Goal: Task Accomplishment & Management: Complete application form

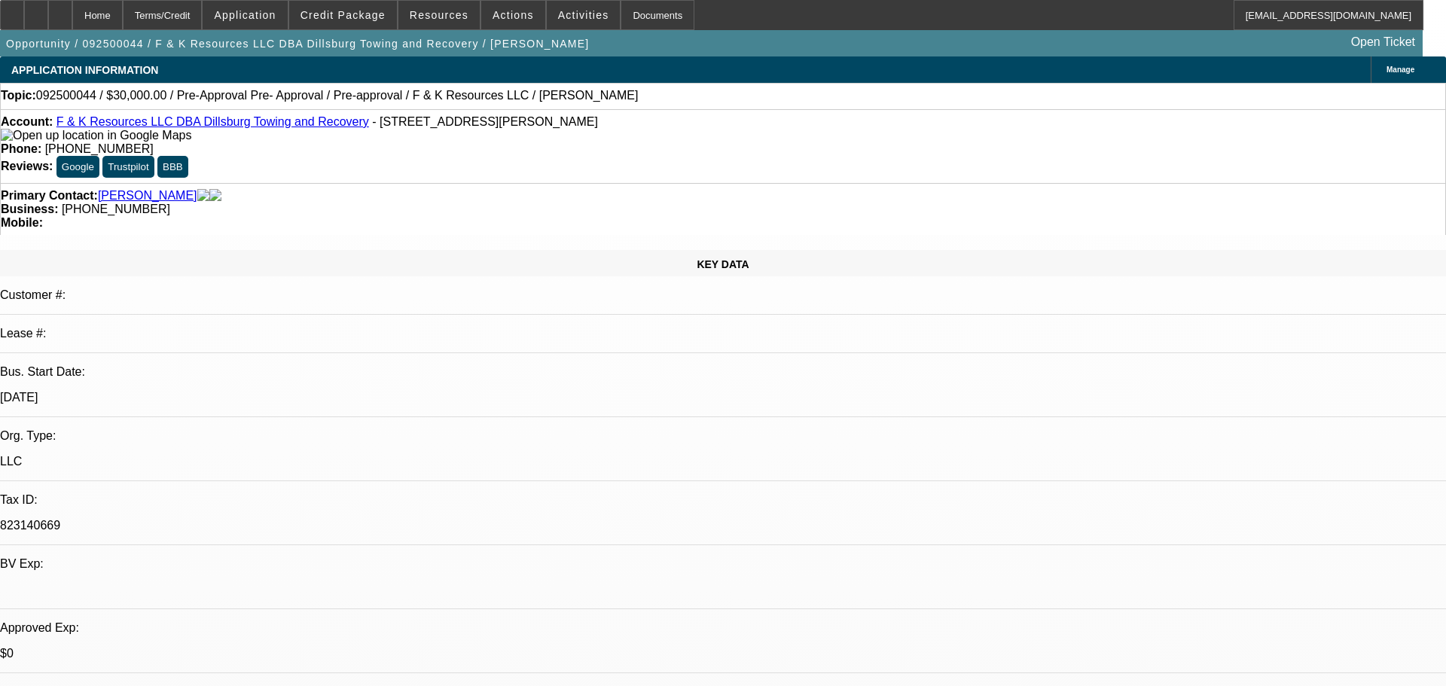
select select "0"
select select "6"
select select "0"
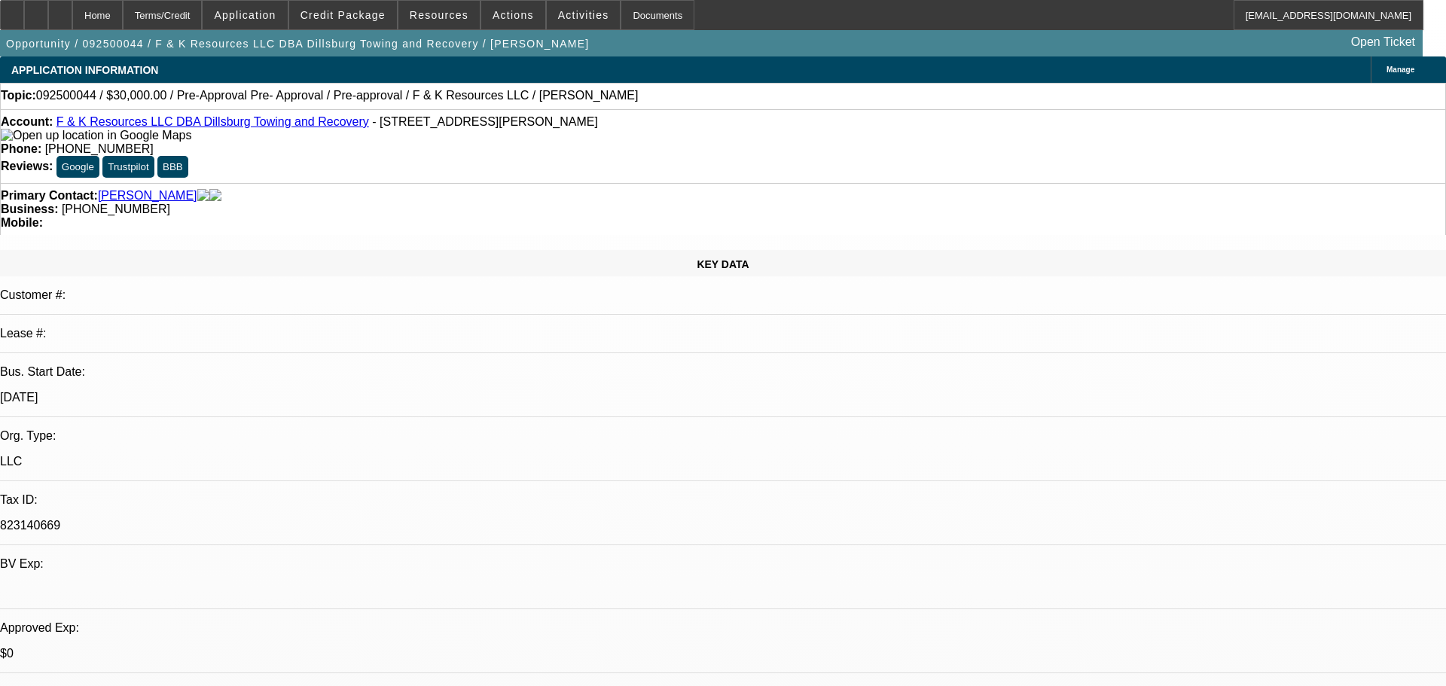
select select "0"
select select "6"
select select "0"
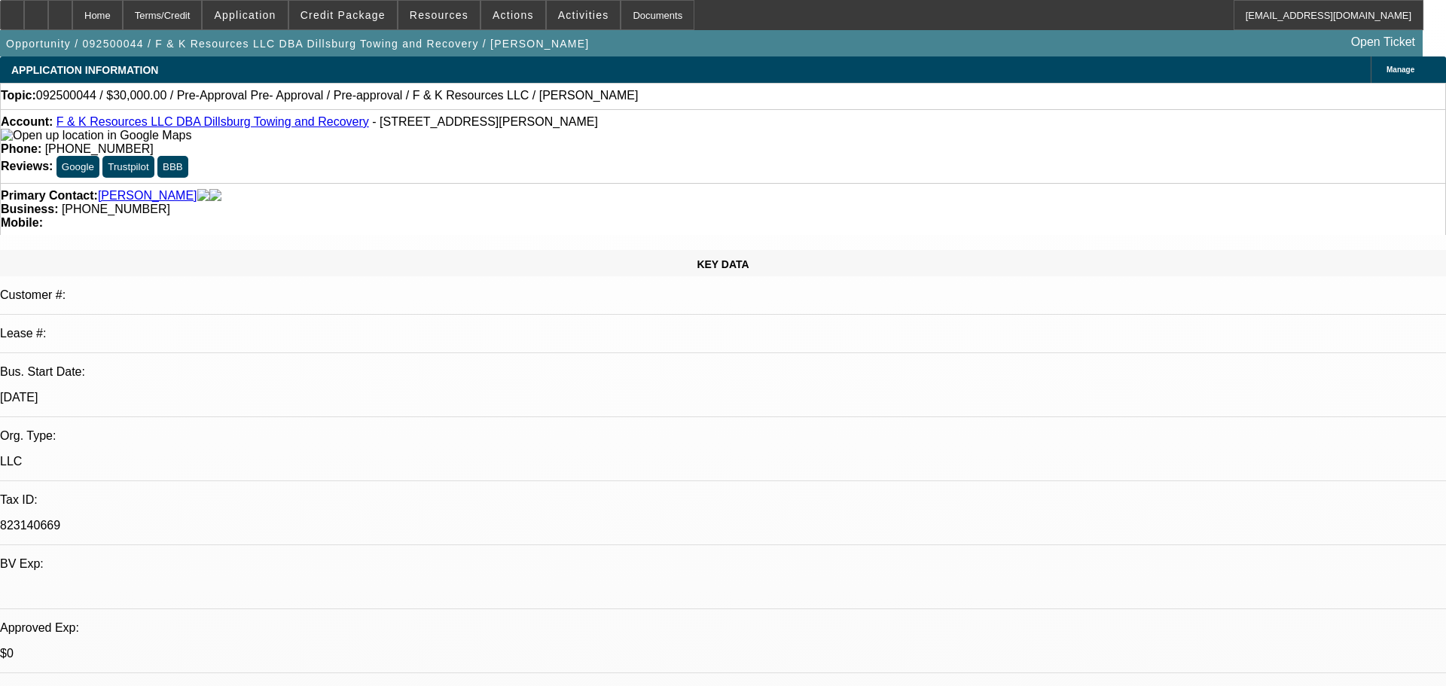
select select "0"
select select "6"
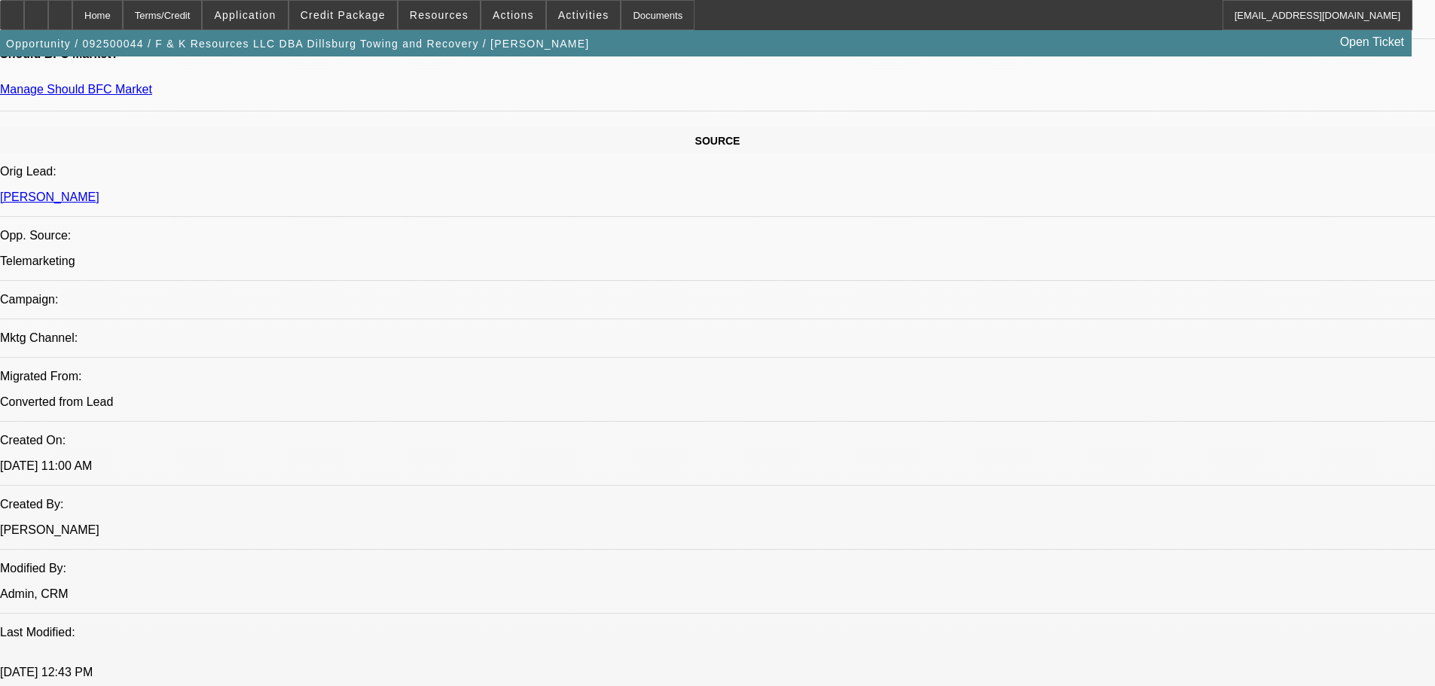
scroll to position [904, 0]
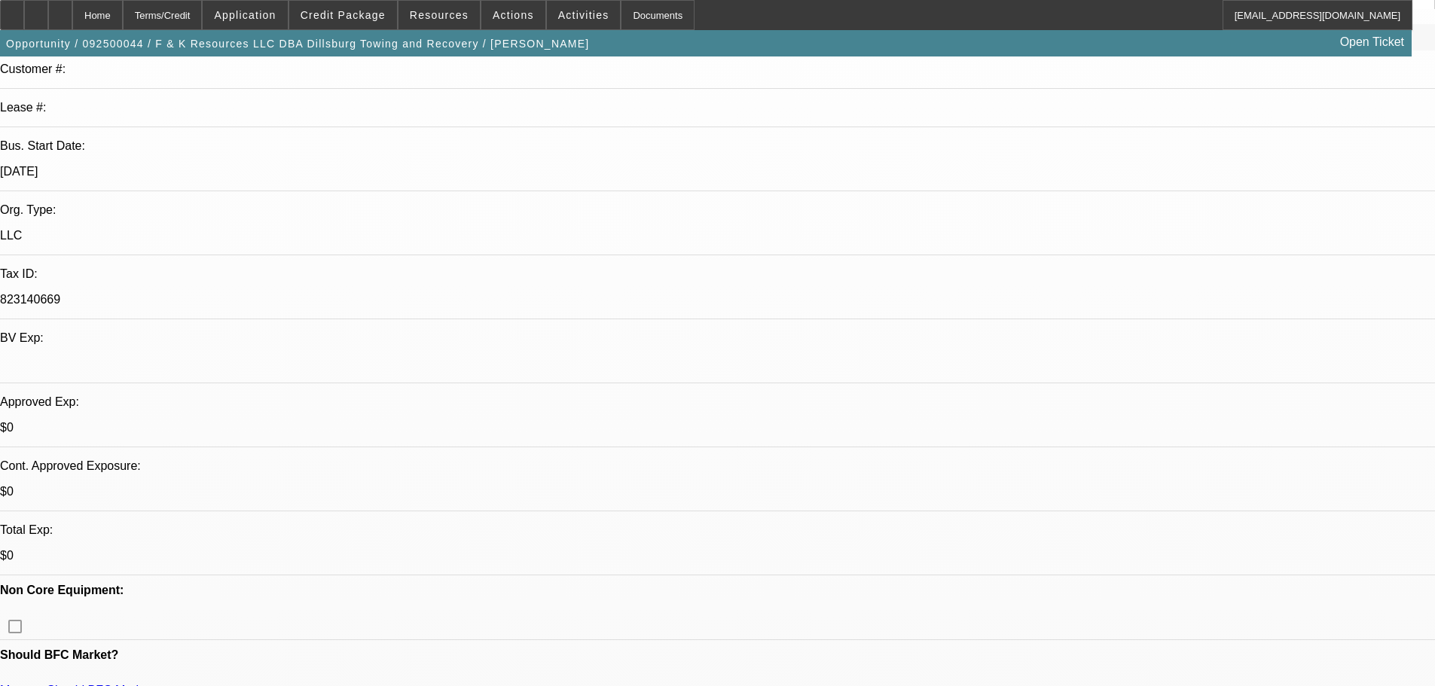
scroll to position [0, 0]
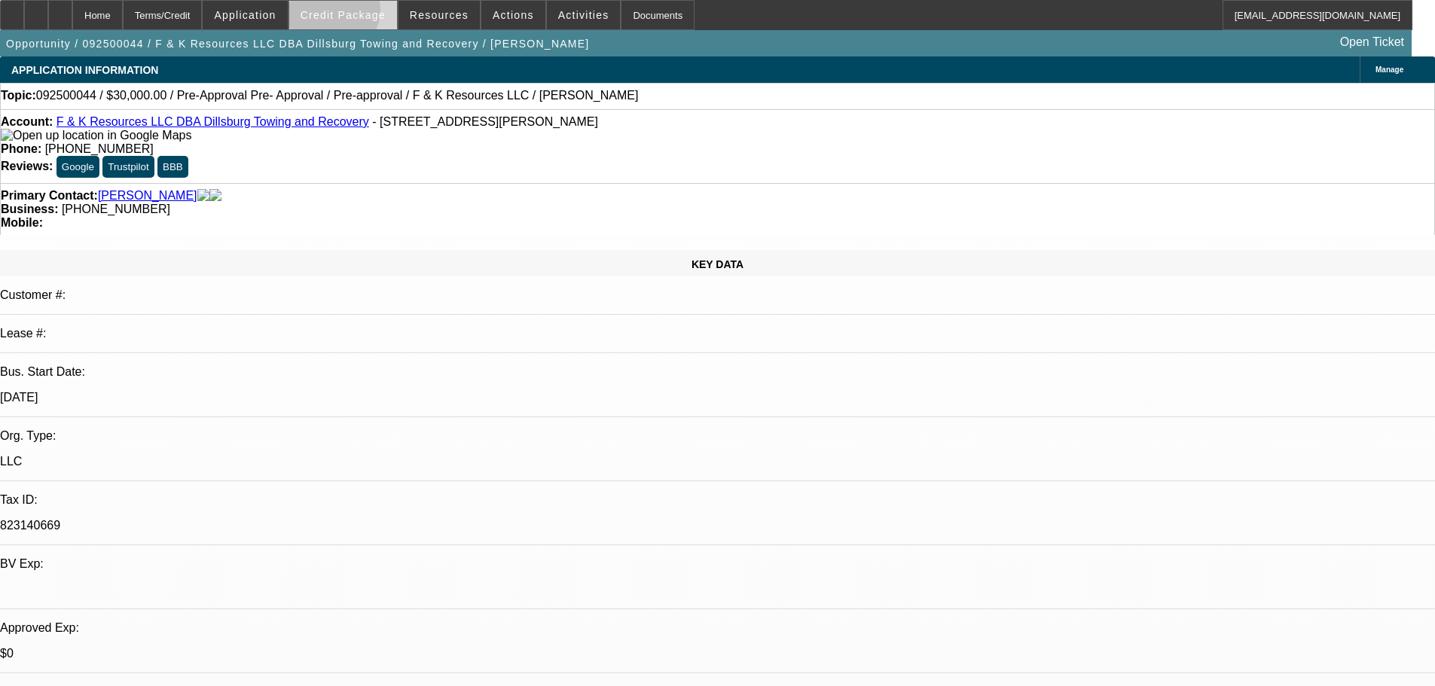
click at [356, 14] on span "Credit Package" at bounding box center [343, 15] width 85 height 12
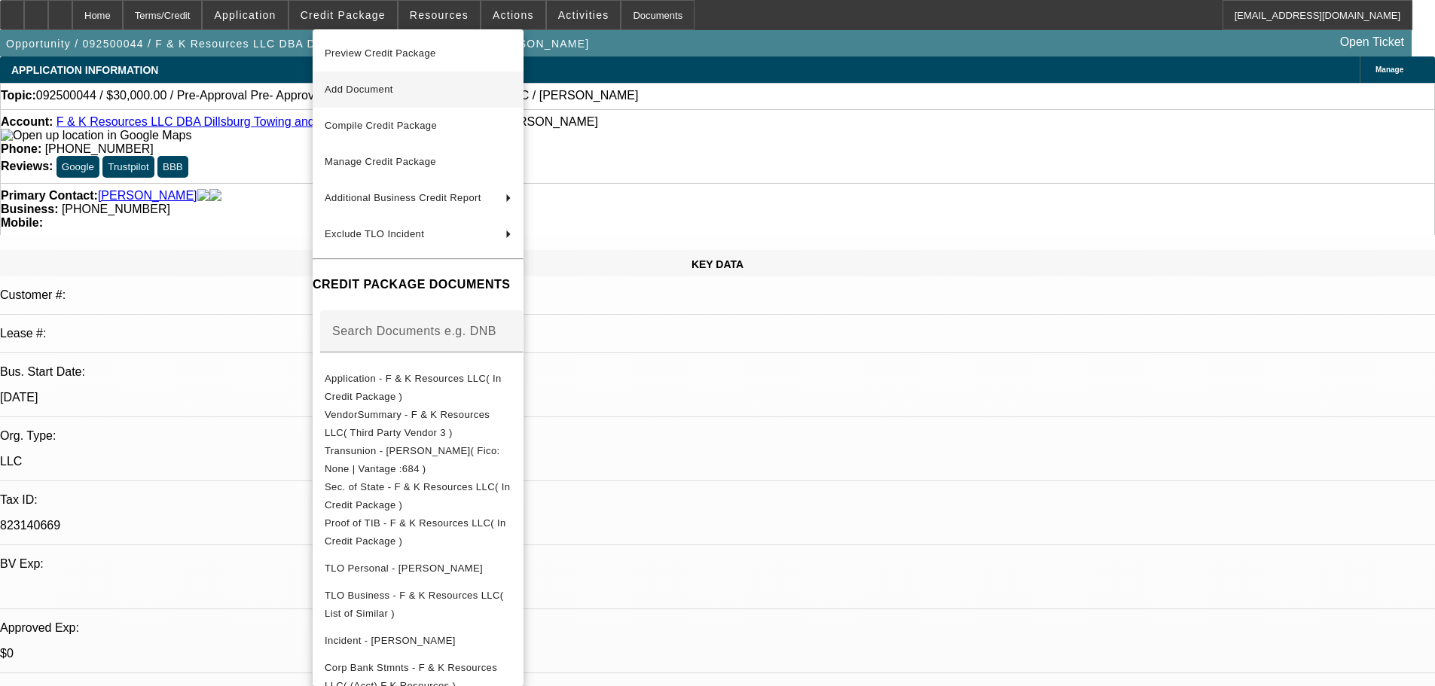
click at [414, 81] on span "Add Document" at bounding box center [418, 90] width 187 height 18
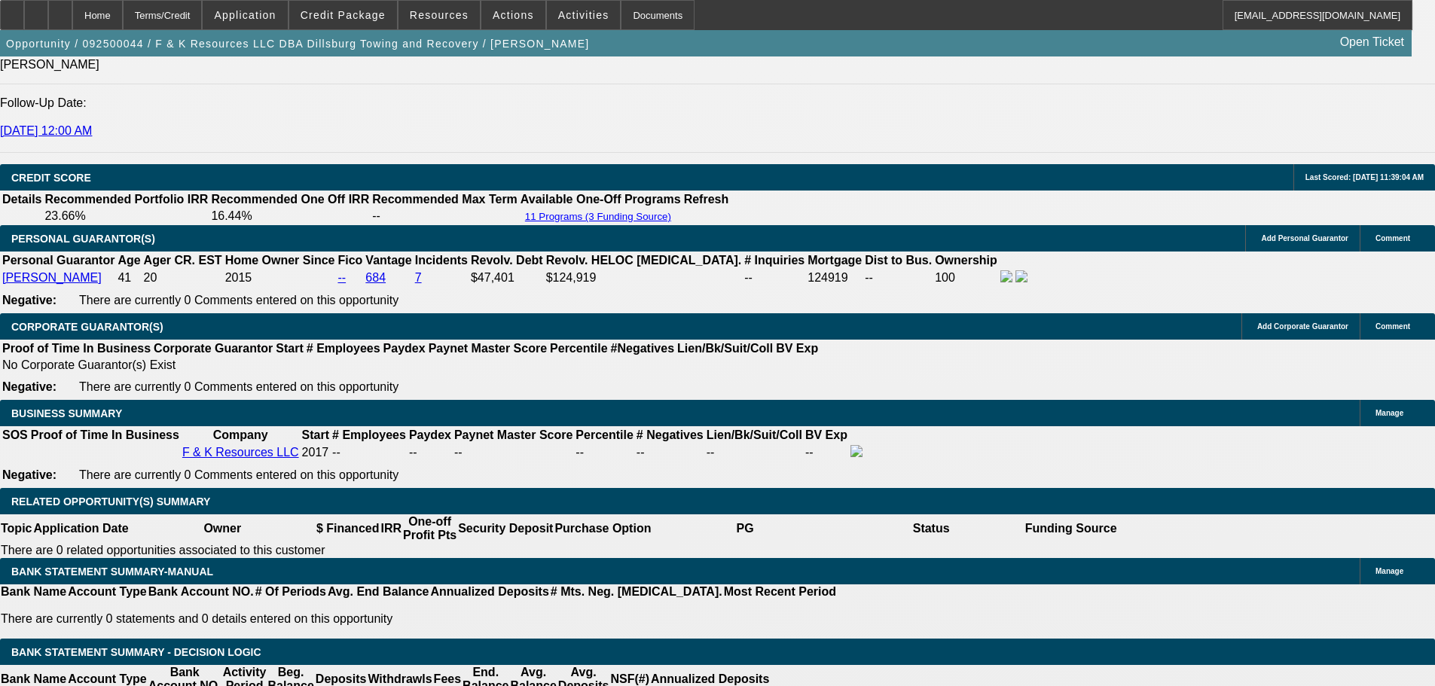
scroll to position [2184, 0]
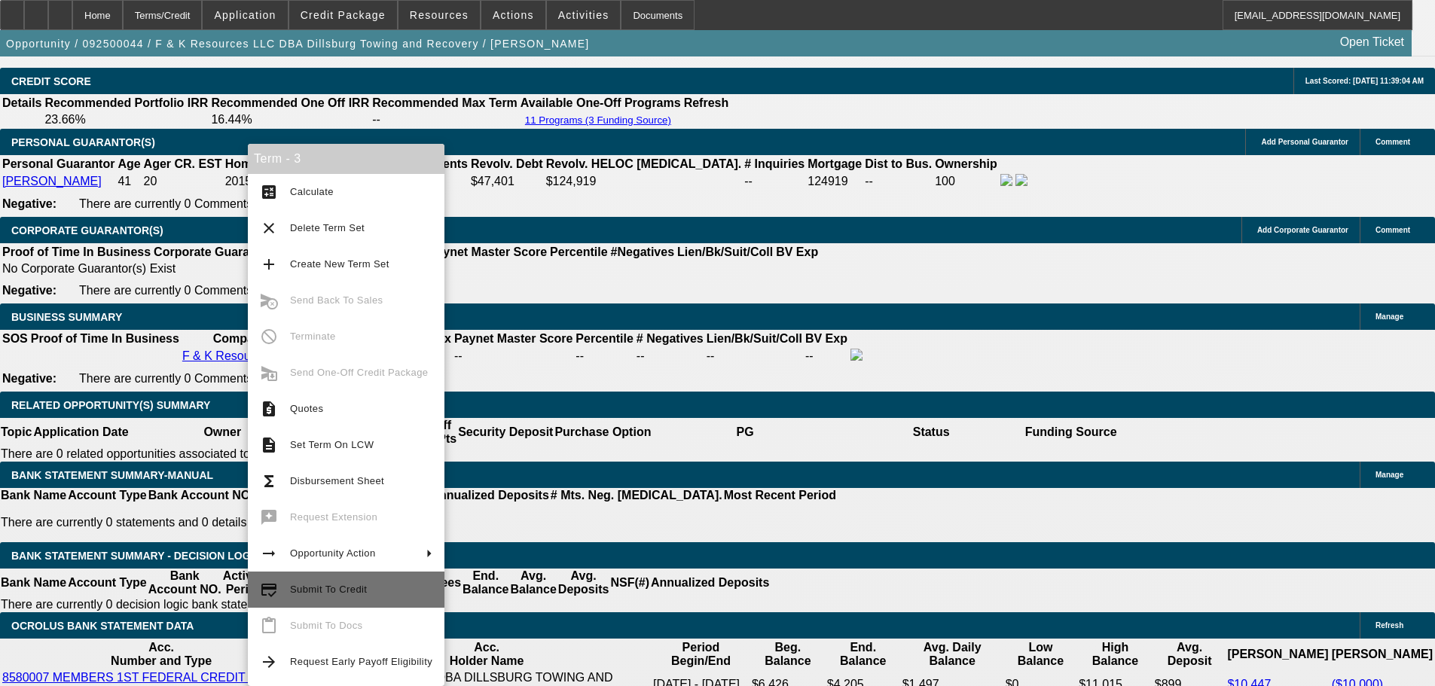
click at [362, 589] on span "Submit To Credit" at bounding box center [328, 589] width 77 height 11
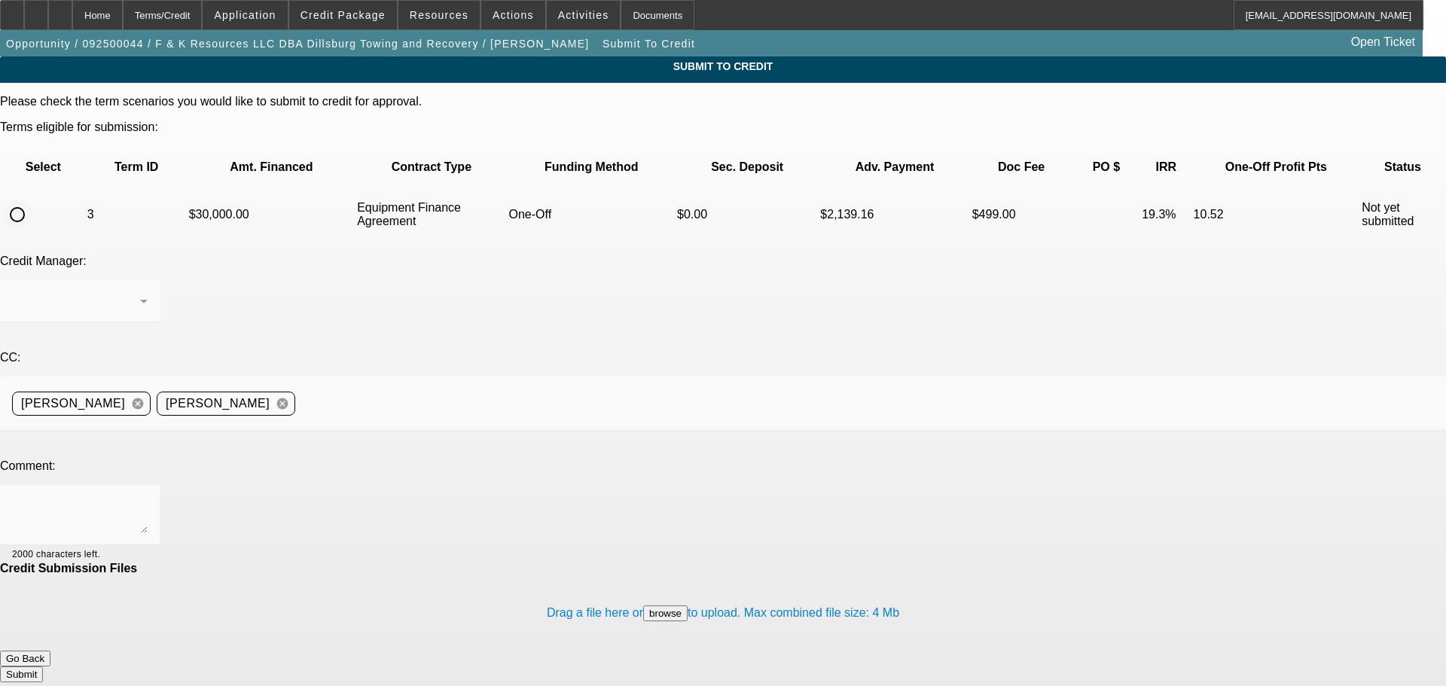
click at [32, 200] on input "radio" at bounding box center [17, 215] width 30 height 30
radio input "true"
click at [148, 497] on textarea at bounding box center [80, 515] width 136 height 36
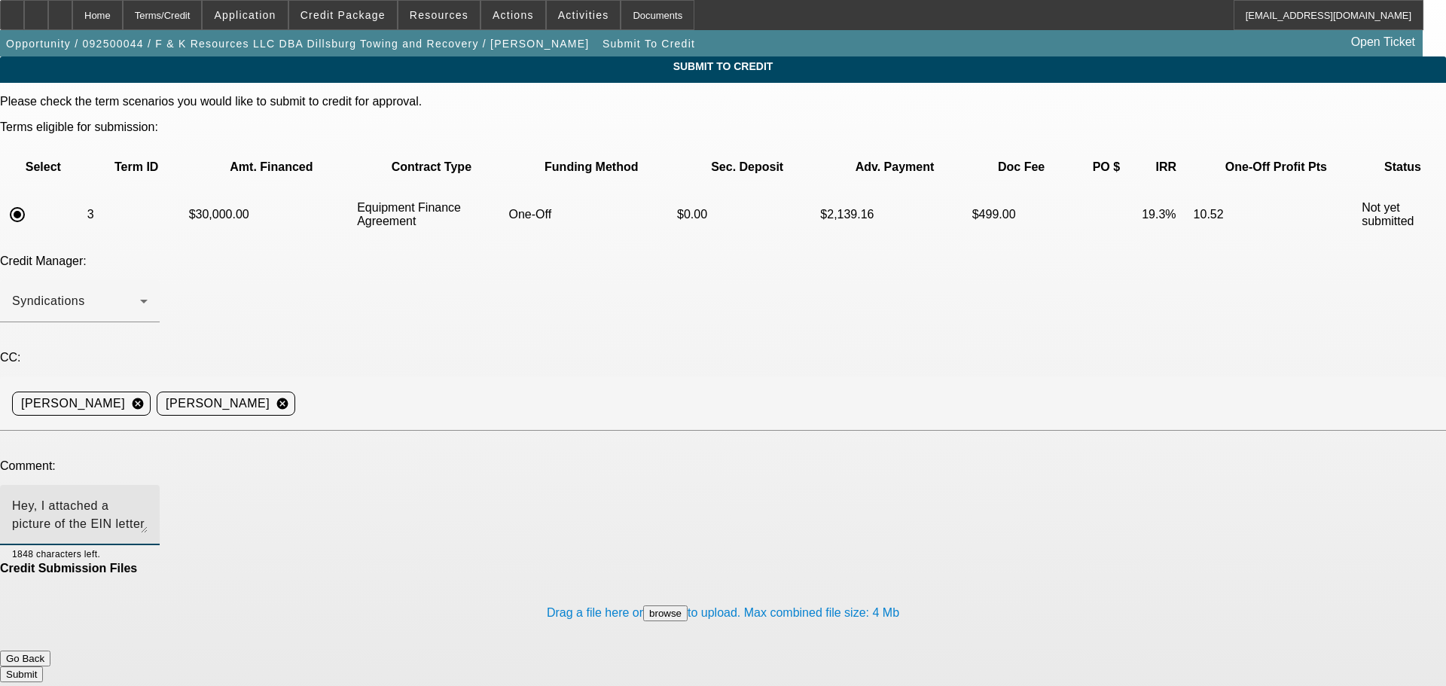
type textarea "Hey, I attached a picture of the EIN letter which shows this number matches. I …"
click at [43, 667] on button "Submit" at bounding box center [21, 675] width 43 height 16
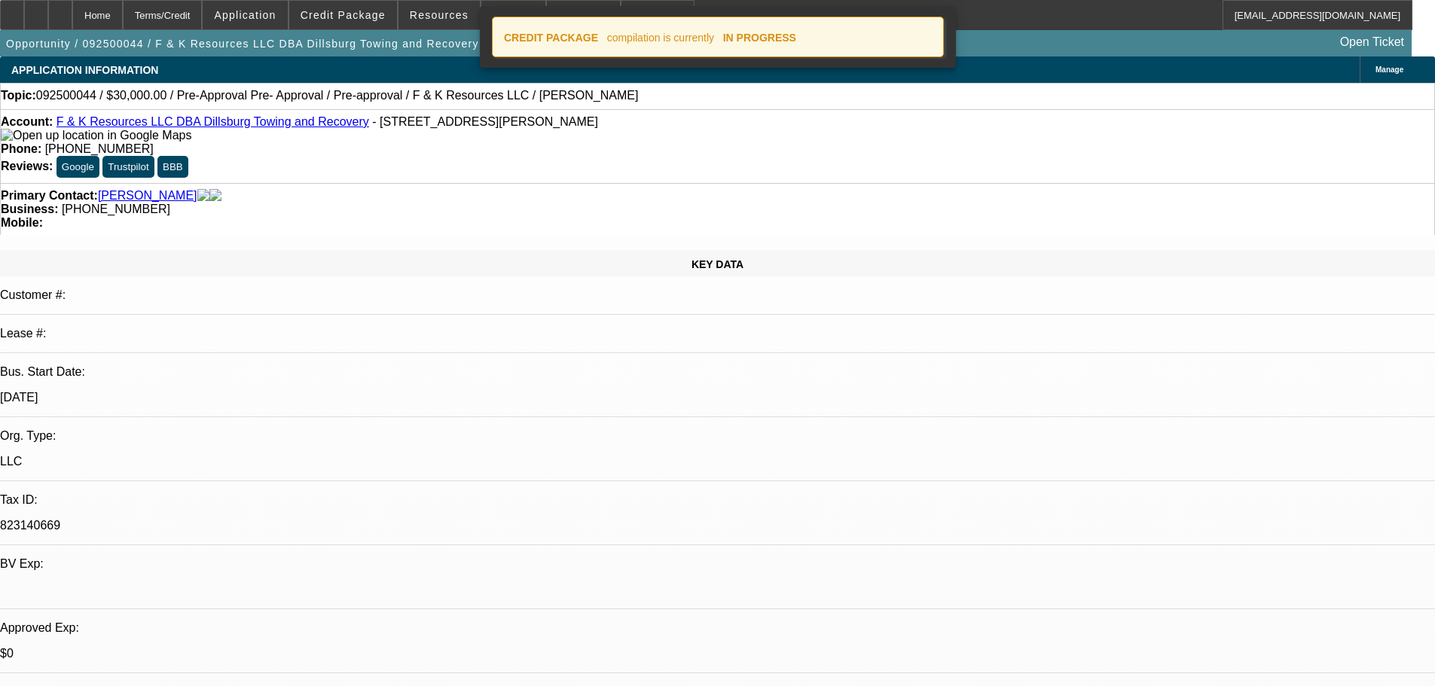
select select "0"
select select "6"
select select "0"
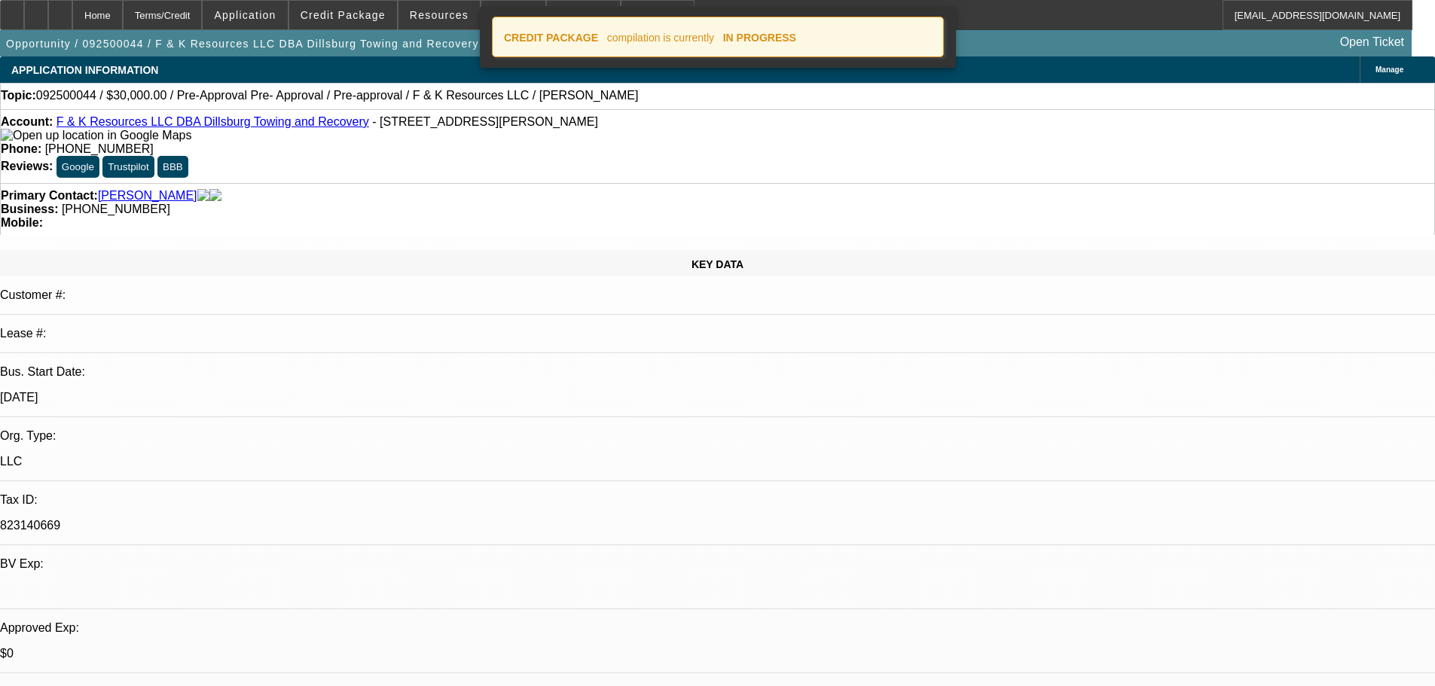
select select "0"
select select "6"
select select "0"
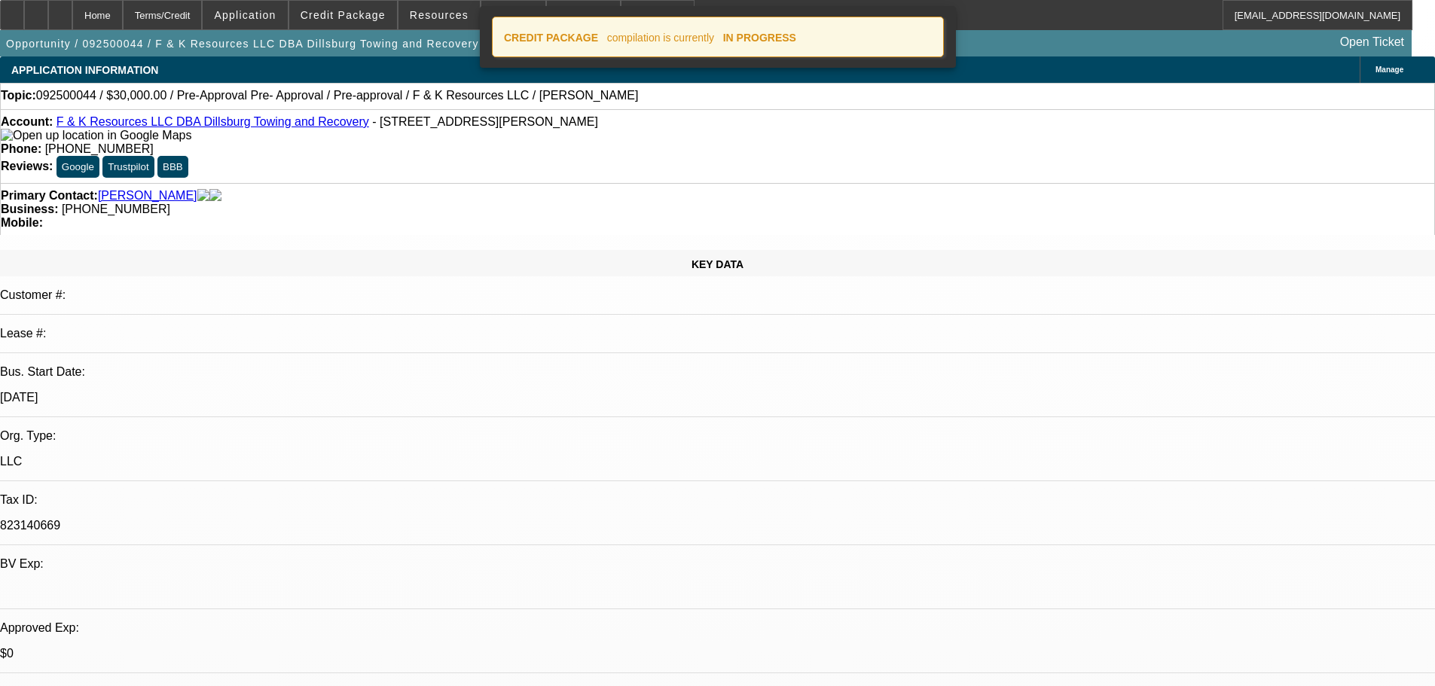
select select "0"
select select "6"
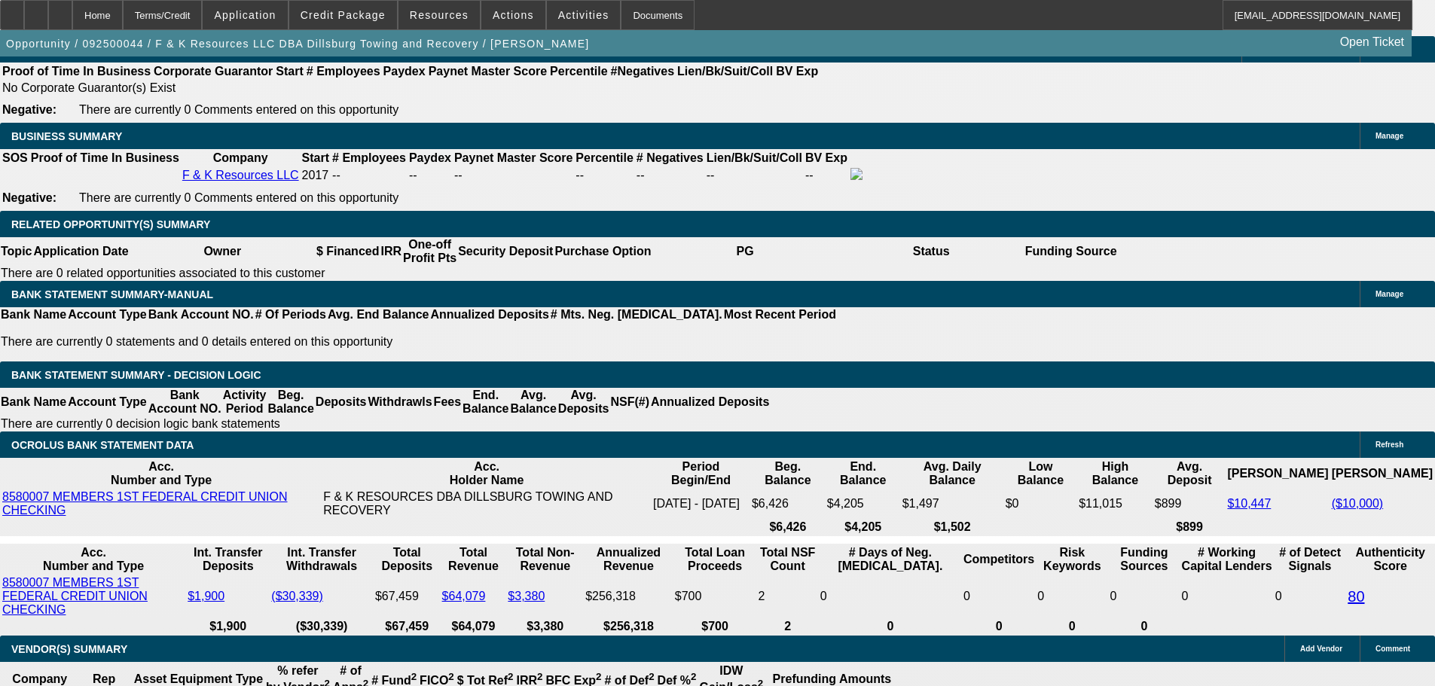
scroll to position [2486, 0]
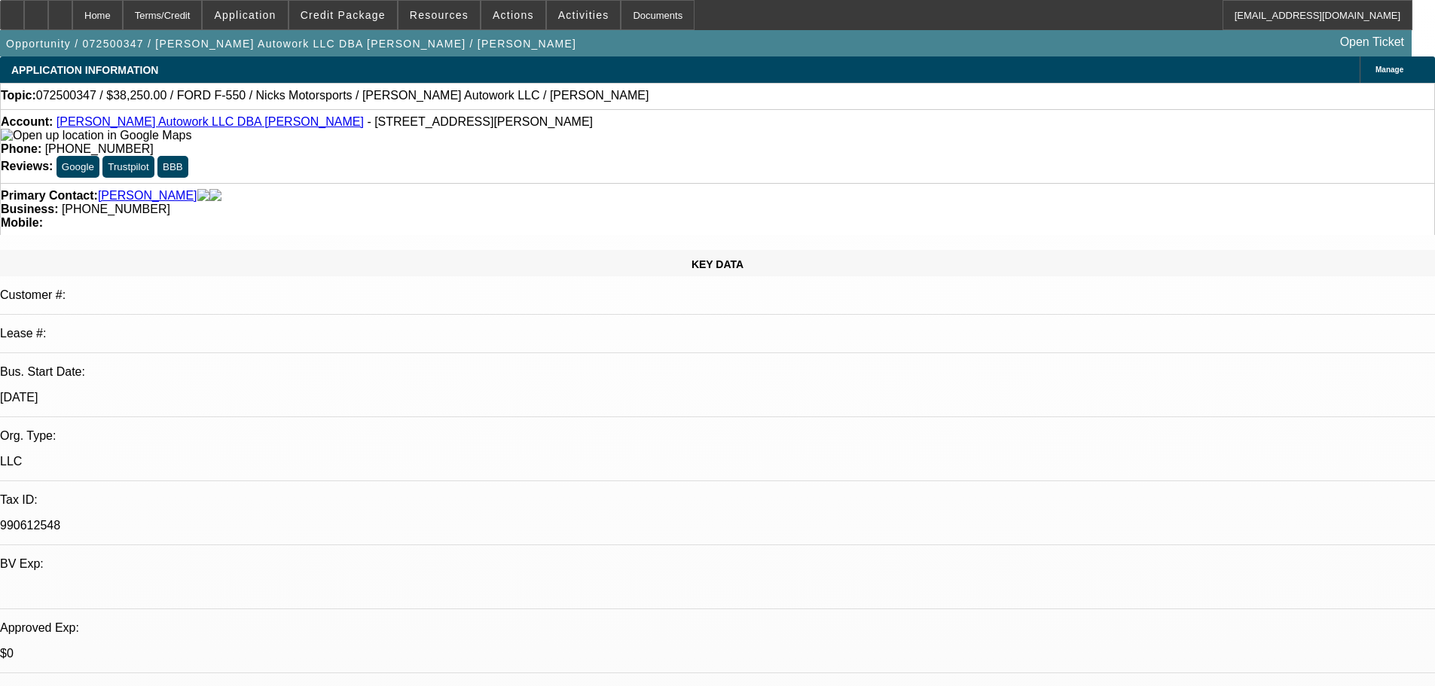
select select "0"
select select "2"
select select "0.1"
select select "4"
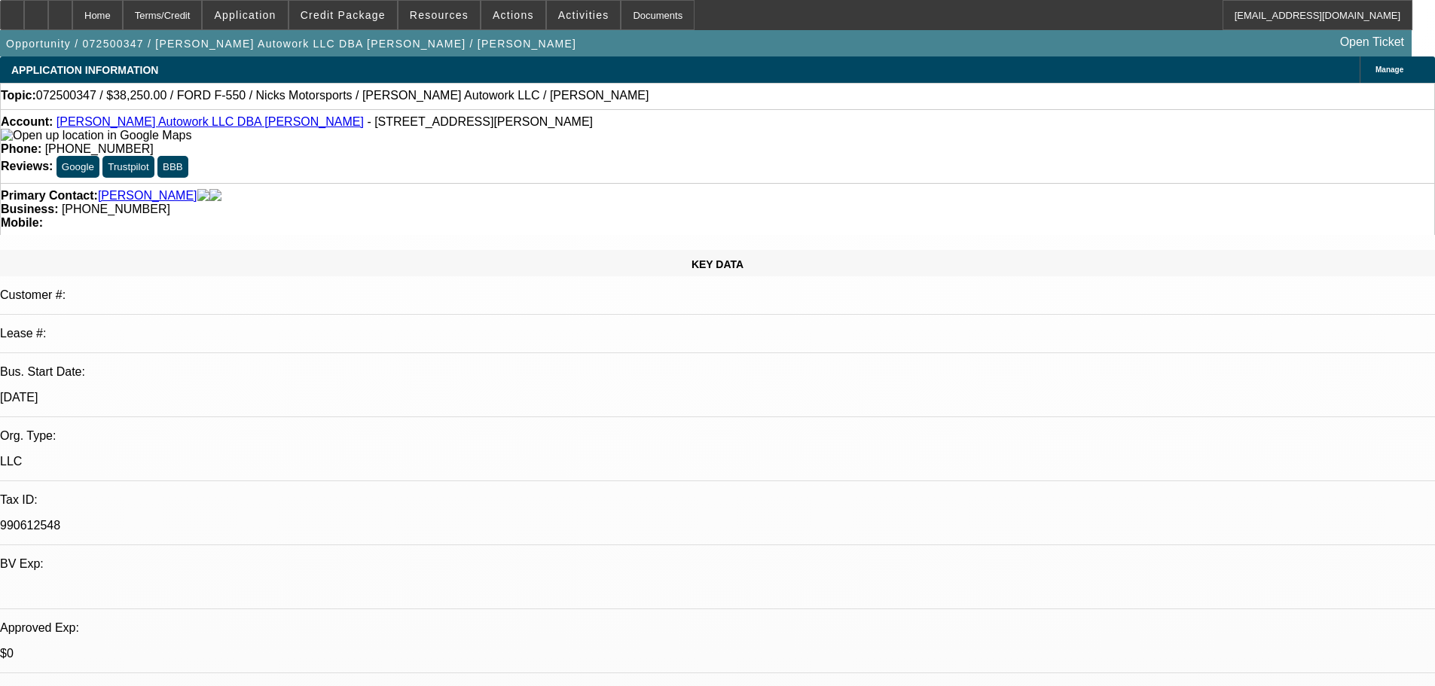
select select "0"
select select "2"
select select "0.1"
select select "4"
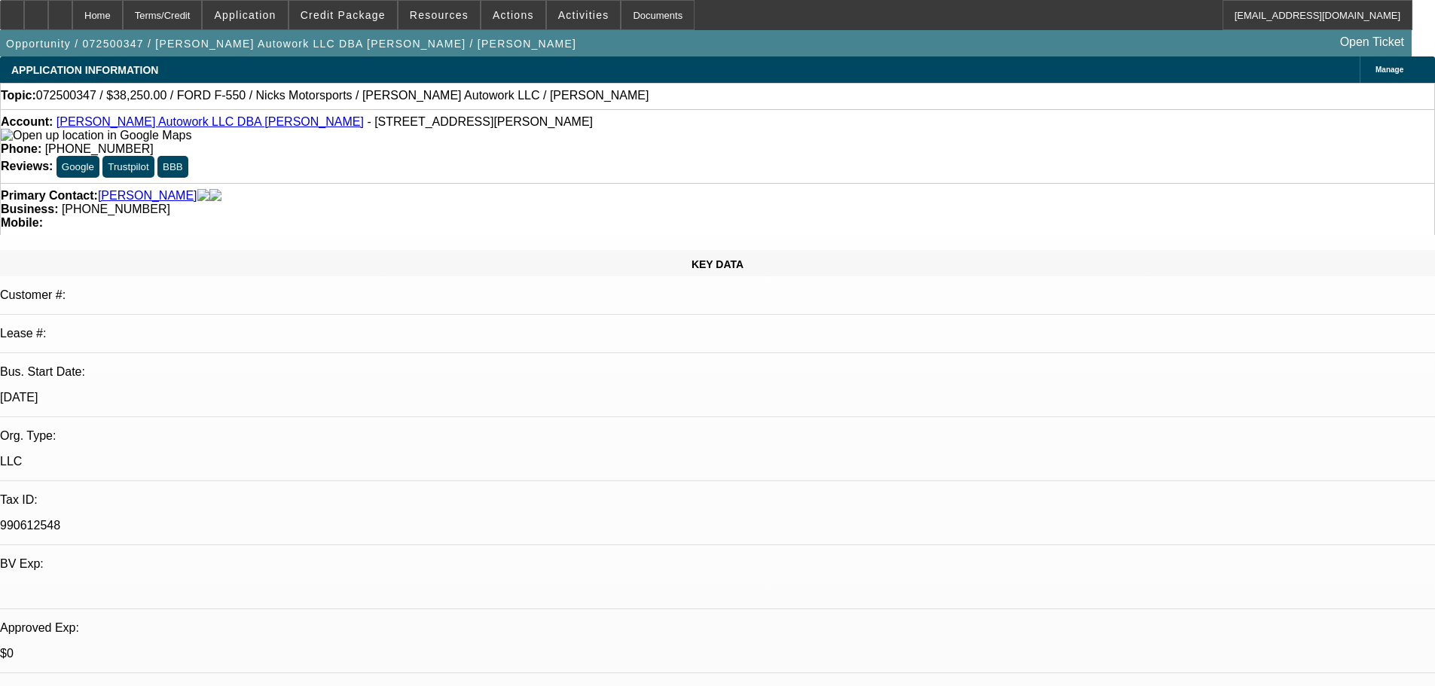
select select "0"
select select "2"
select select "0.1"
select select "4"
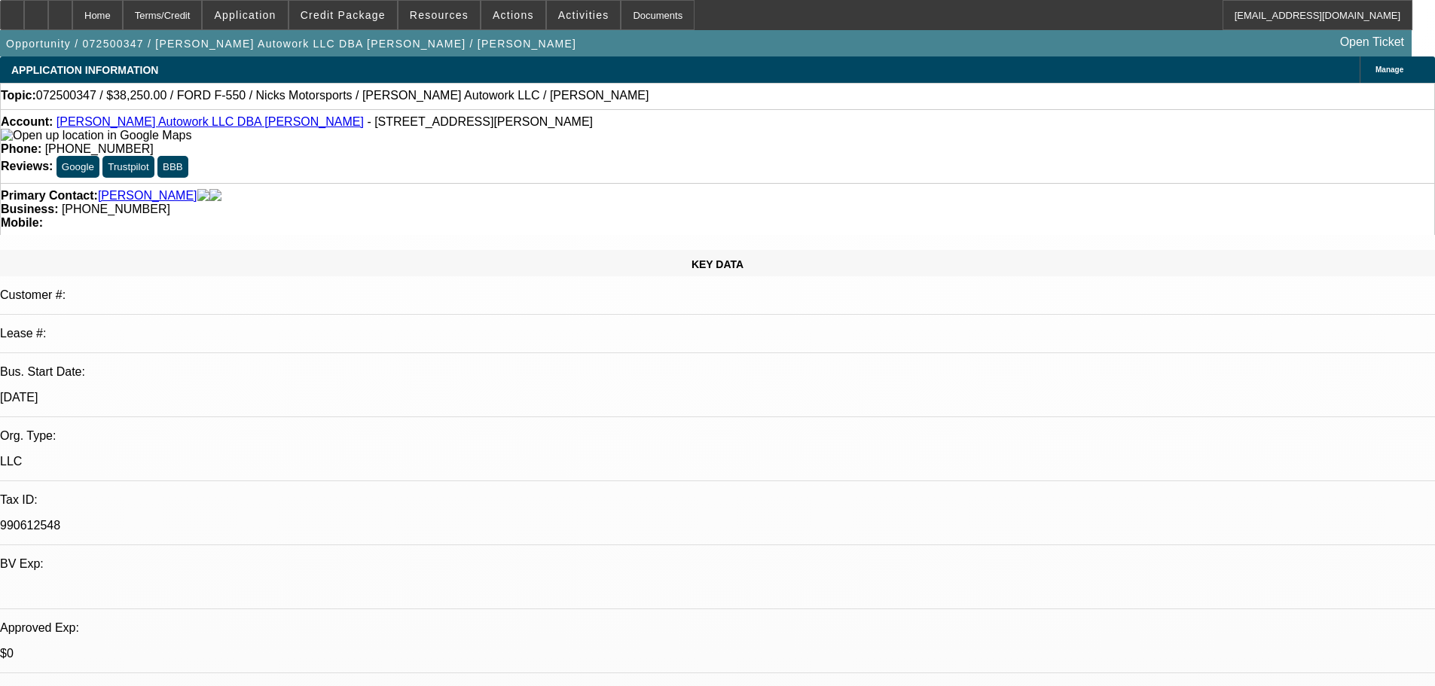
select select "0.15"
select select "2"
select select "0.1"
select select "4"
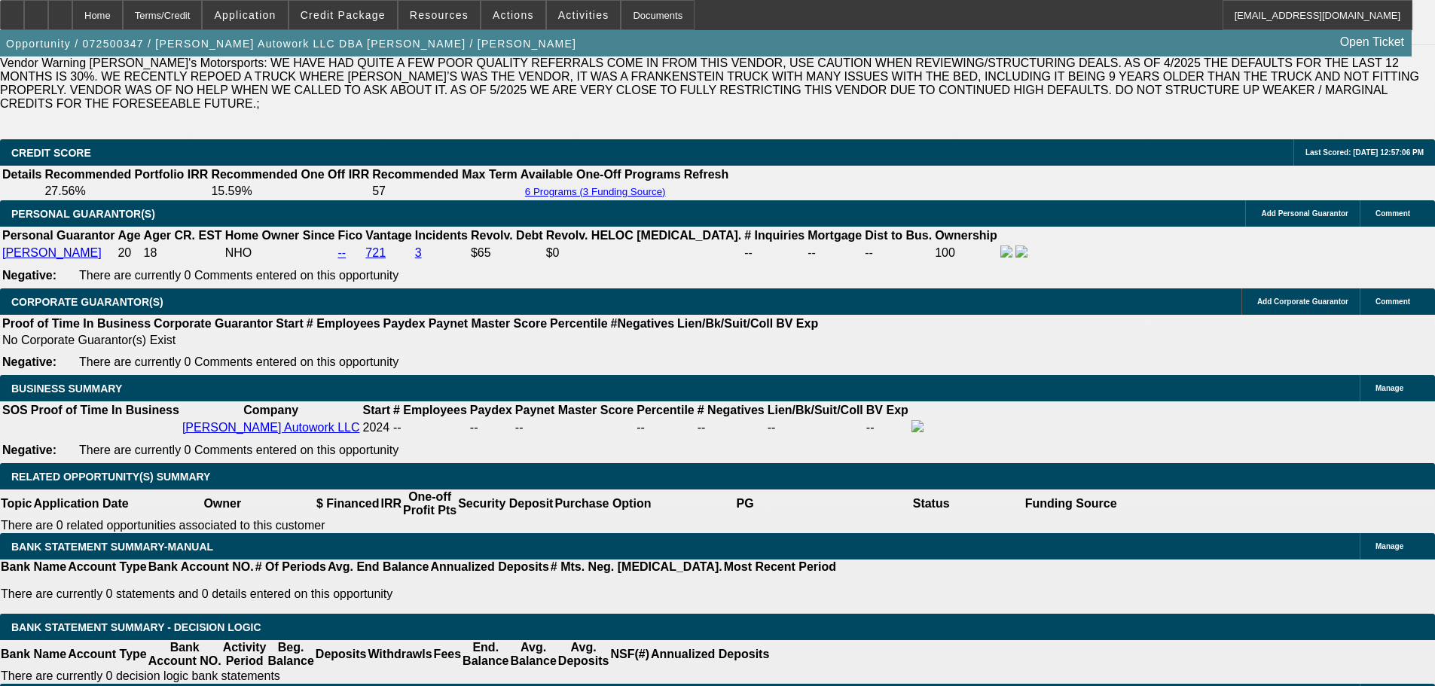
scroll to position [2184, 0]
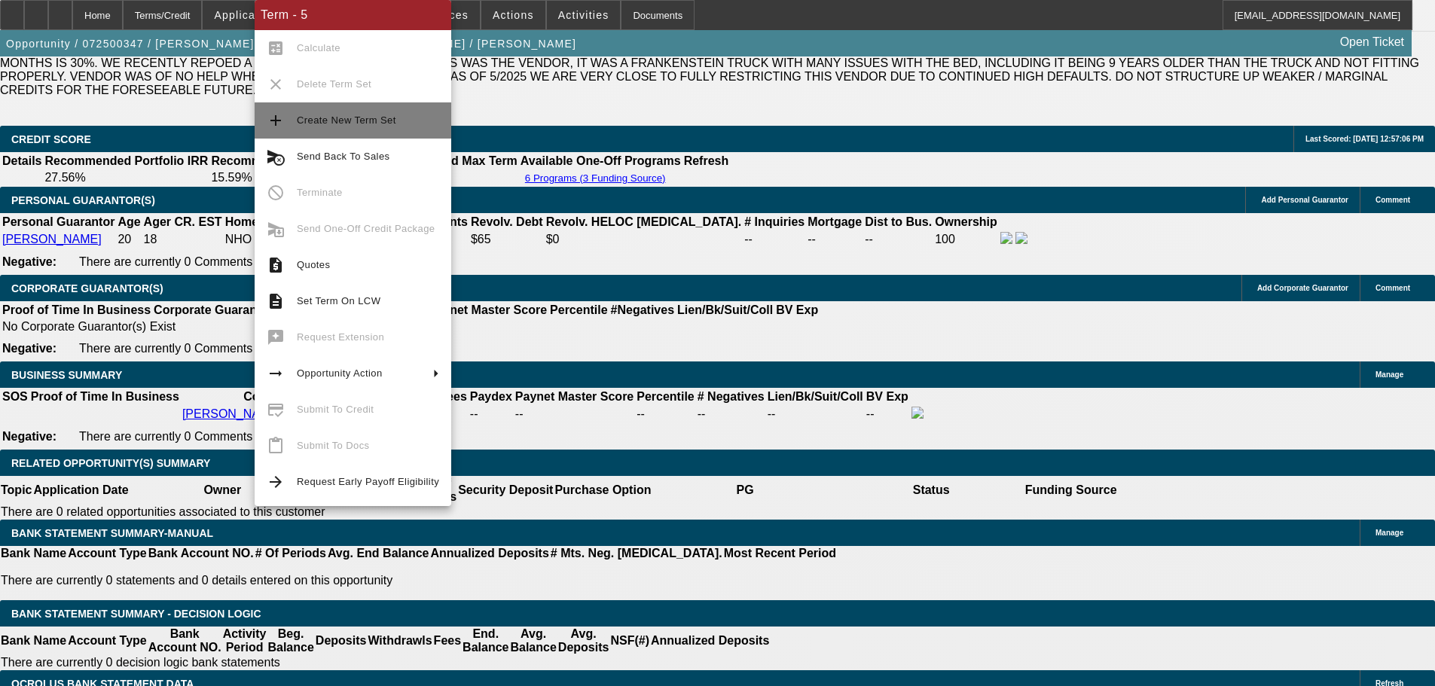
click at [351, 128] on span "Create New Term Set" at bounding box center [368, 120] width 142 height 18
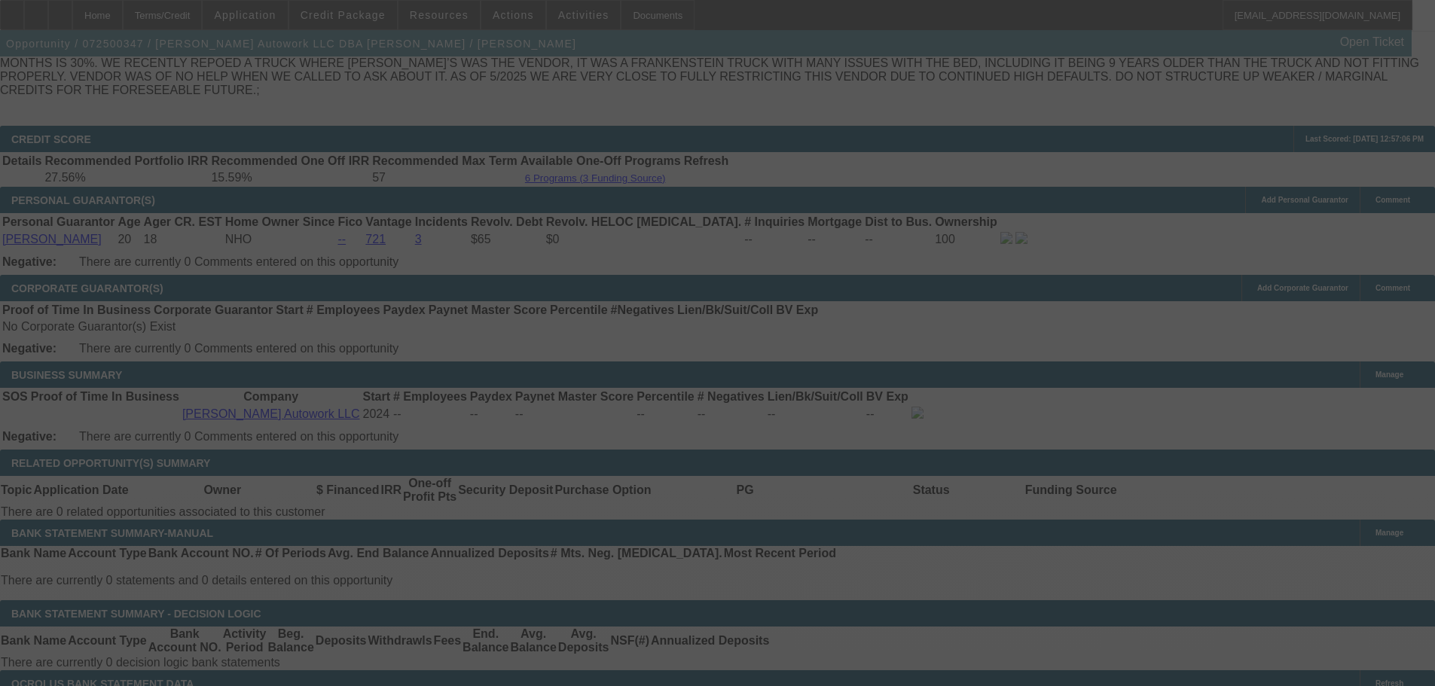
scroll to position [2235, 0]
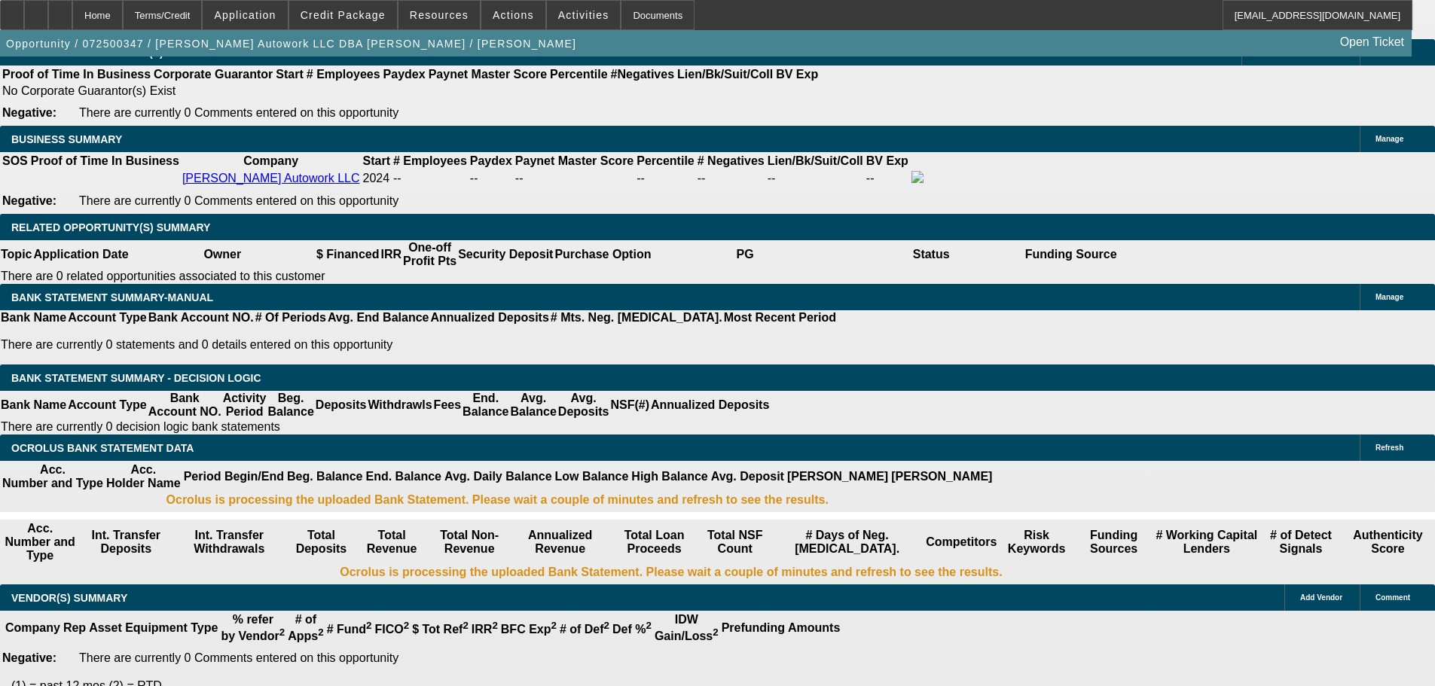
select select "0"
select select "2"
select select "0.1"
select select "4"
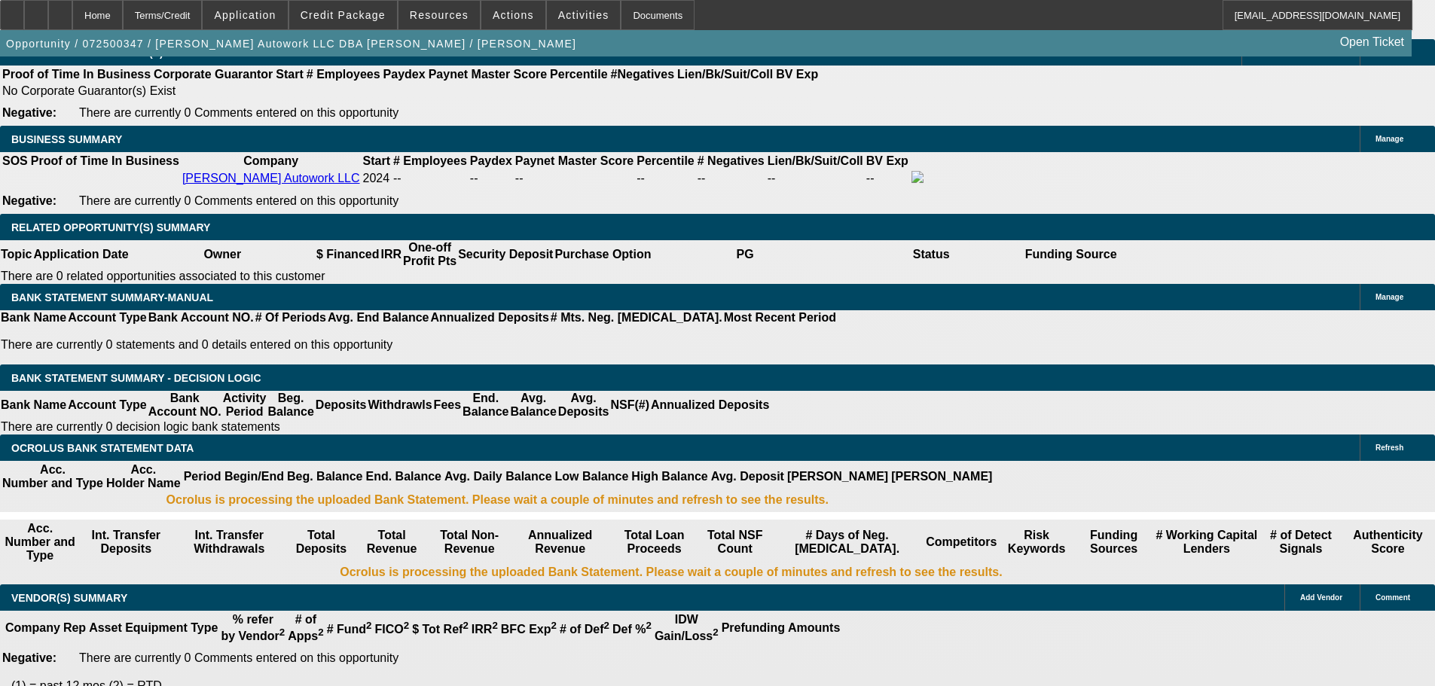
select select "0"
select select "2"
select select "0.1"
select select "4"
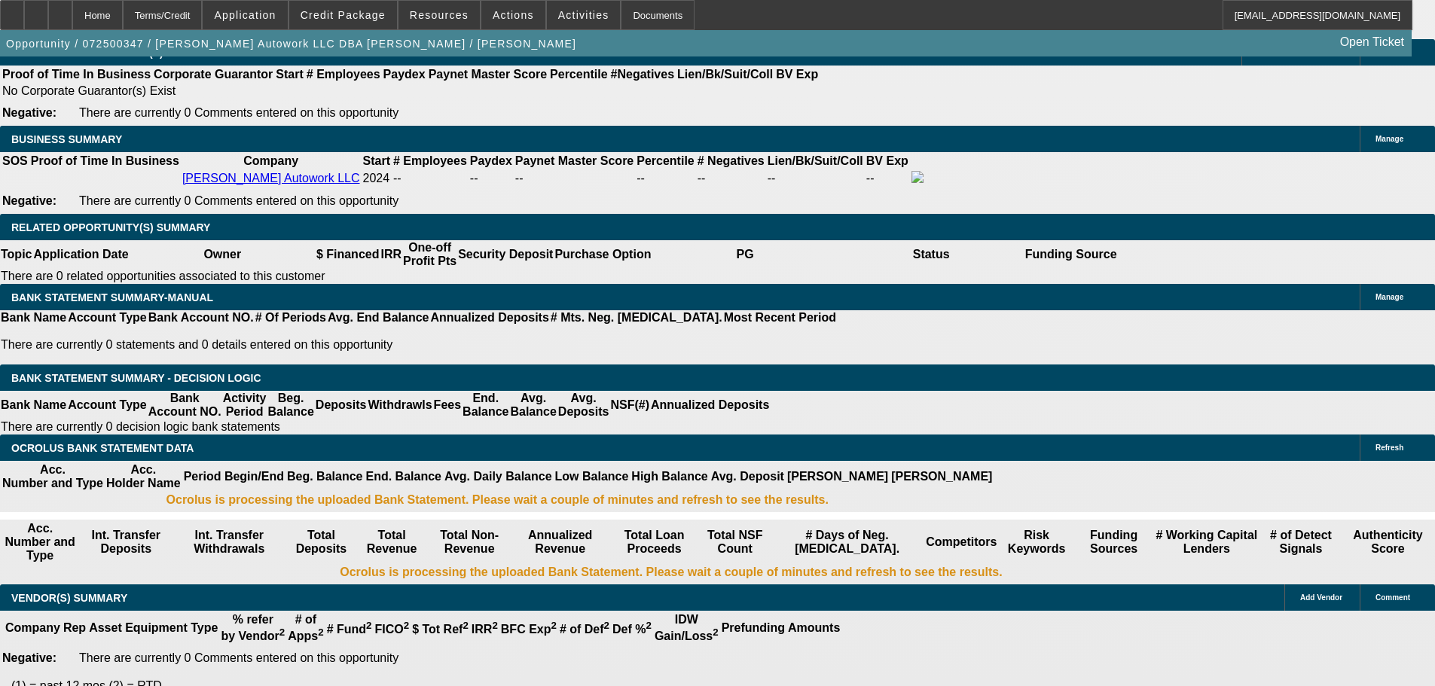
select select "0"
select select "2"
select select "0.1"
select select "4"
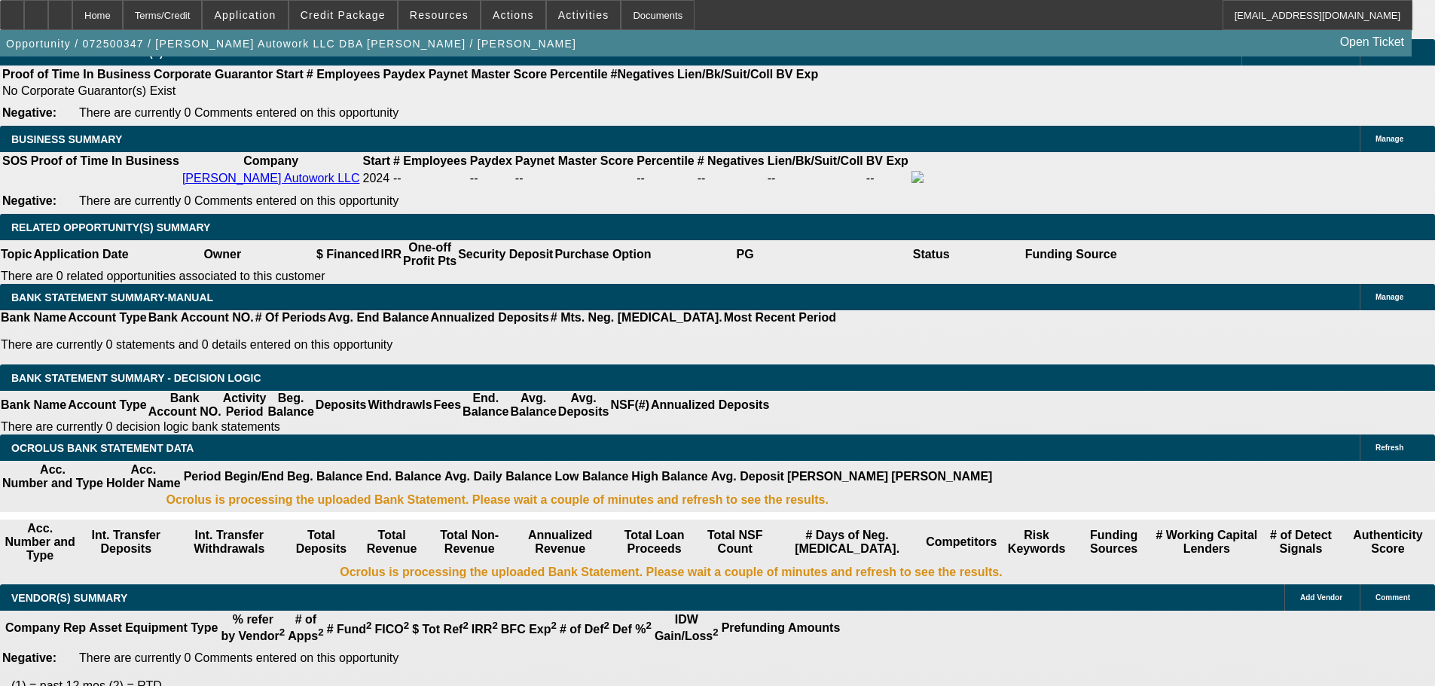
select select "0"
select select "2"
select select "0.1"
select select "4"
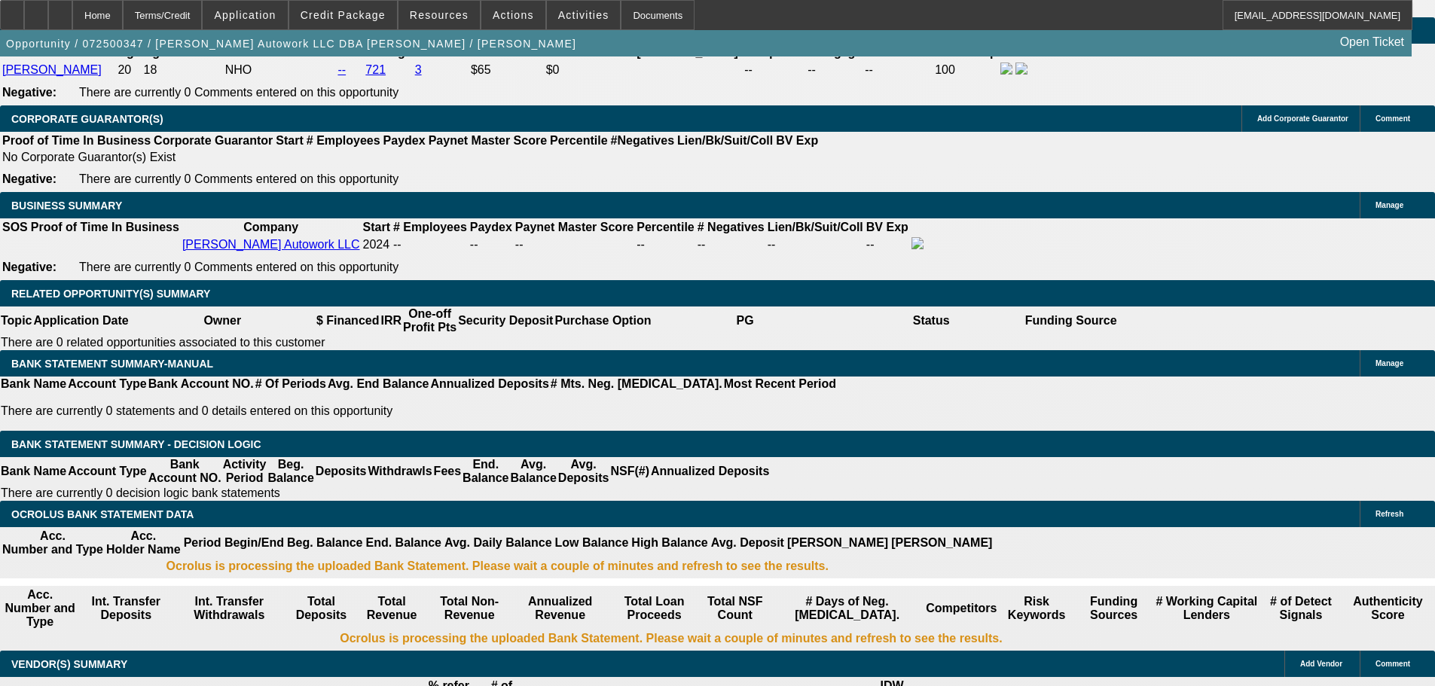
scroll to position [2230, 0]
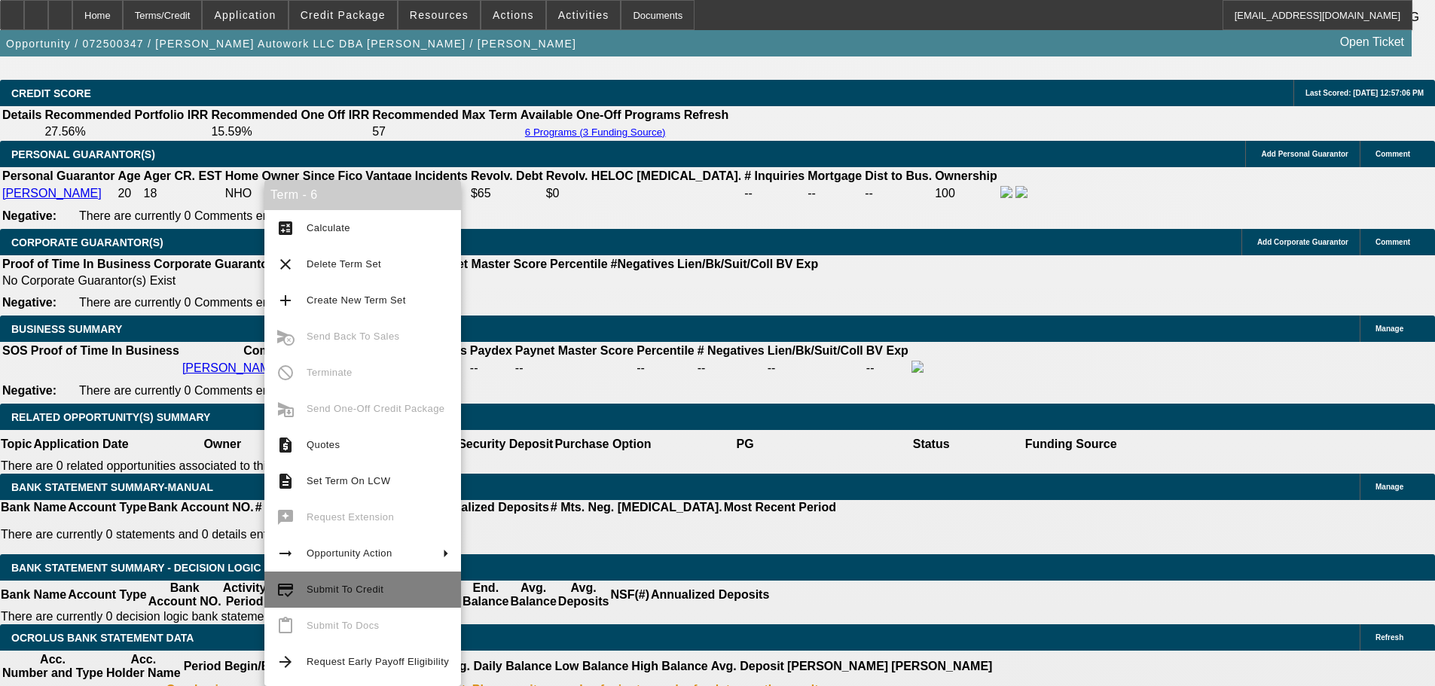
click at [368, 597] on span "Submit To Credit" at bounding box center [378, 590] width 142 height 18
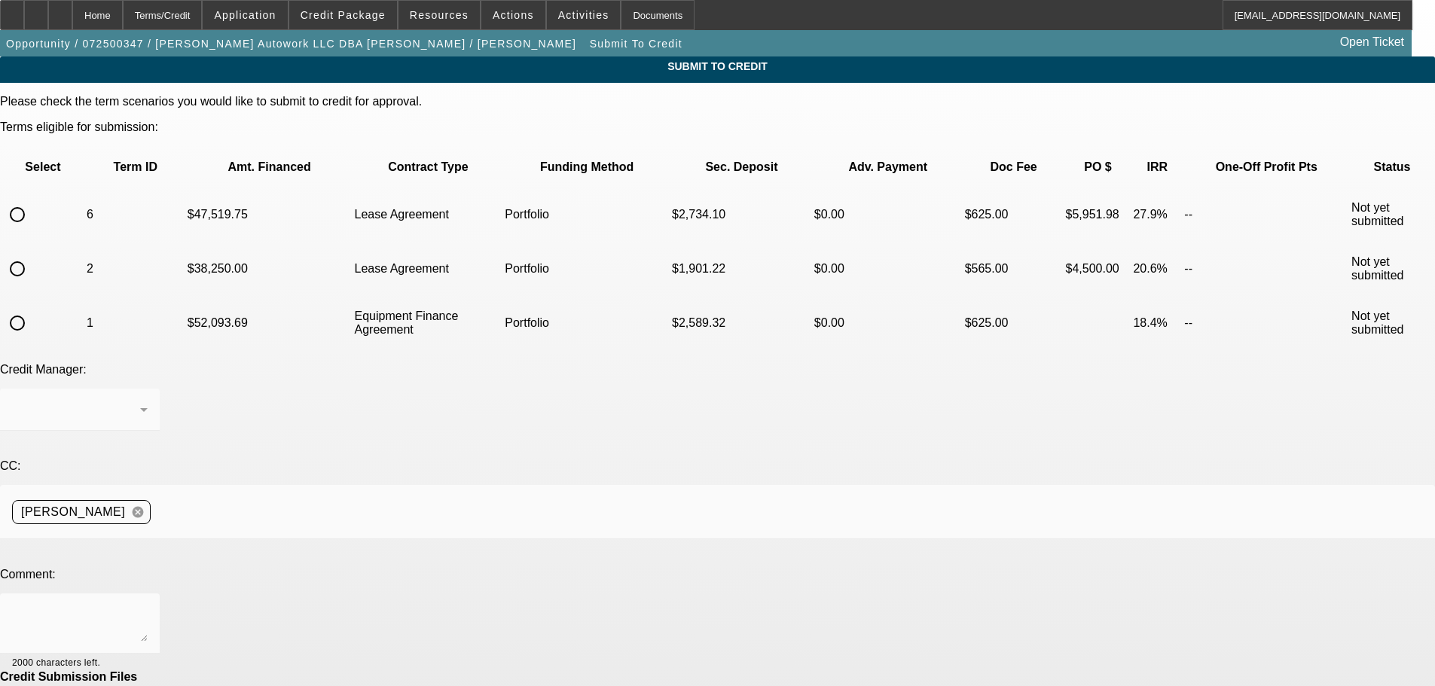
click at [32, 200] on input "radio" at bounding box center [17, 215] width 30 height 30
radio input "true"
click at [148, 389] on div "[PERSON_NAME]" at bounding box center [80, 410] width 136 height 42
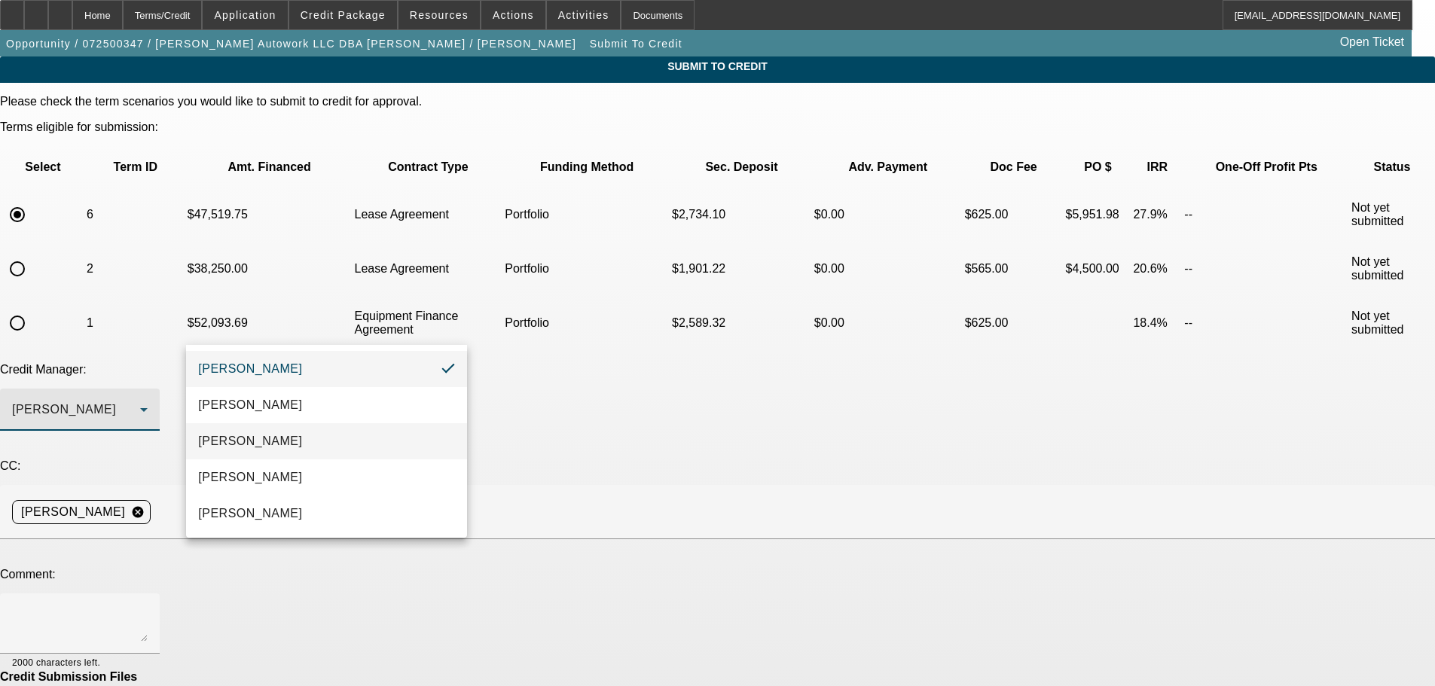
click at [319, 436] on mat-option "Arida, Michael" at bounding box center [326, 441] width 281 height 36
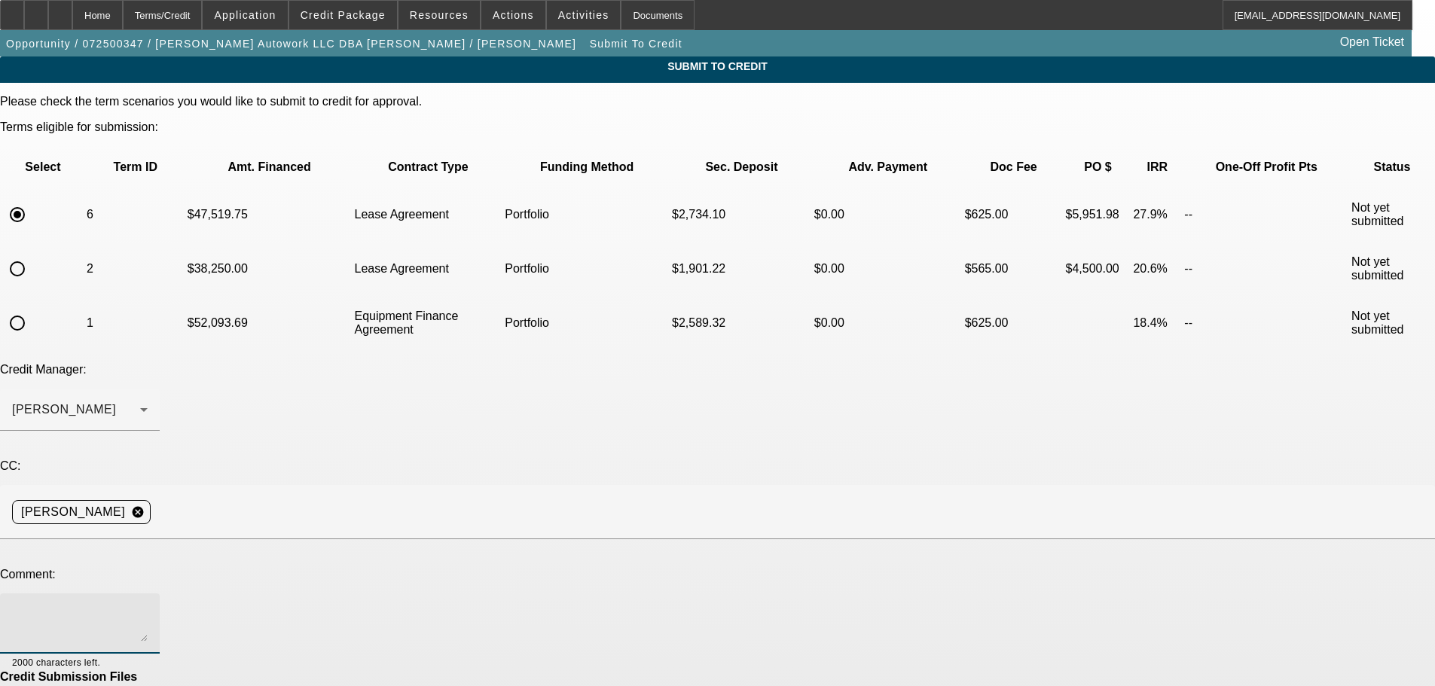
click at [148, 606] on textarea at bounding box center [80, 624] width 136 height 36
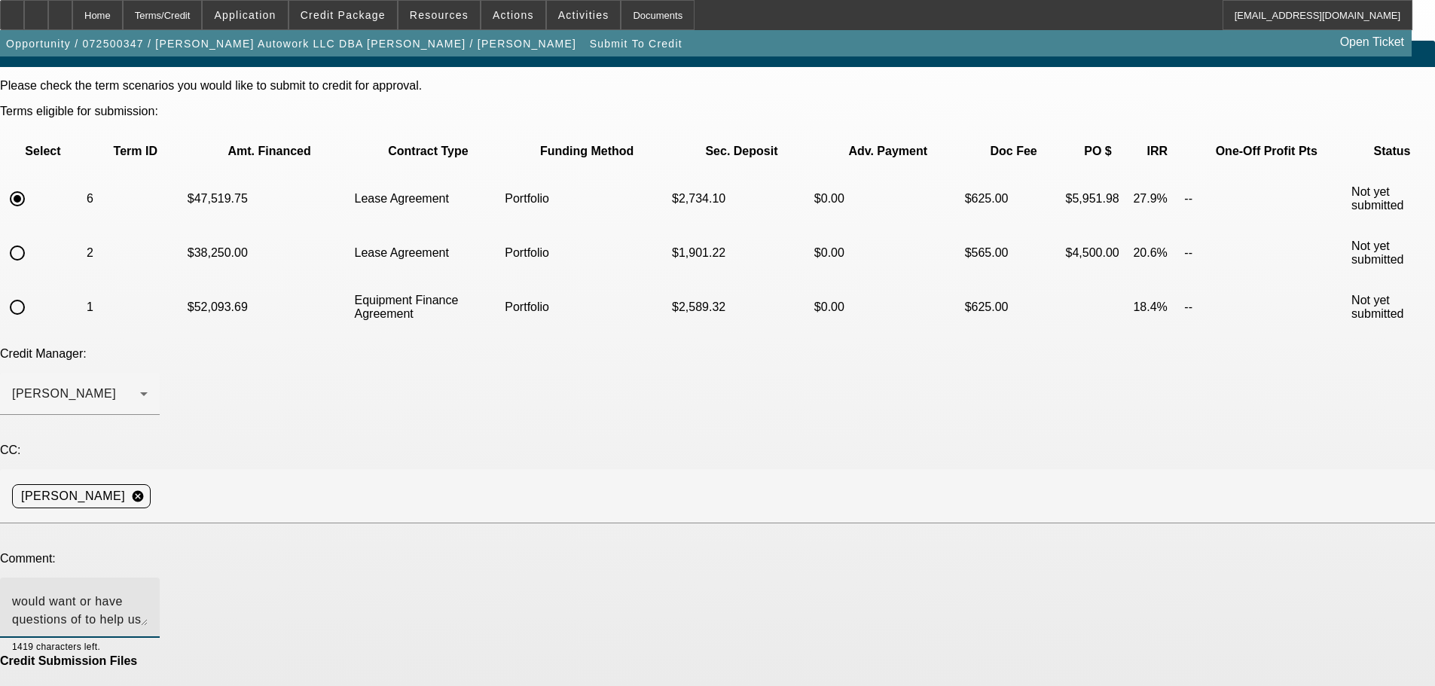
scroll to position [28, 0]
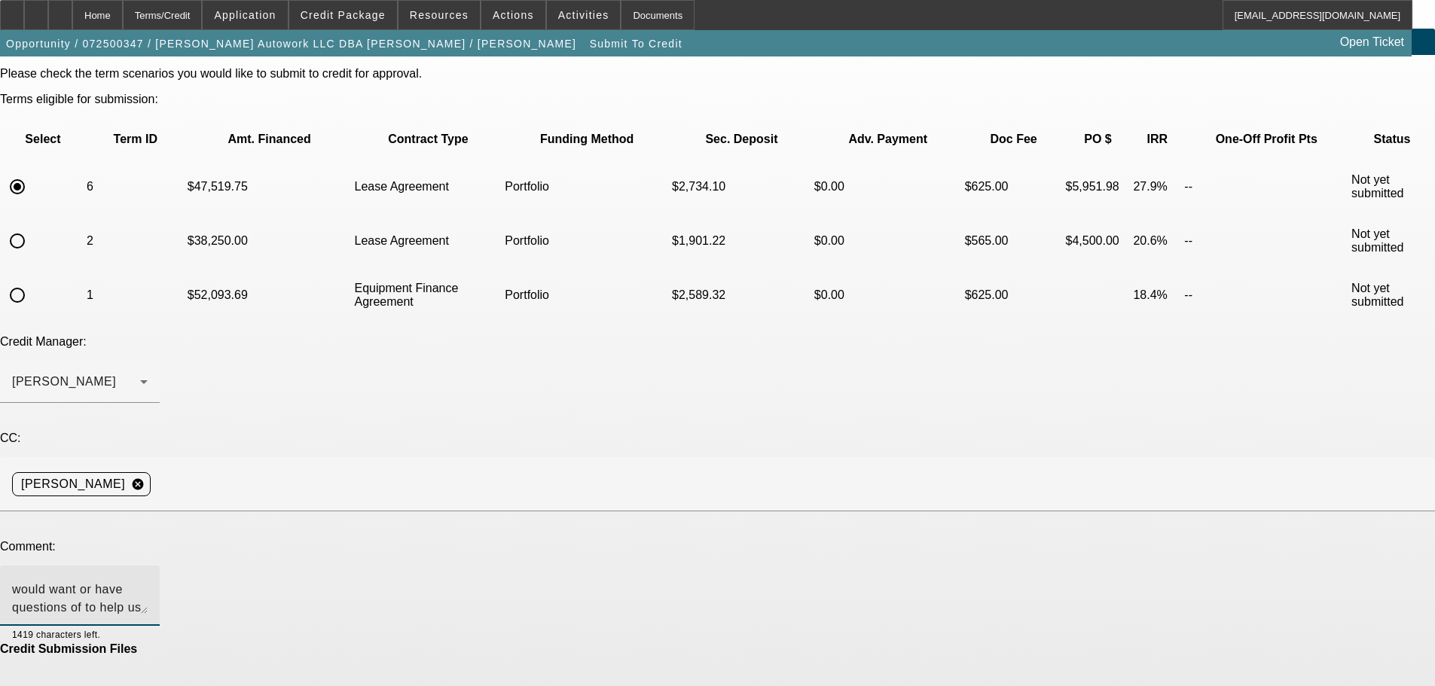
type textarea "Hey Michael, is there anything you would want or have questions of to help us c…"
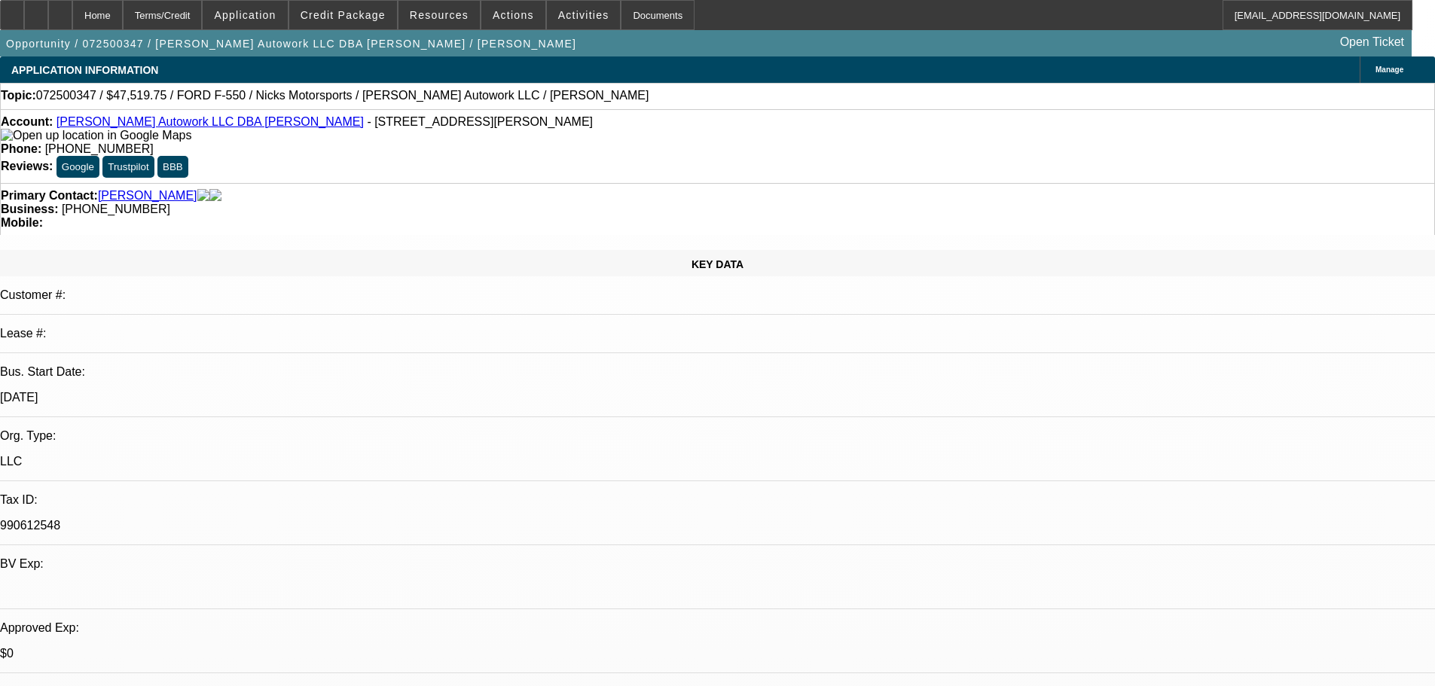
select select "0"
select select "2"
select select "0.1"
select select "4"
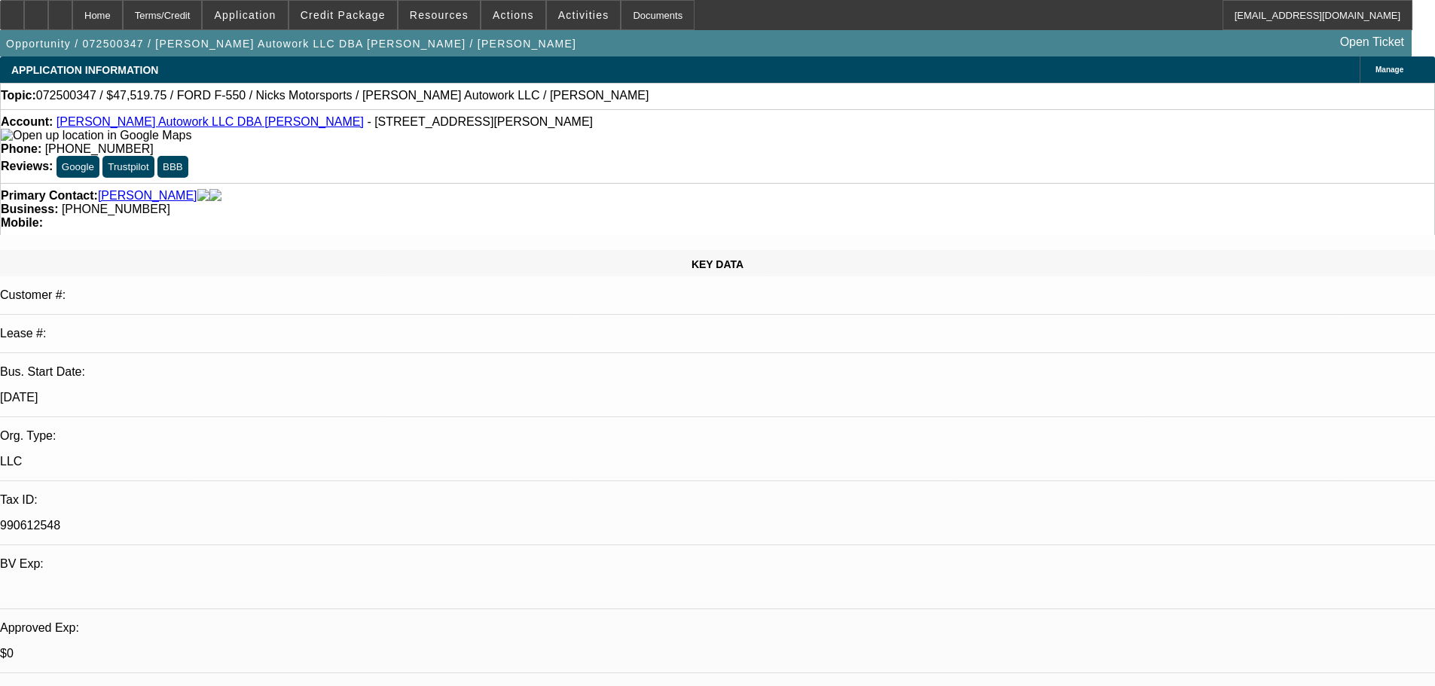
select select "0"
select select "2"
select select "0.1"
select select "4"
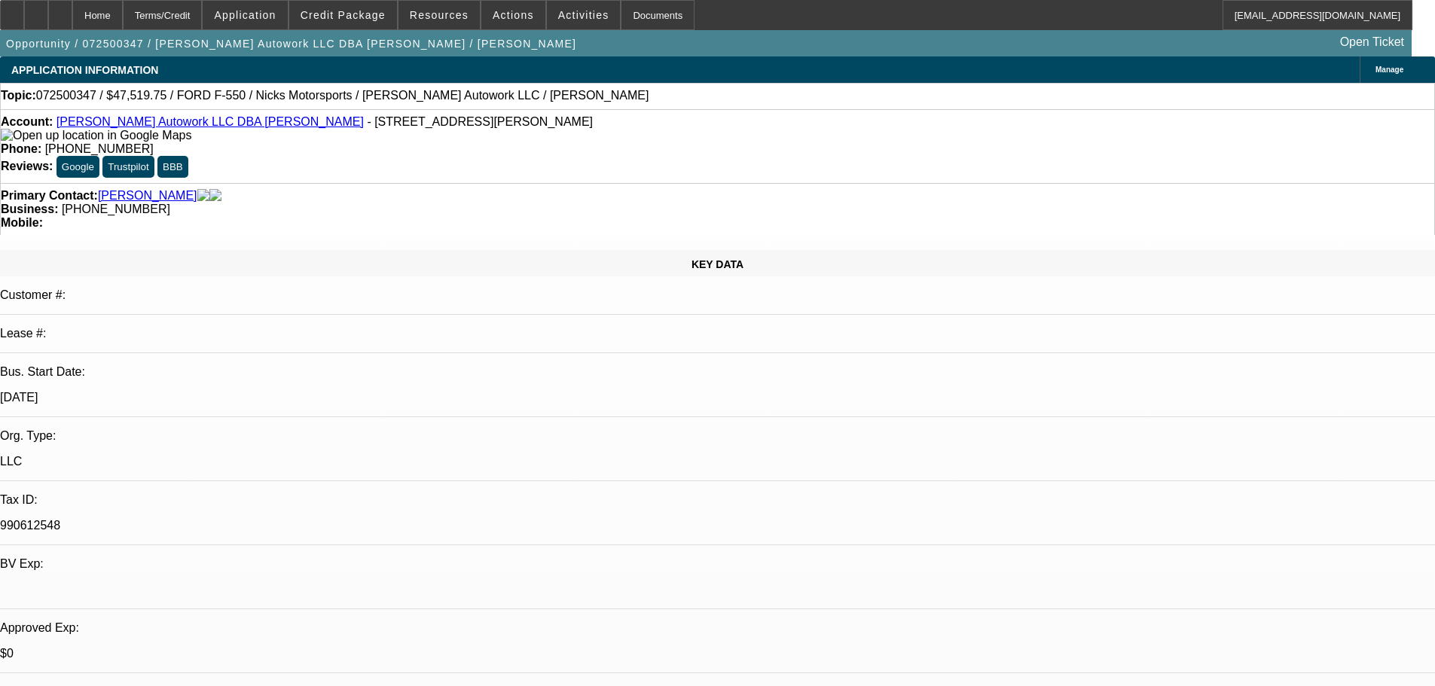
select select "0"
select select "2"
select select "0.1"
select select "4"
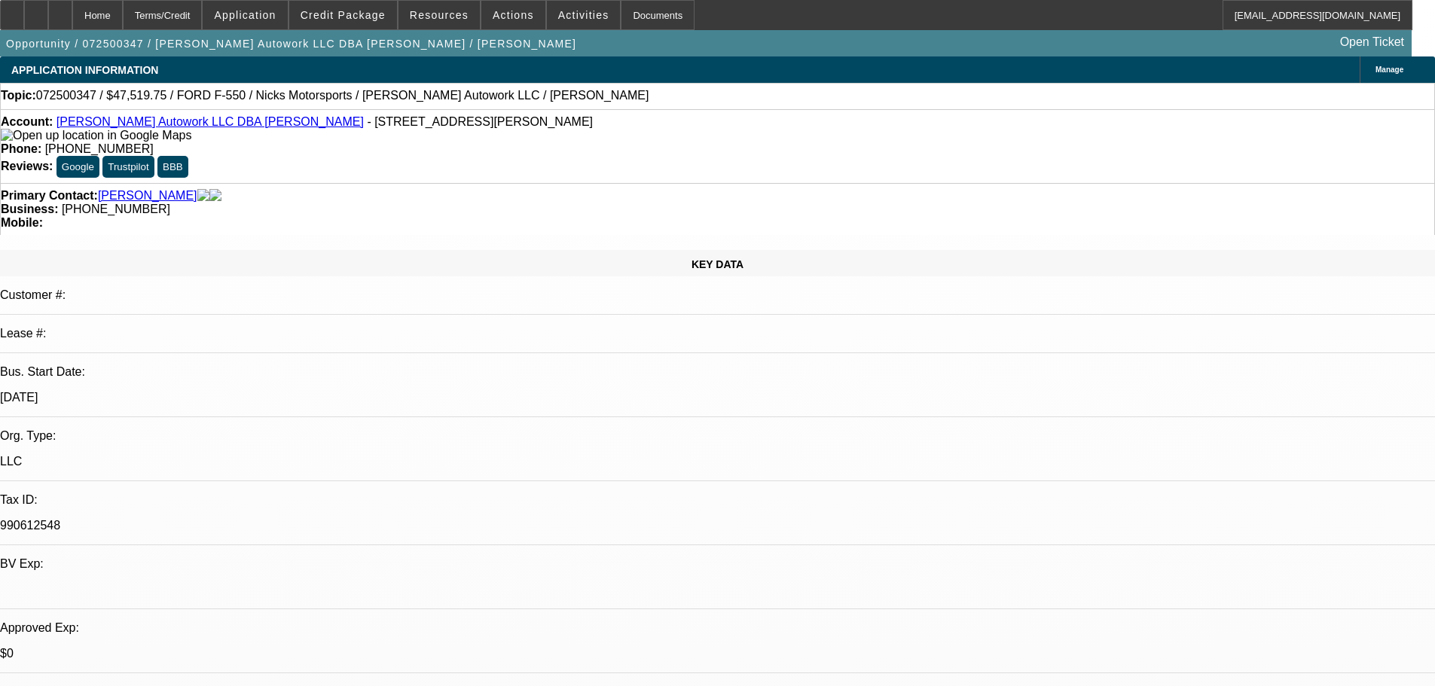
select select "0"
select select "2"
select select "0.1"
select select "4"
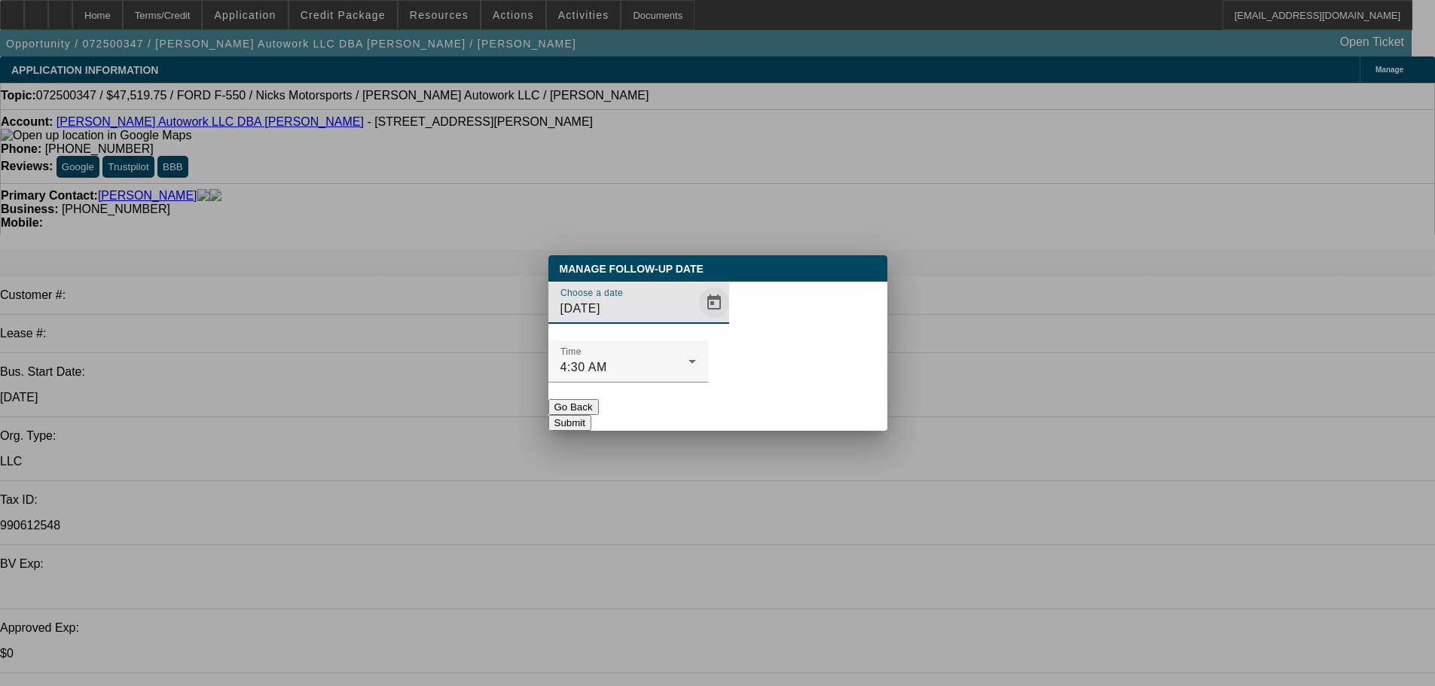
click at [696, 321] on span "Open calendar" at bounding box center [714, 303] width 36 height 36
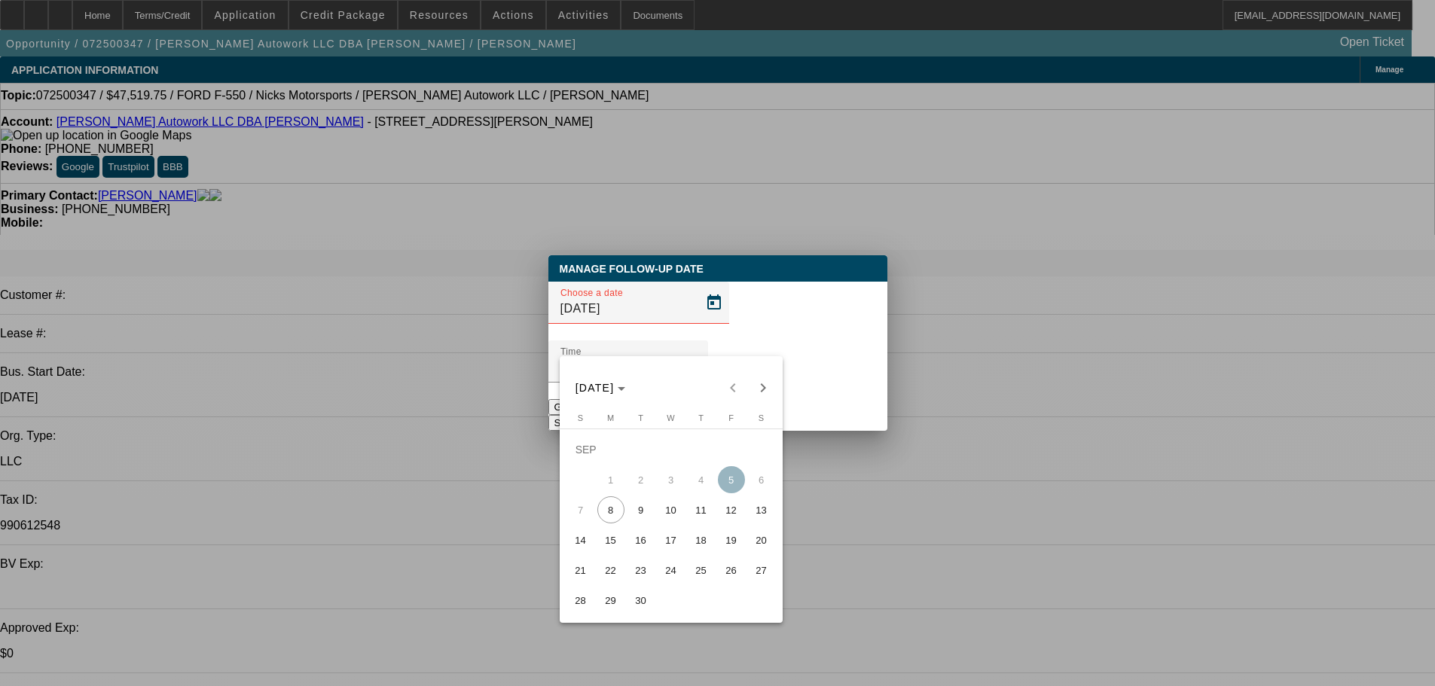
click at [637, 513] on span "9" at bounding box center [640, 509] width 27 height 27
type input "9/9/2025"
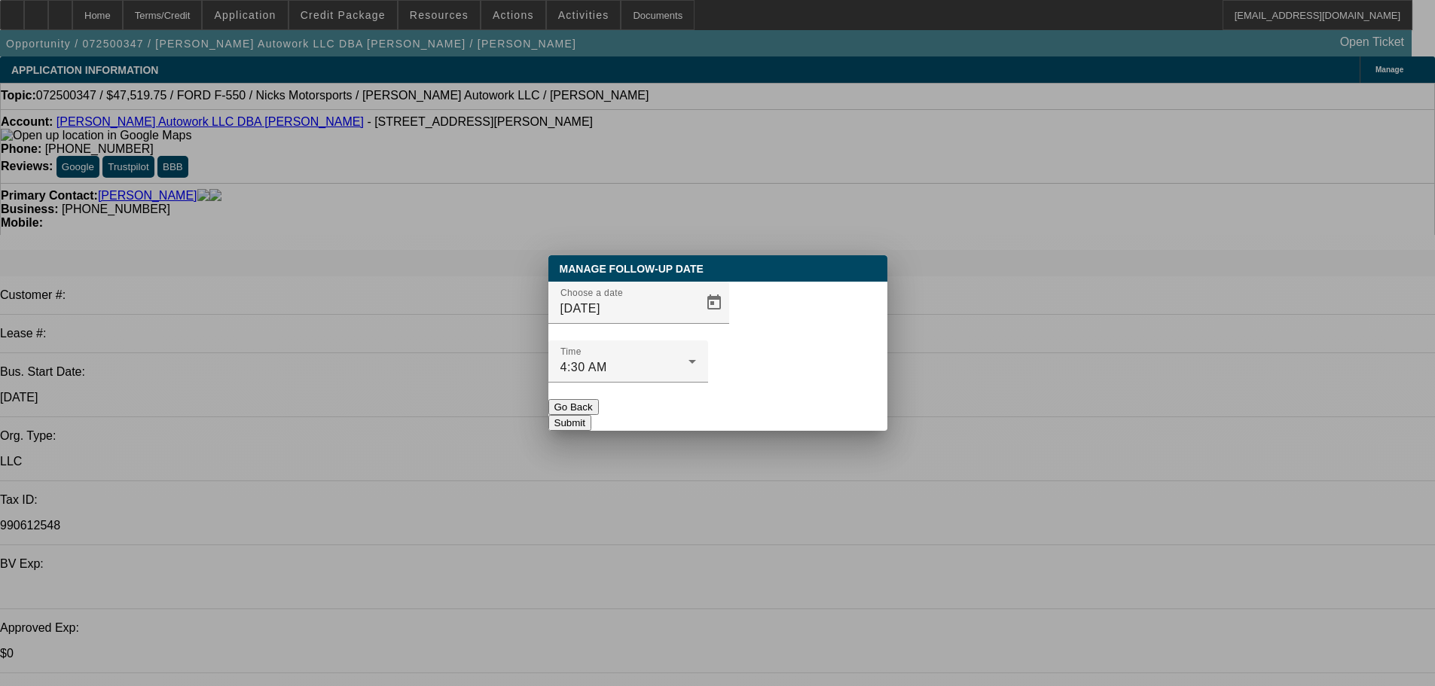
click at [591, 415] on button "Submit" at bounding box center [569, 423] width 43 height 16
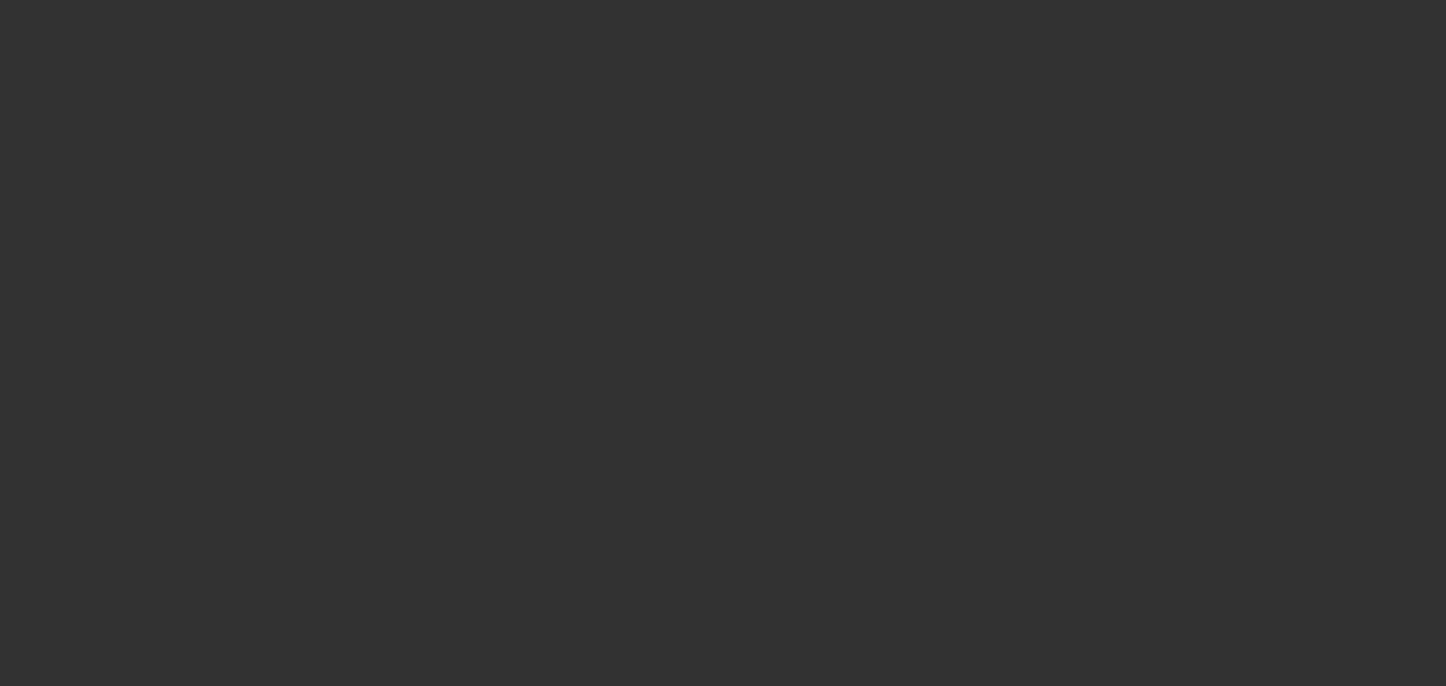
select select "2"
select select "0.1"
select select "4"
select select "2"
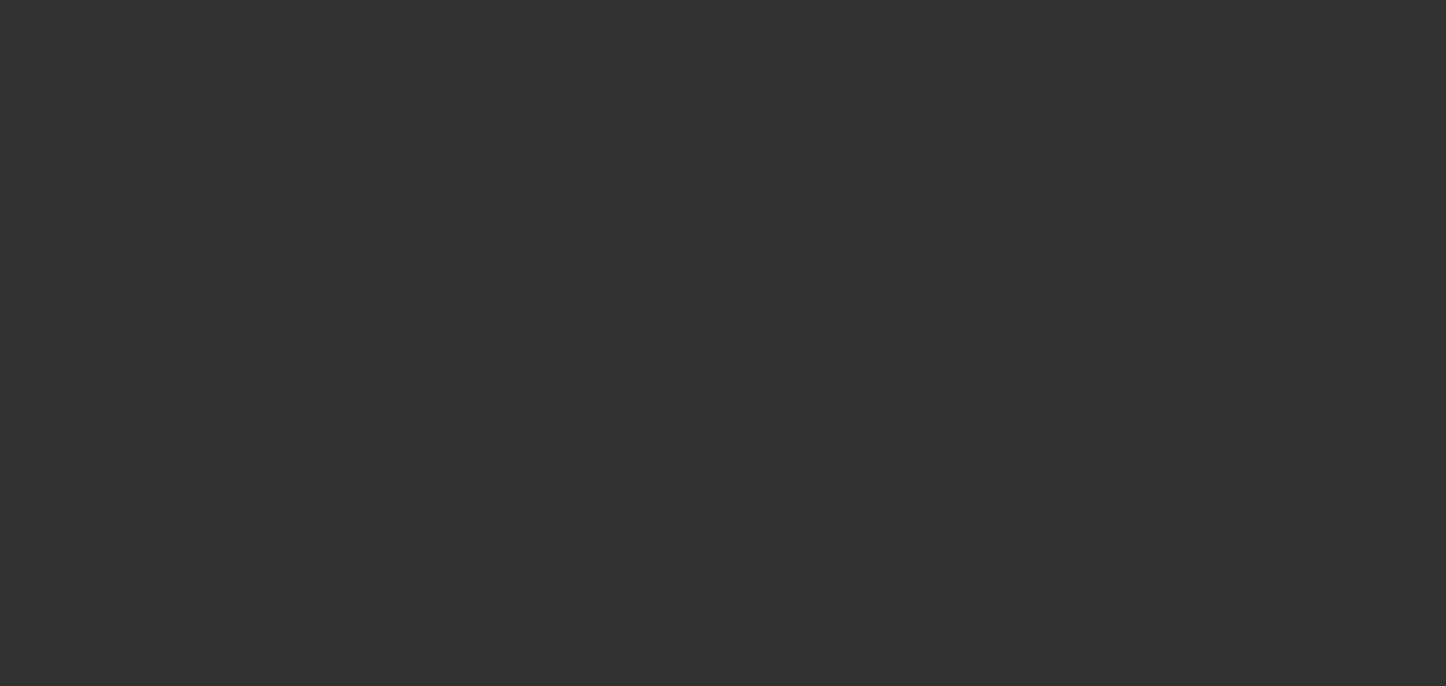
select select "2"
select select "0.1"
select select "4"
select select "0.1"
select select "2"
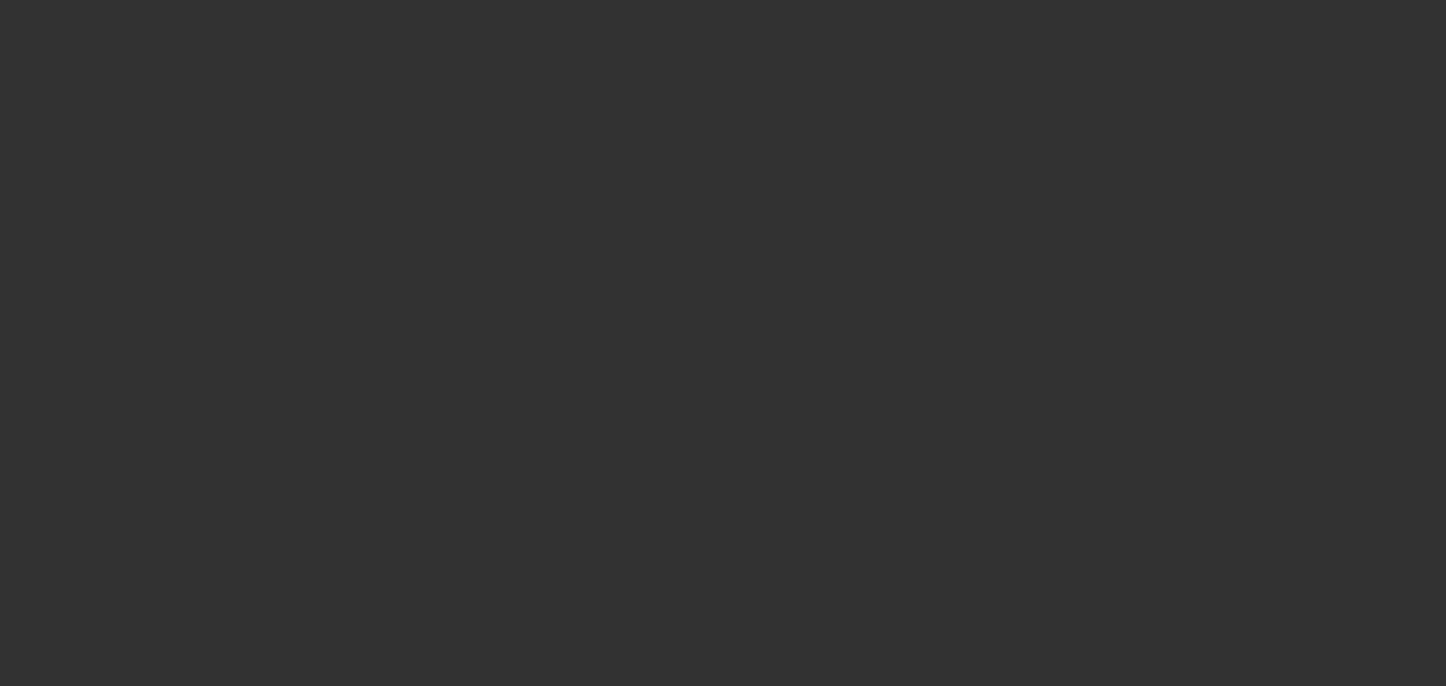
select select "2"
select select "0.1"
select select "4"
select select "0"
select select "2"
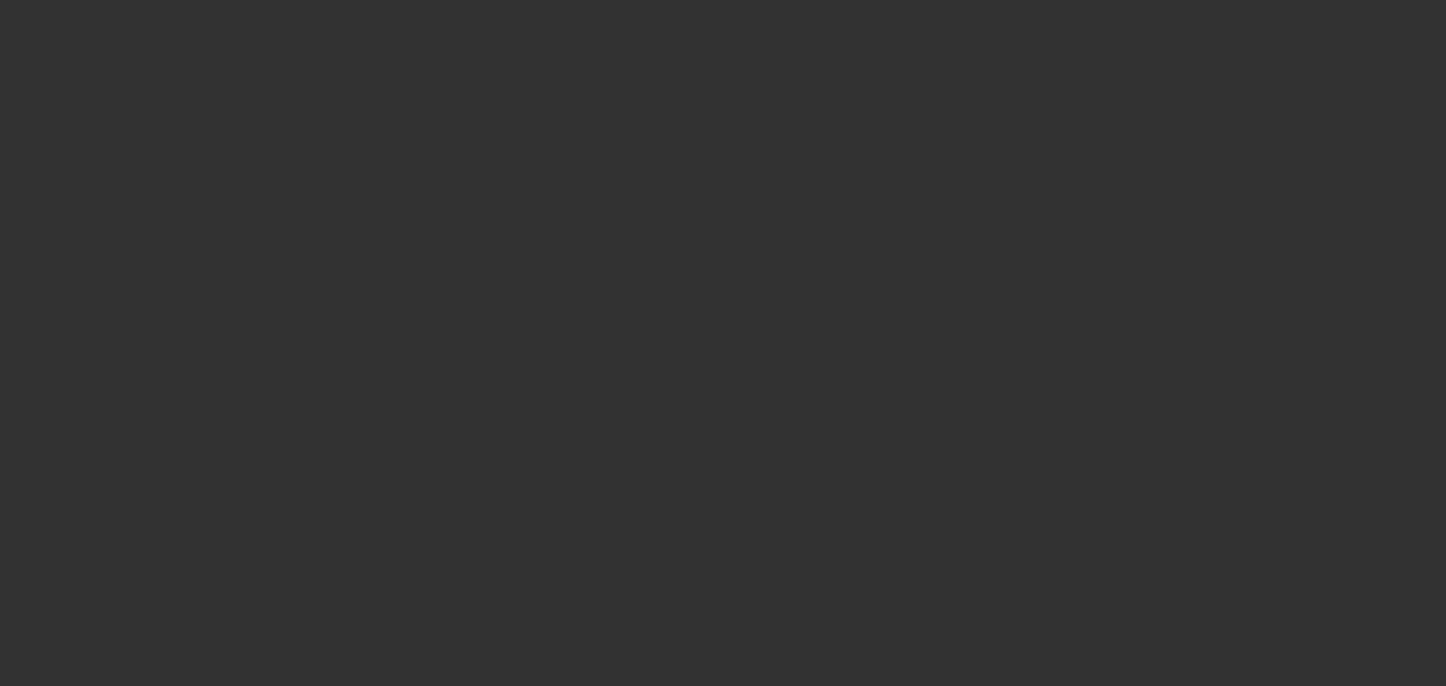
select select "2"
select select "0.1"
select select "4"
select select "0"
select select "2"
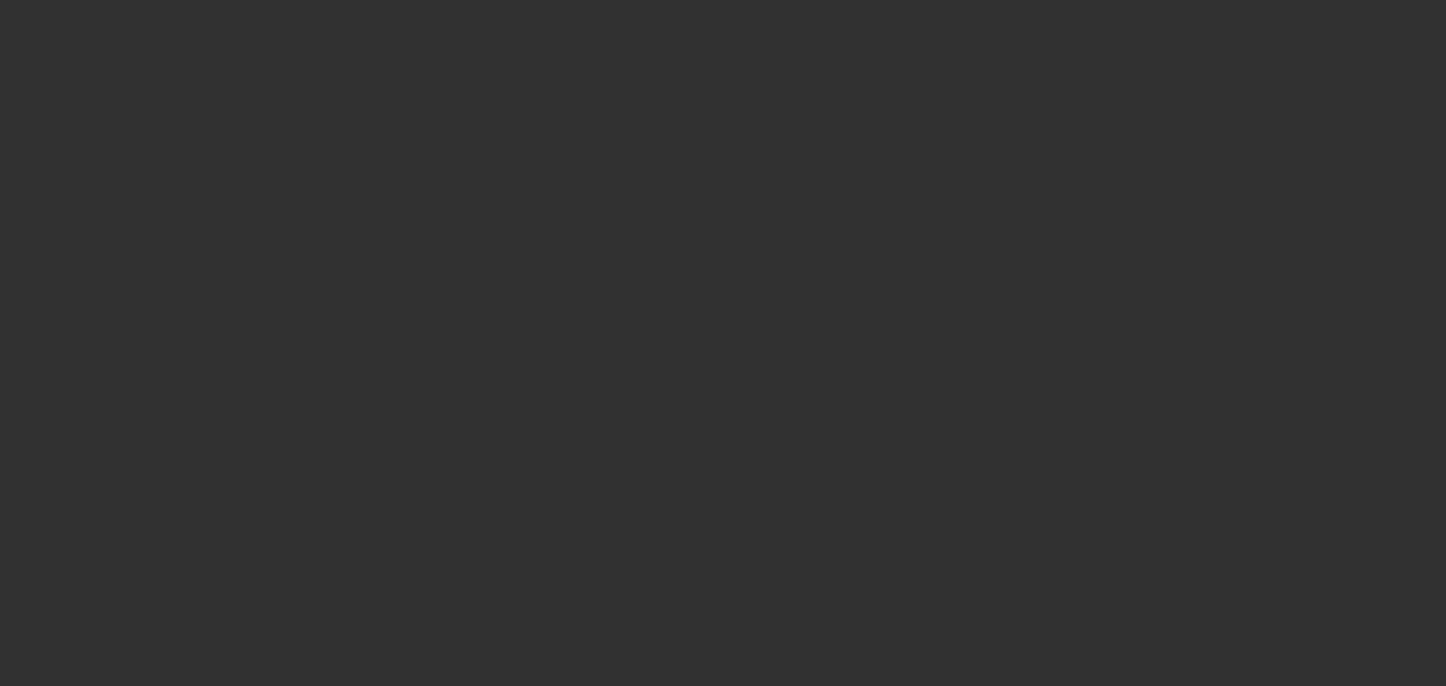
select select "0.1"
select select "0"
select select "2"
select select "0.1"
select select "0"
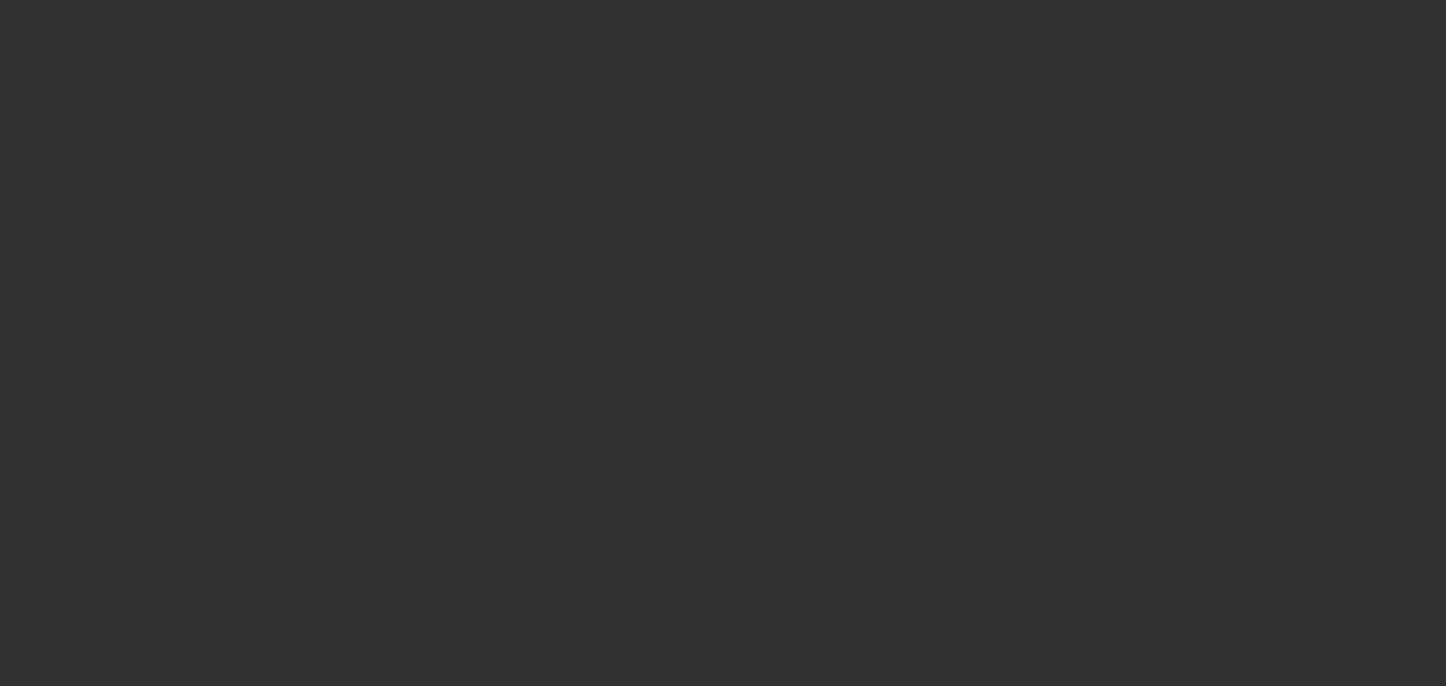
select select "2"
select select "0.1"
select select "2"
select select "0.1"
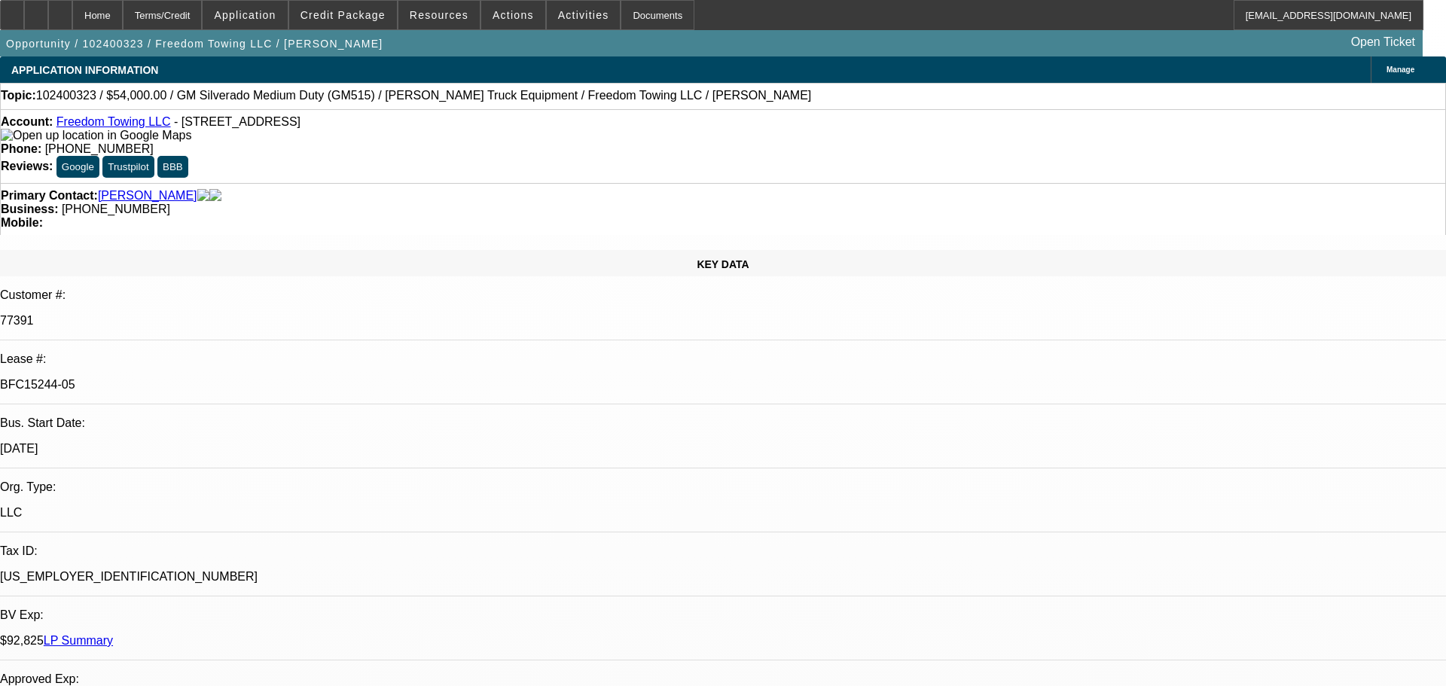
select select "1"
select select "2"
select select "4"
select select "1"
select select "2"
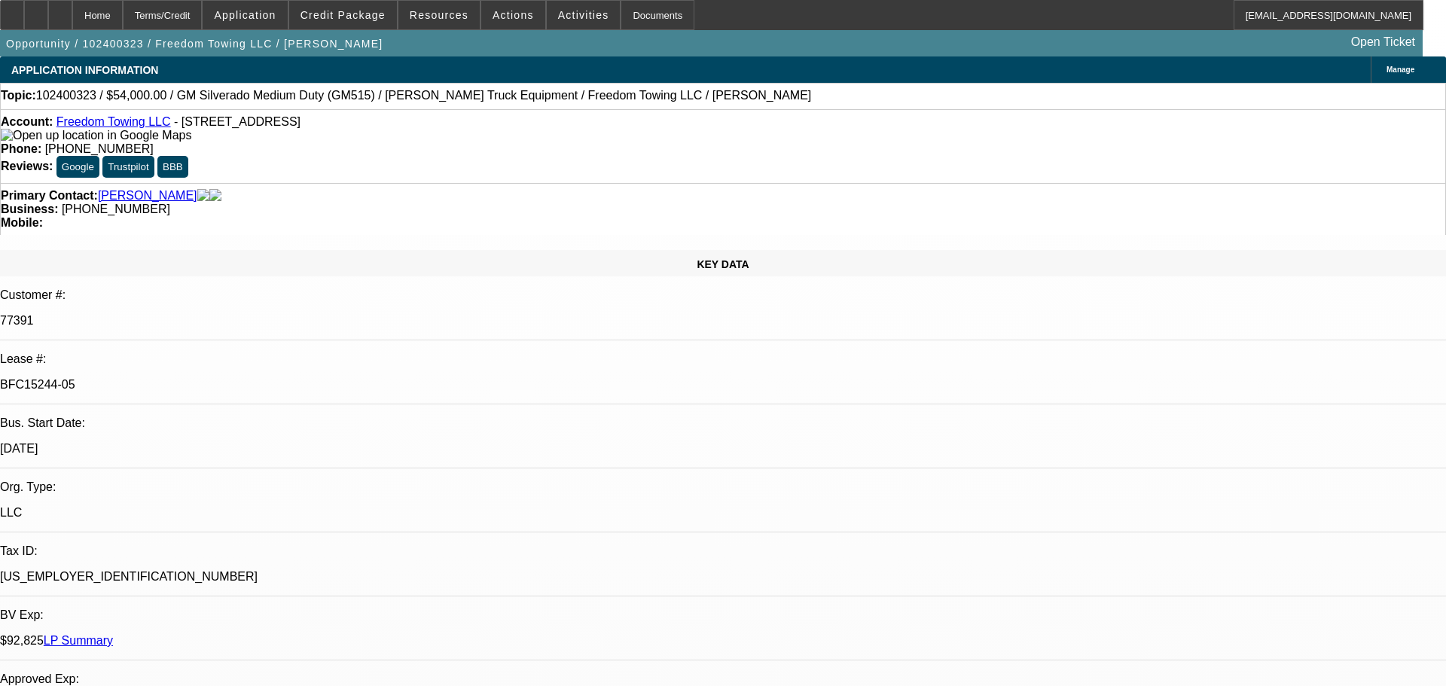
select select "4"
select select "1"
select select "2"
select select "4"
select select "1"
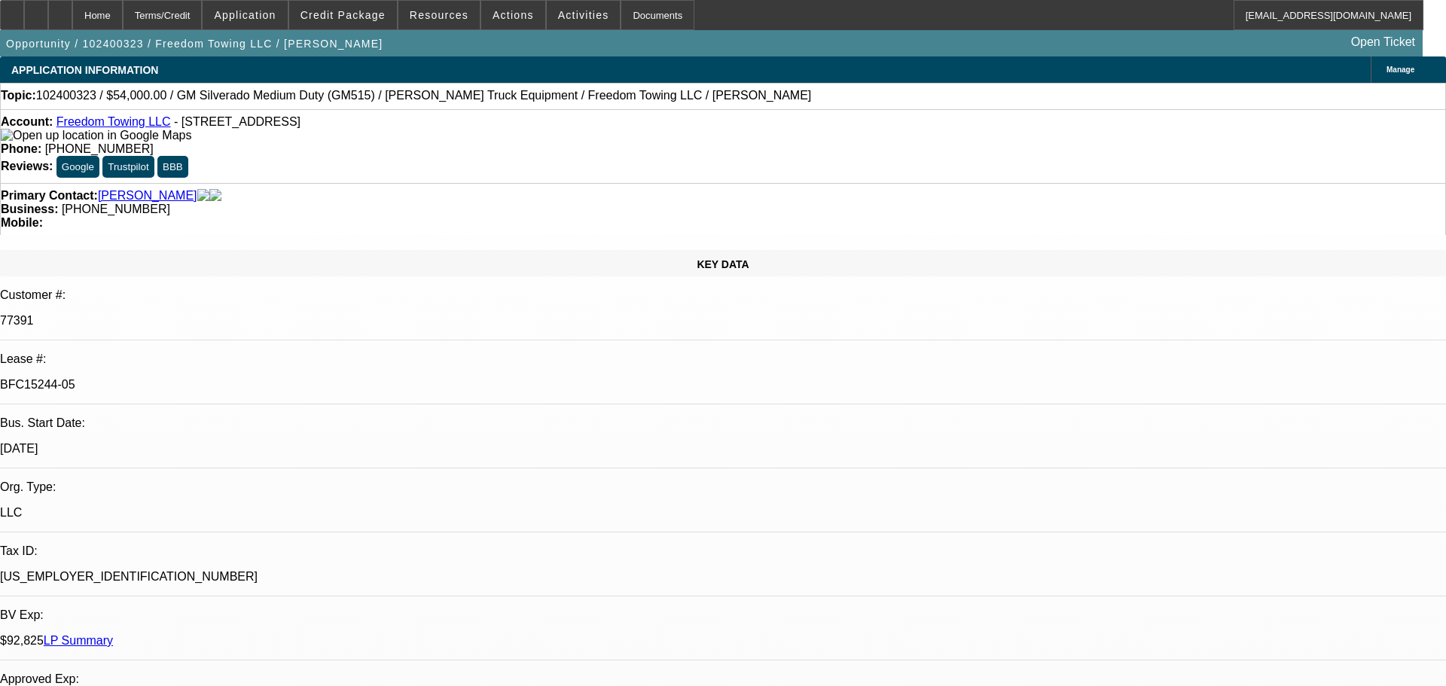
select select "2"
select select "4"
select select "0"
select select "2"
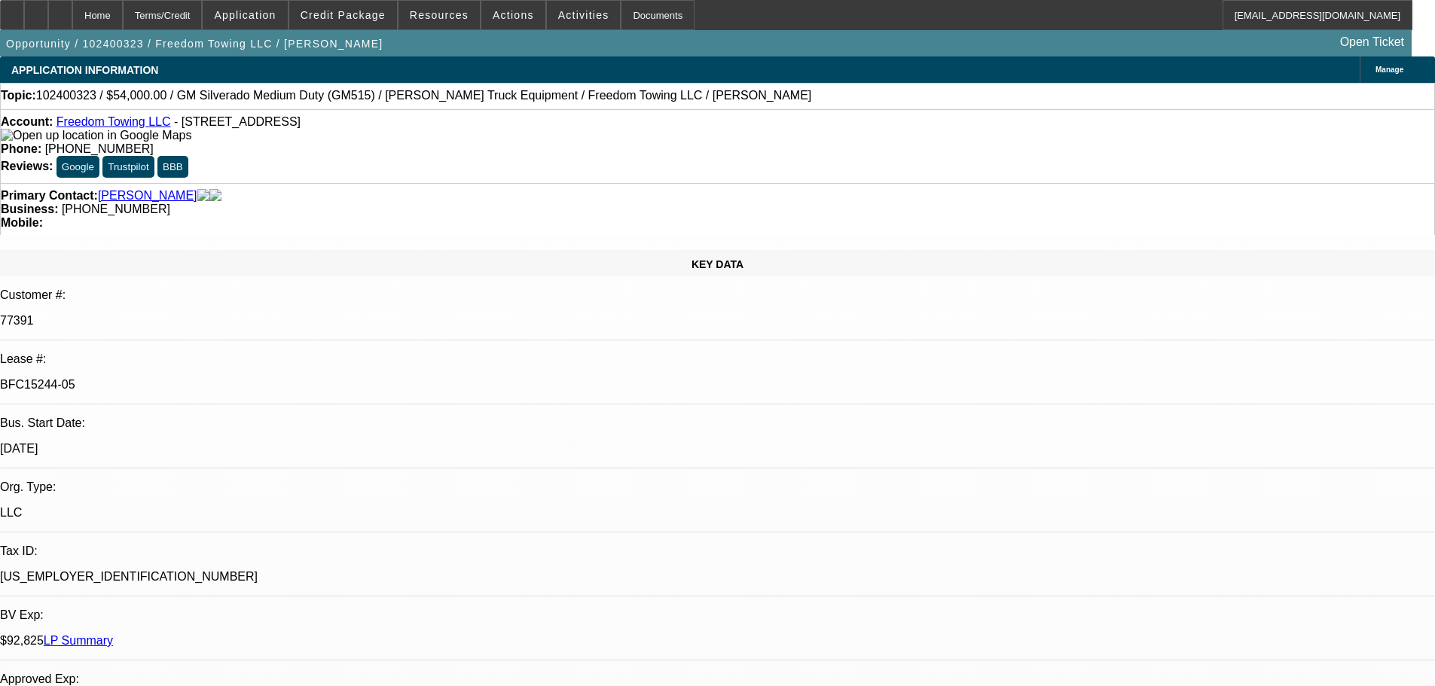
select select "0.1"
select select "4"
select select "0"
select select "2"
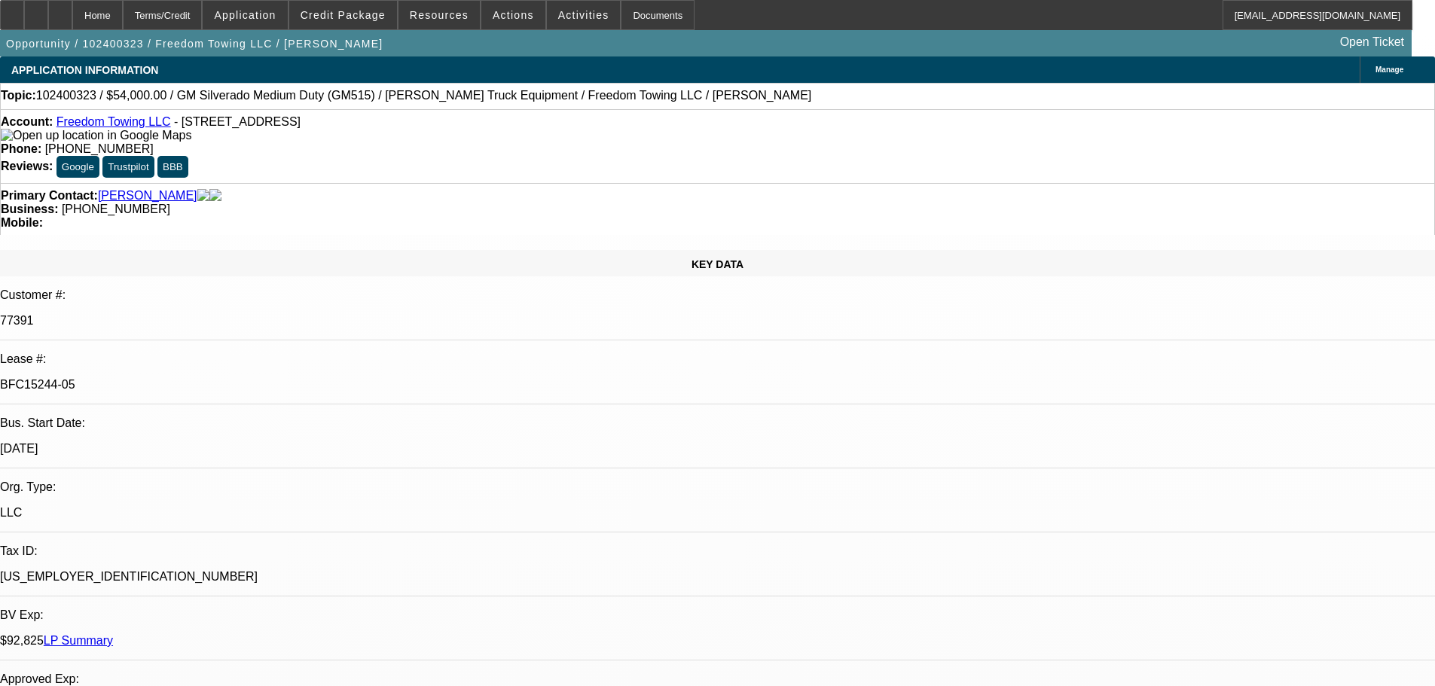
select select "0.1"
select select "4"
select select "0"
select select "2"
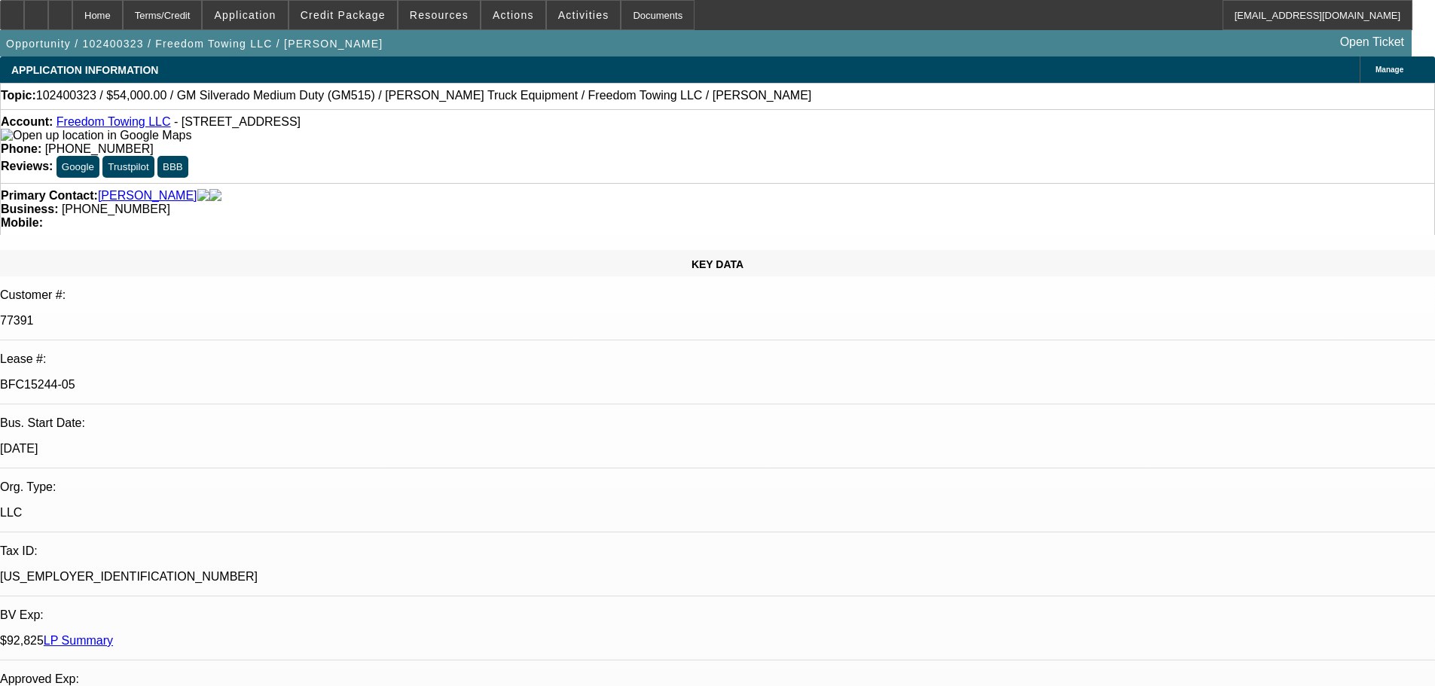
select select "0.1"
select select "4"
select select "0.1"
select select "2"
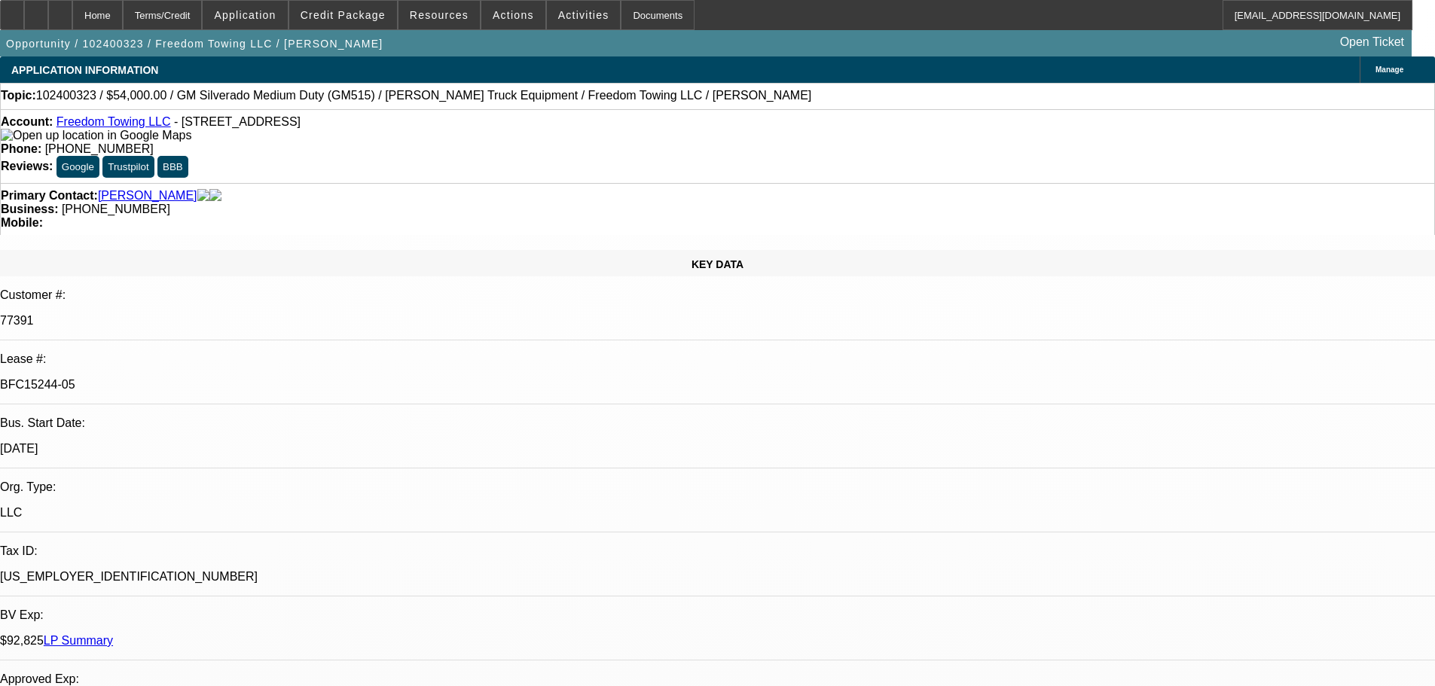
select select "0.1"
select select "4"
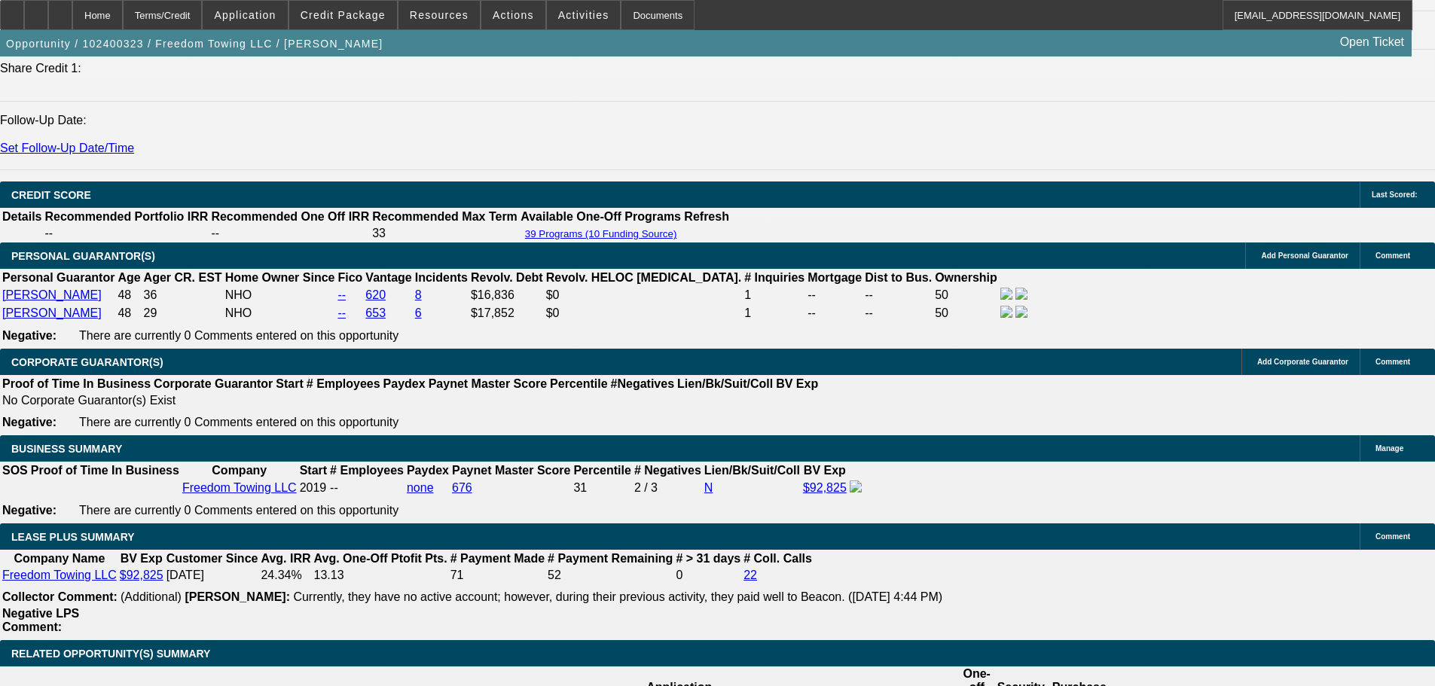
scroll to position [1356, 0]
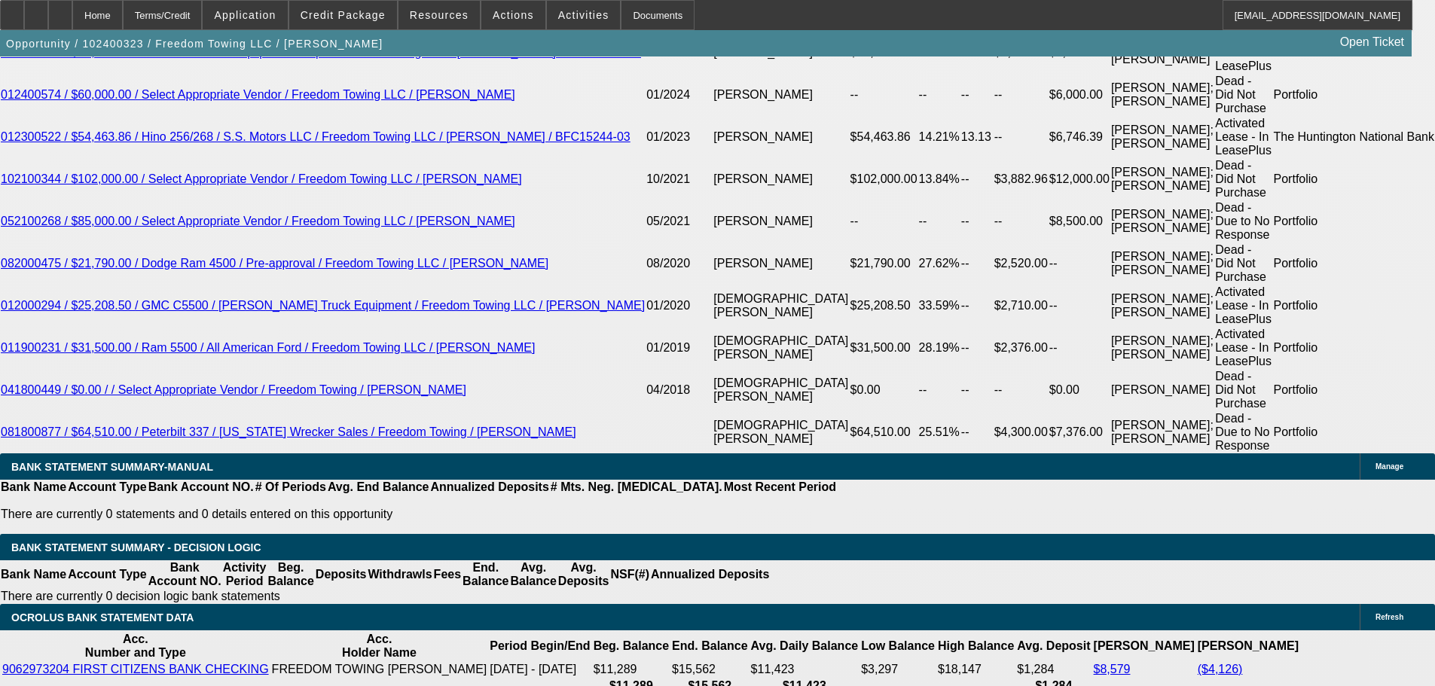
scroll to position [2561, 0]
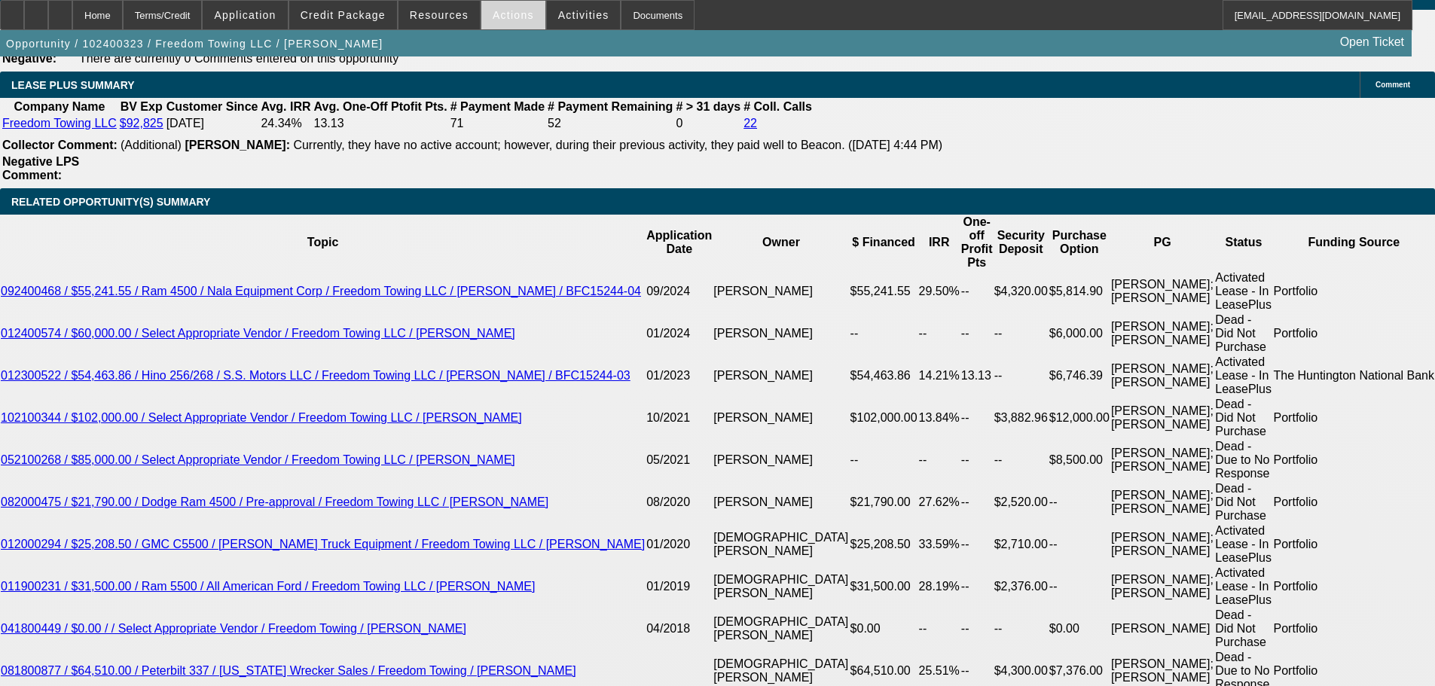
click at [515, 11] on span "Actions" at bounding box center [513, 15] width 41 height 12
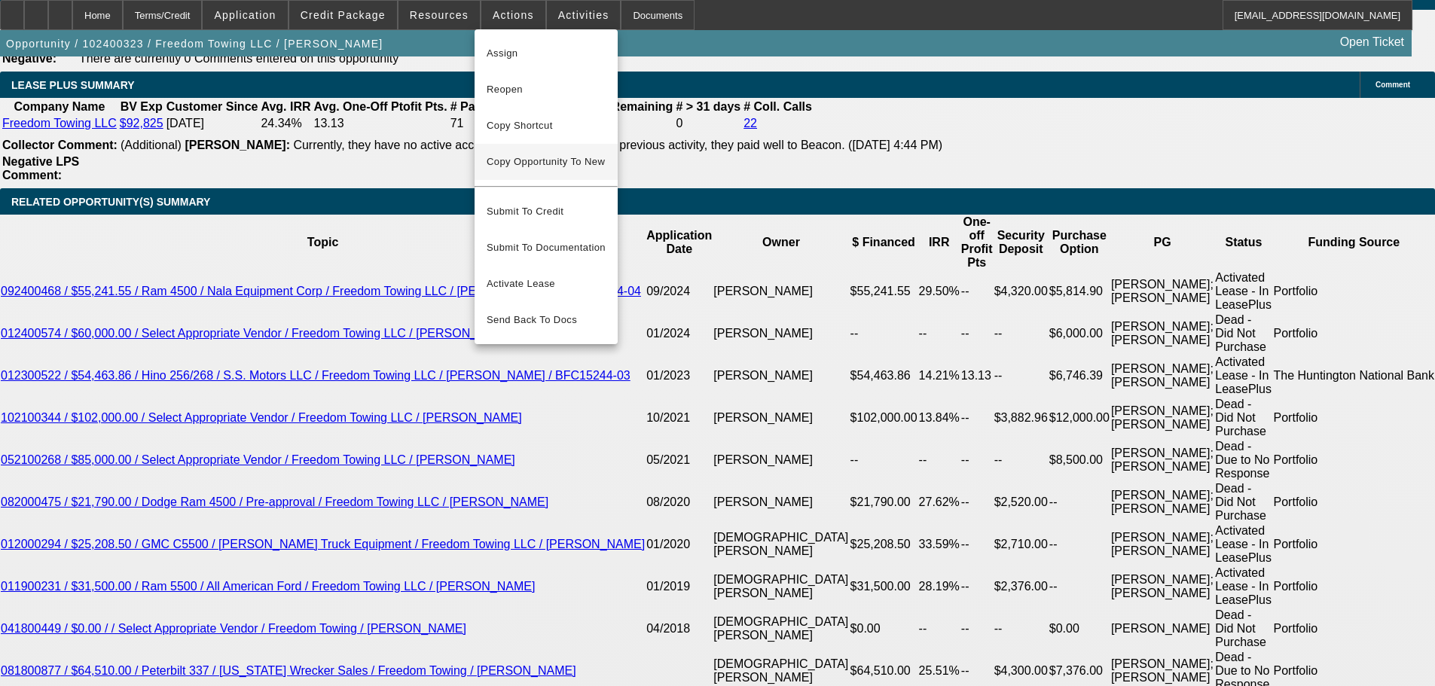
click at [554, 160] on span "Copy Opportunity To New" at bounding box center [546, 161] width 118 height 11
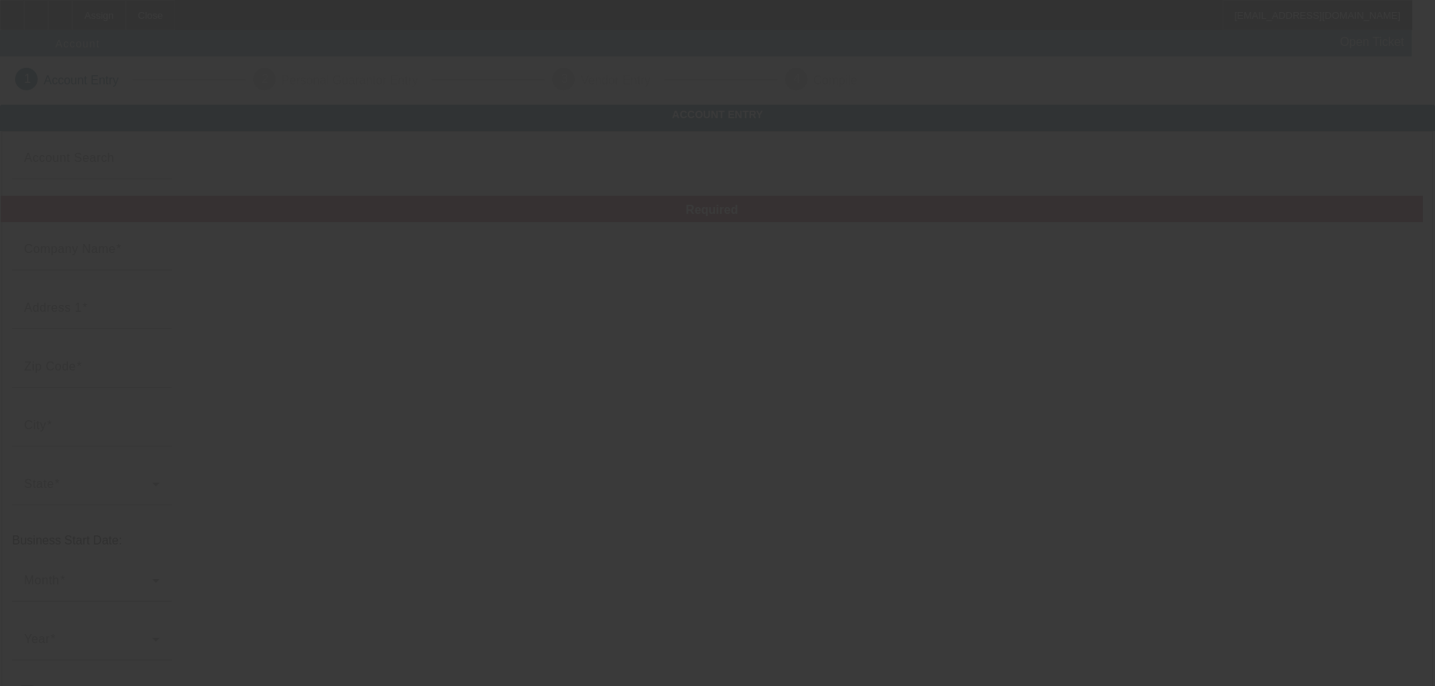
type input "Freedom Towing LLC"
type input "624 Power Rd"
type input "30633"
type input "Danielsville"
type input "(706) 201-7111"
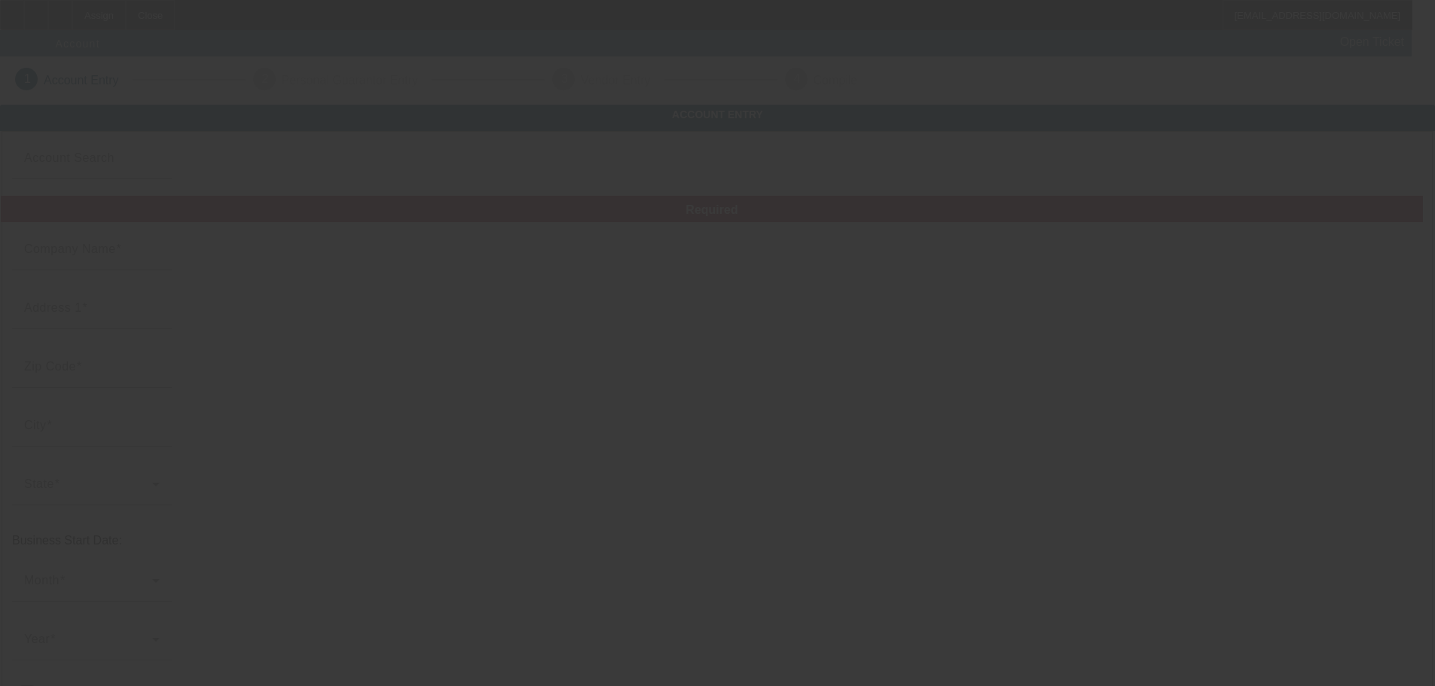
type input "mickeyscott77@gmail.com"
type input "Madison"
type input "83-3232996"
type input "Towing"
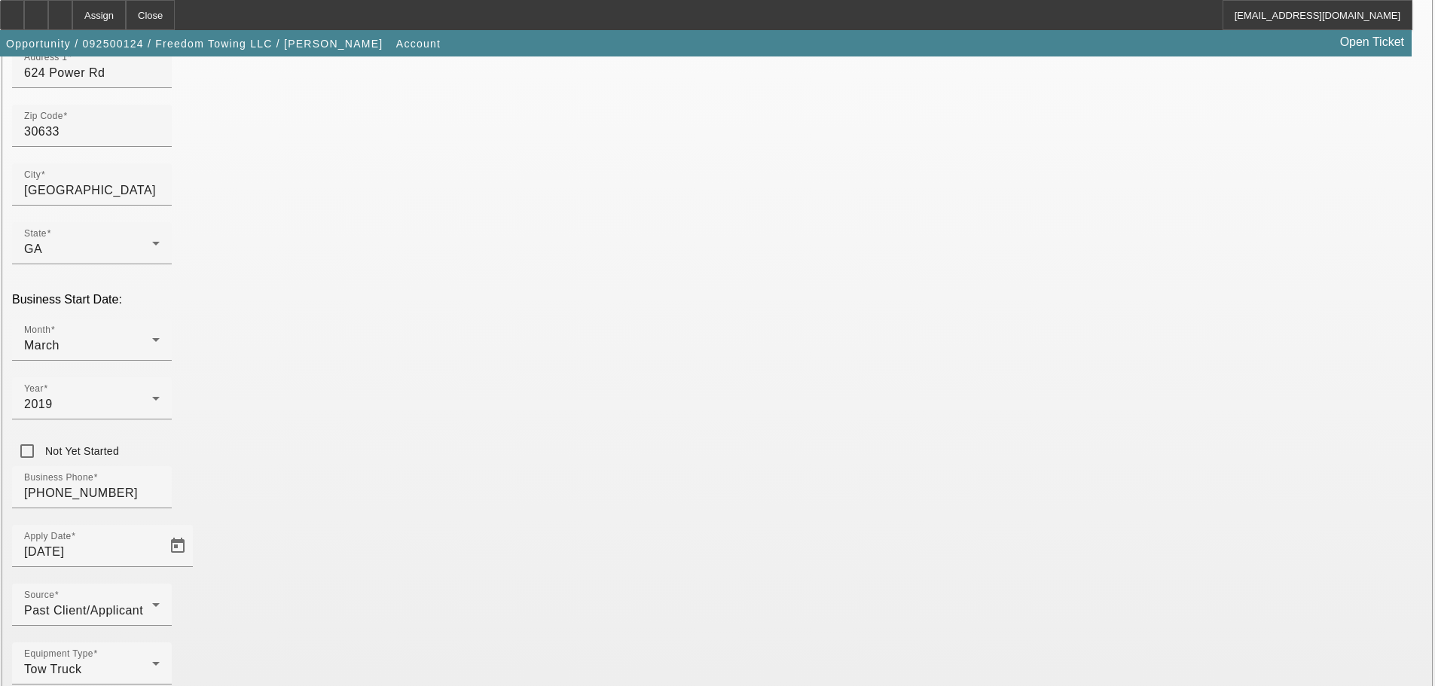
scroll to position [278, 0]
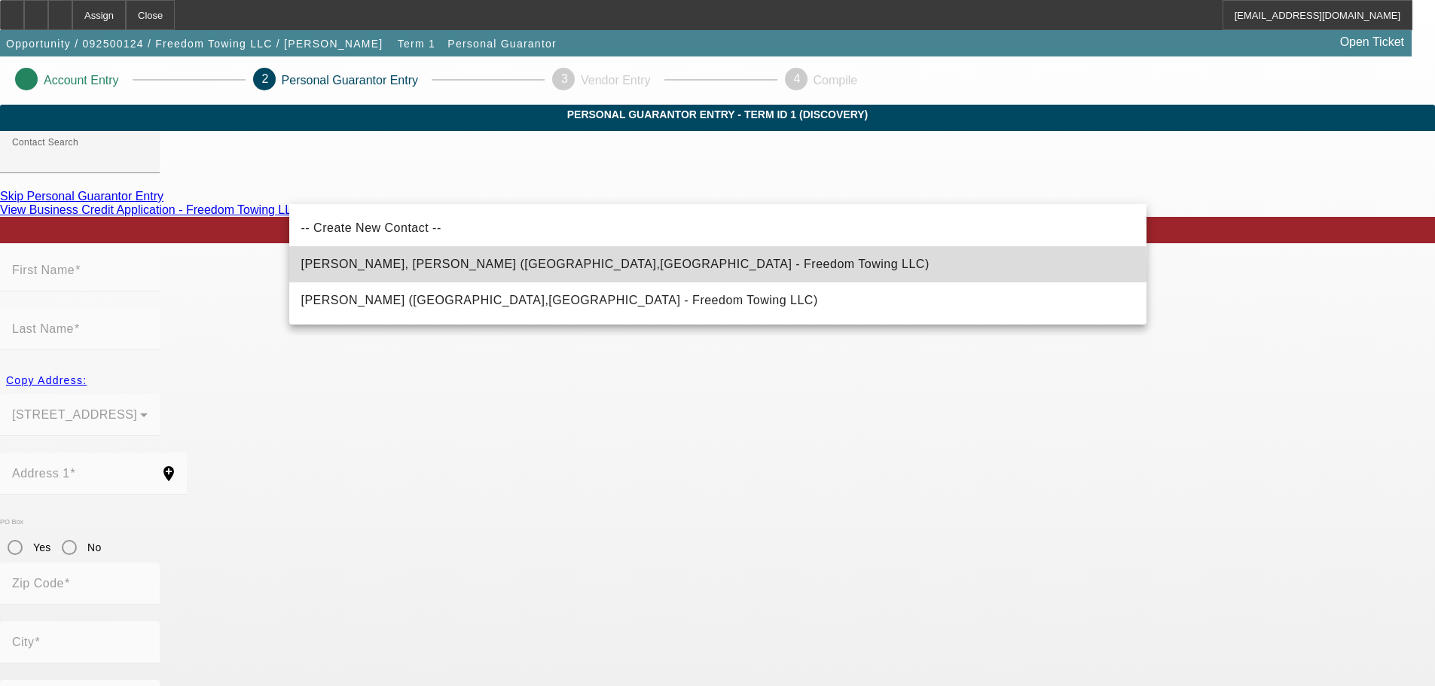
click at [578, 271] on mat-option "Scott Jr., Michael (Danielsville,GA - Freedom Towing LLC)" at bounding box center [717, 264] width 857 height 36
type input "Scott Jr., Michael (Danielsville,GA - Freedom Towing LLC)"
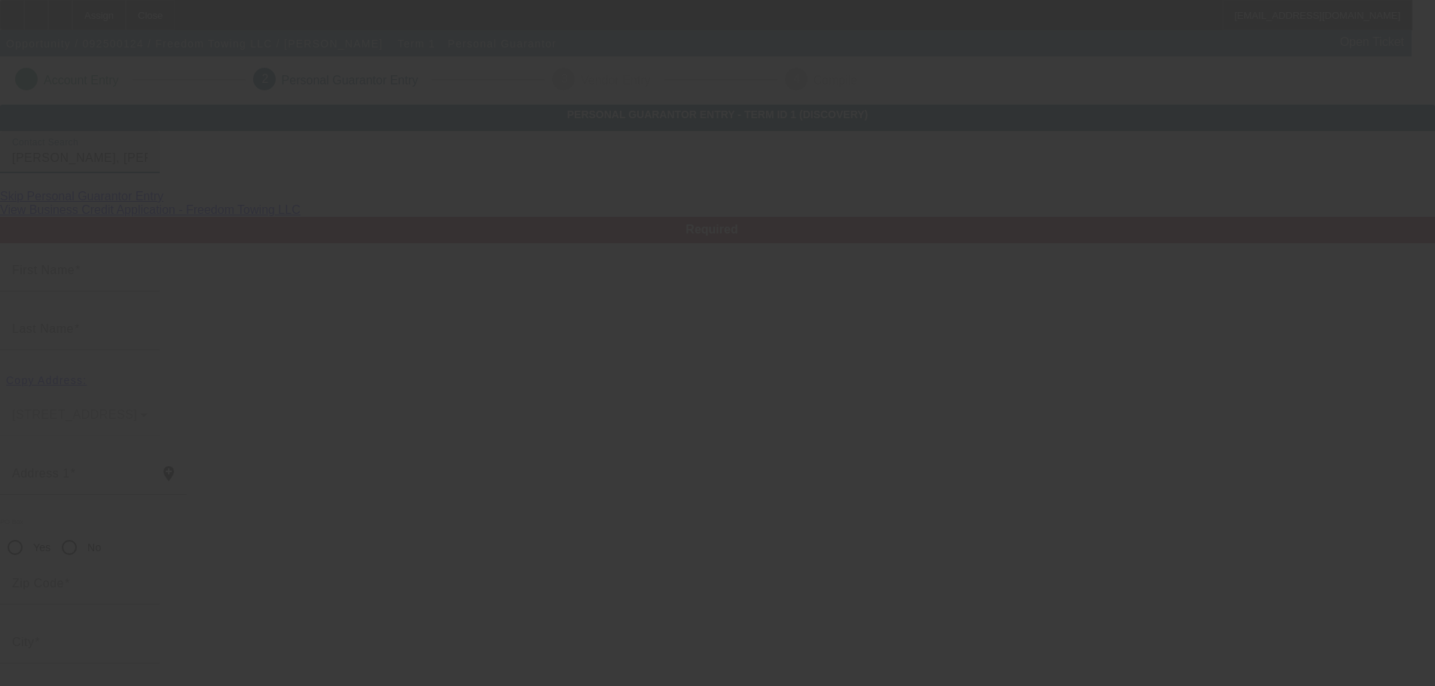
type input "Michael"
type input "Scott"
type input "624 Power Rd"
radio input "true"
type input "30633"
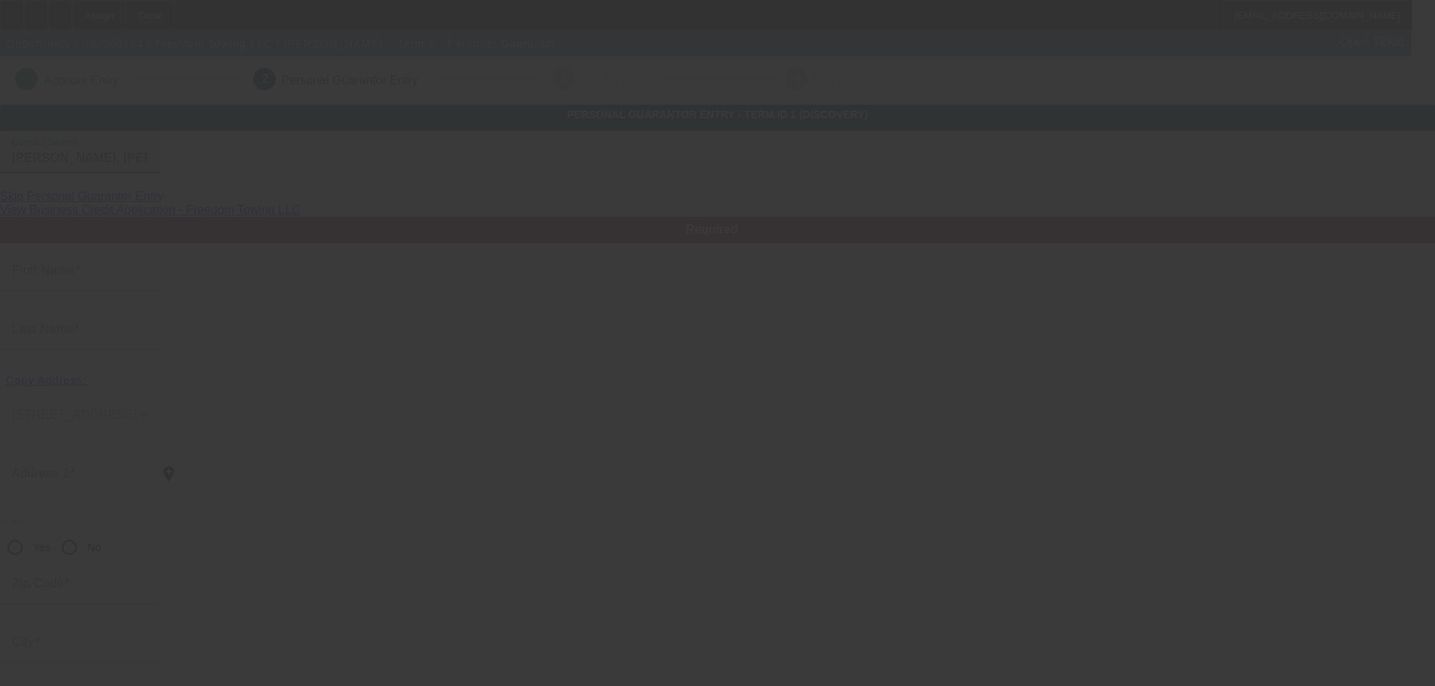
type input "Danielsville"
type input "(706) 201-7111"
type input "50"
type input "252-79-4083"
type input "mickeyscott77@gmail.com"
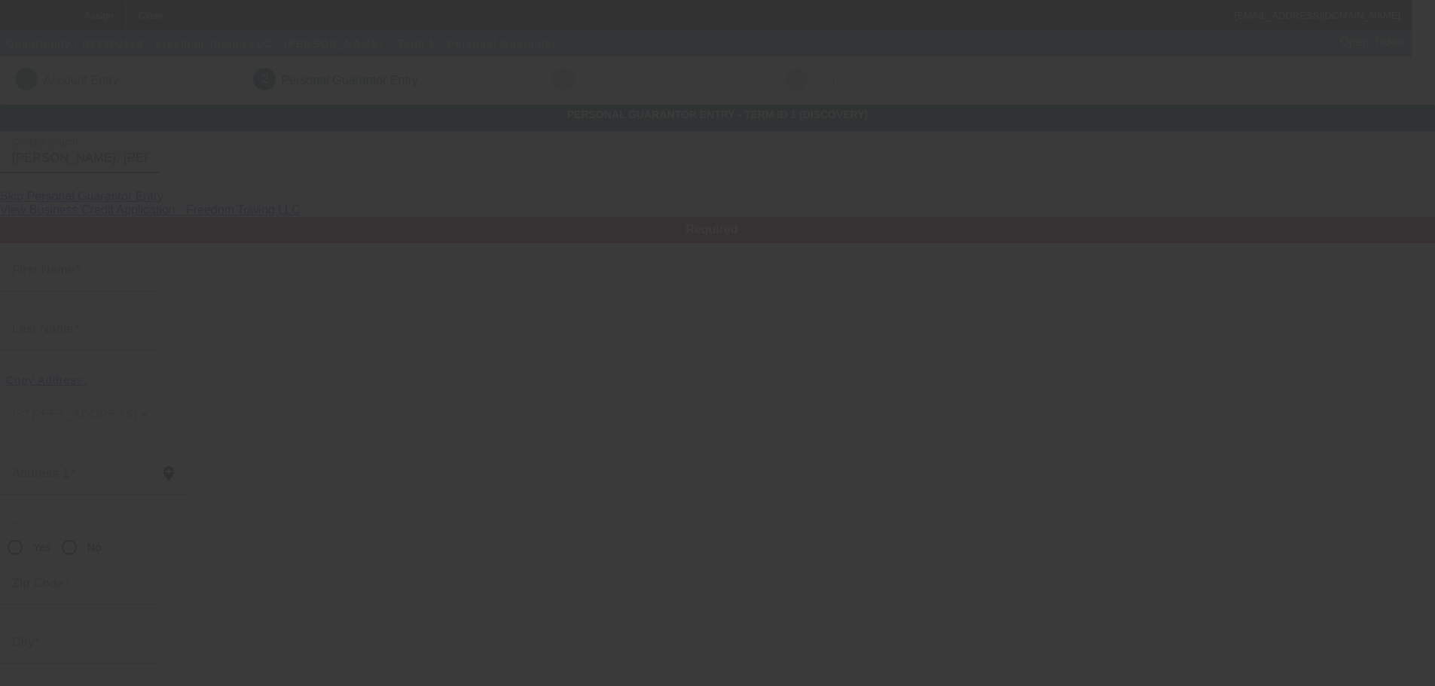
type input "J"
type input "$0.00"
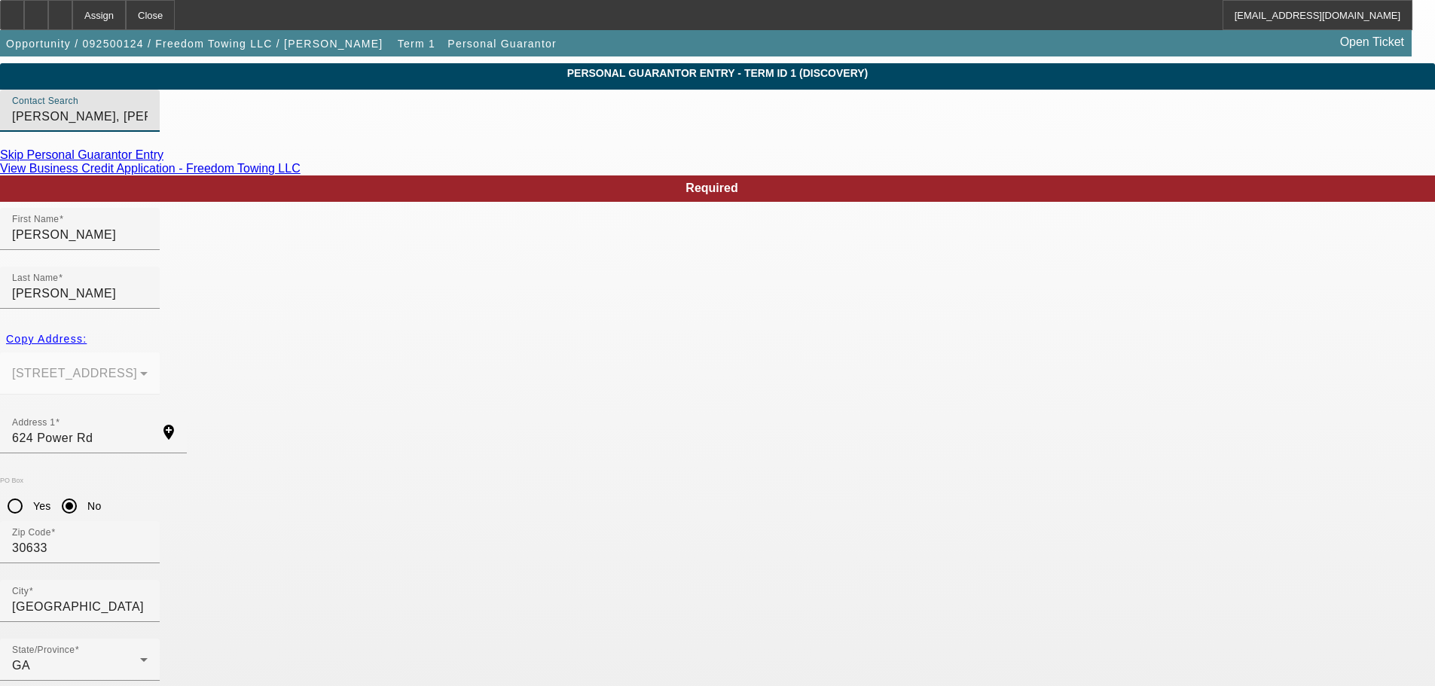
scroll to position [64, 0]
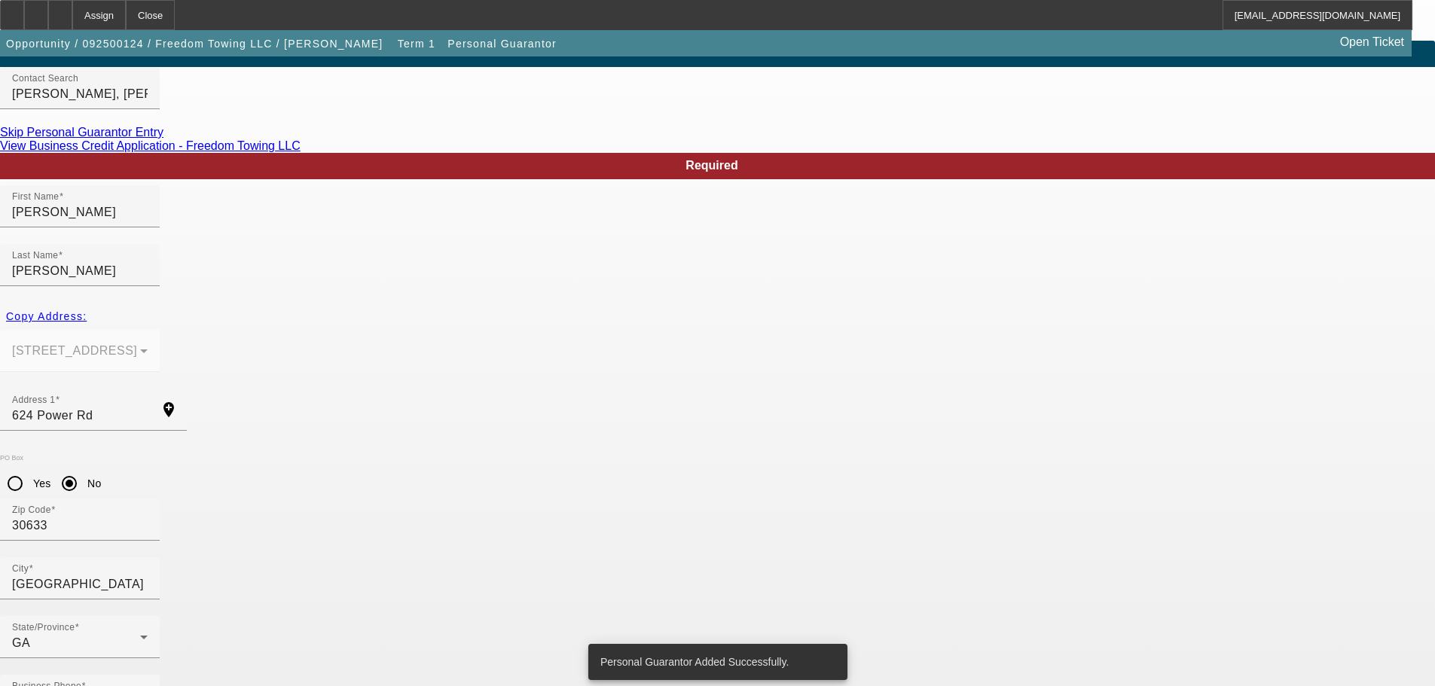
scroll to position [0, 0]
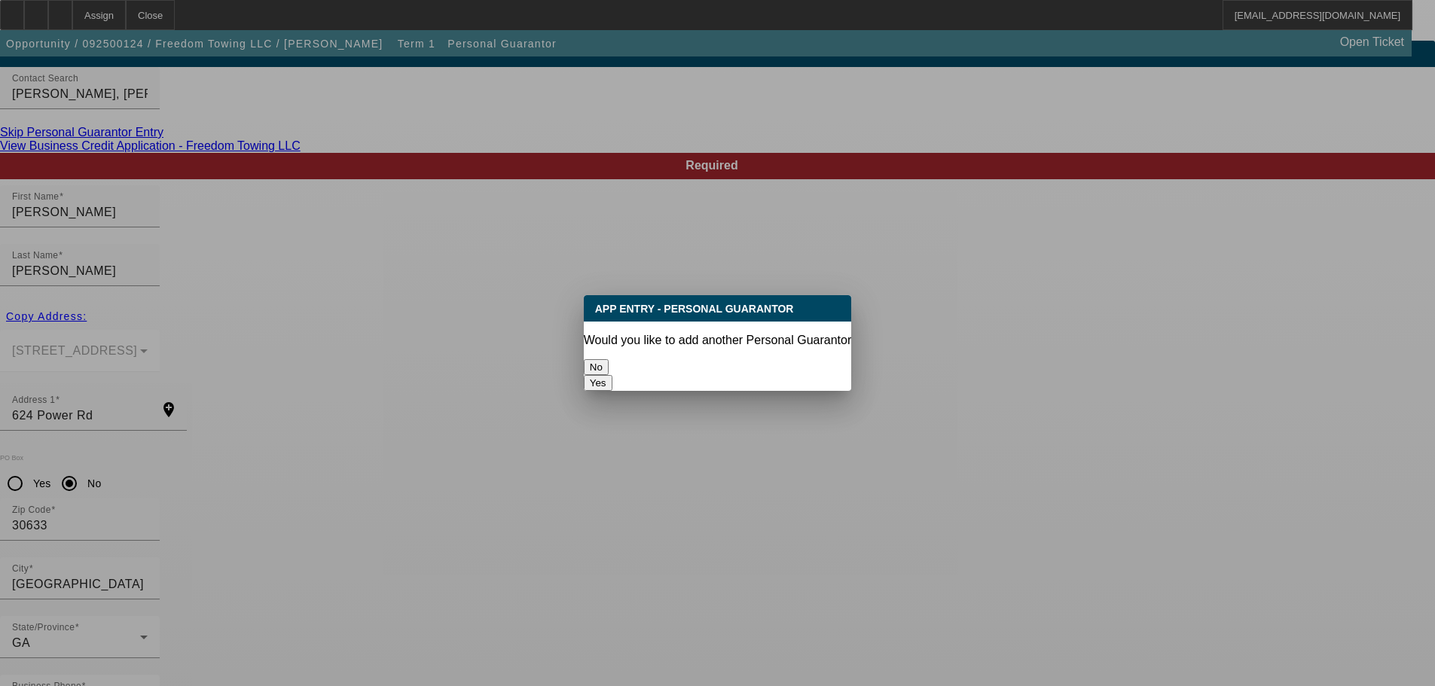
click at [612, 375] on button "Yes" at bounding box center [598, 383] width 29 height 16
radio input "false"
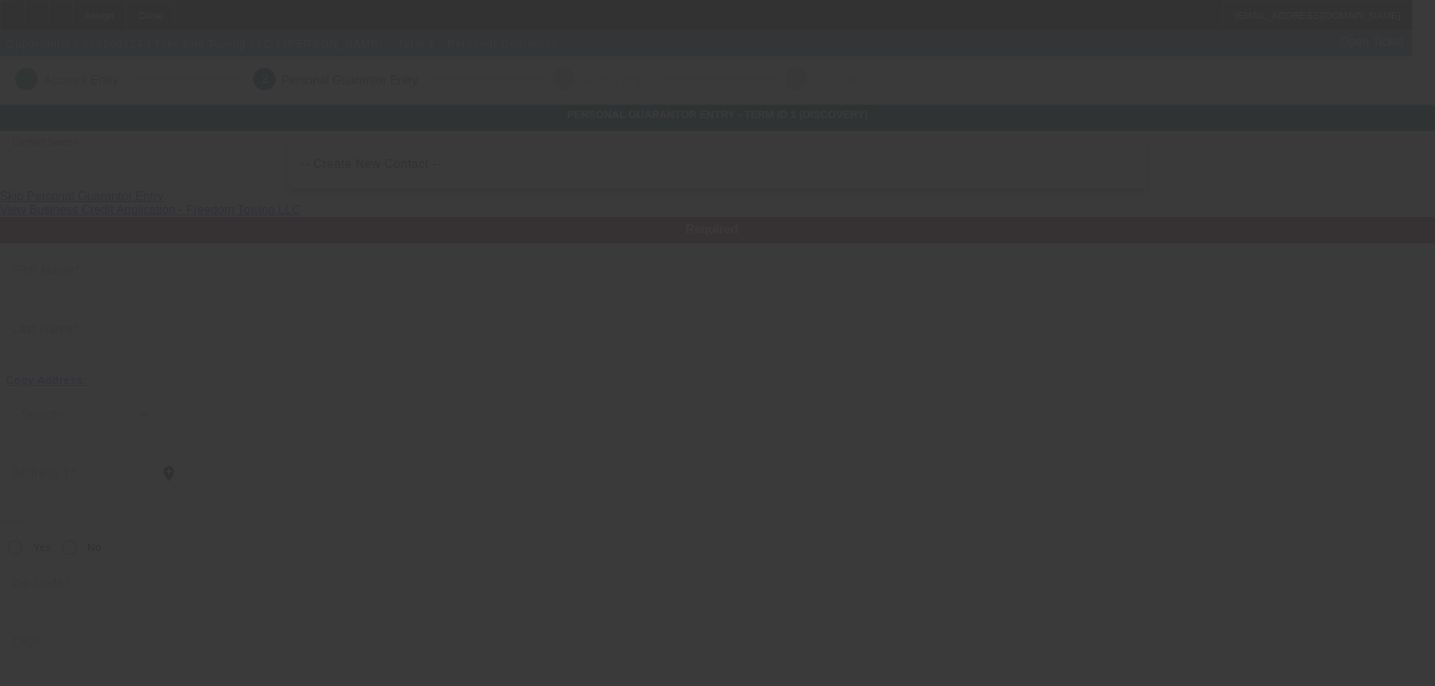
scroll to position [64, 0]
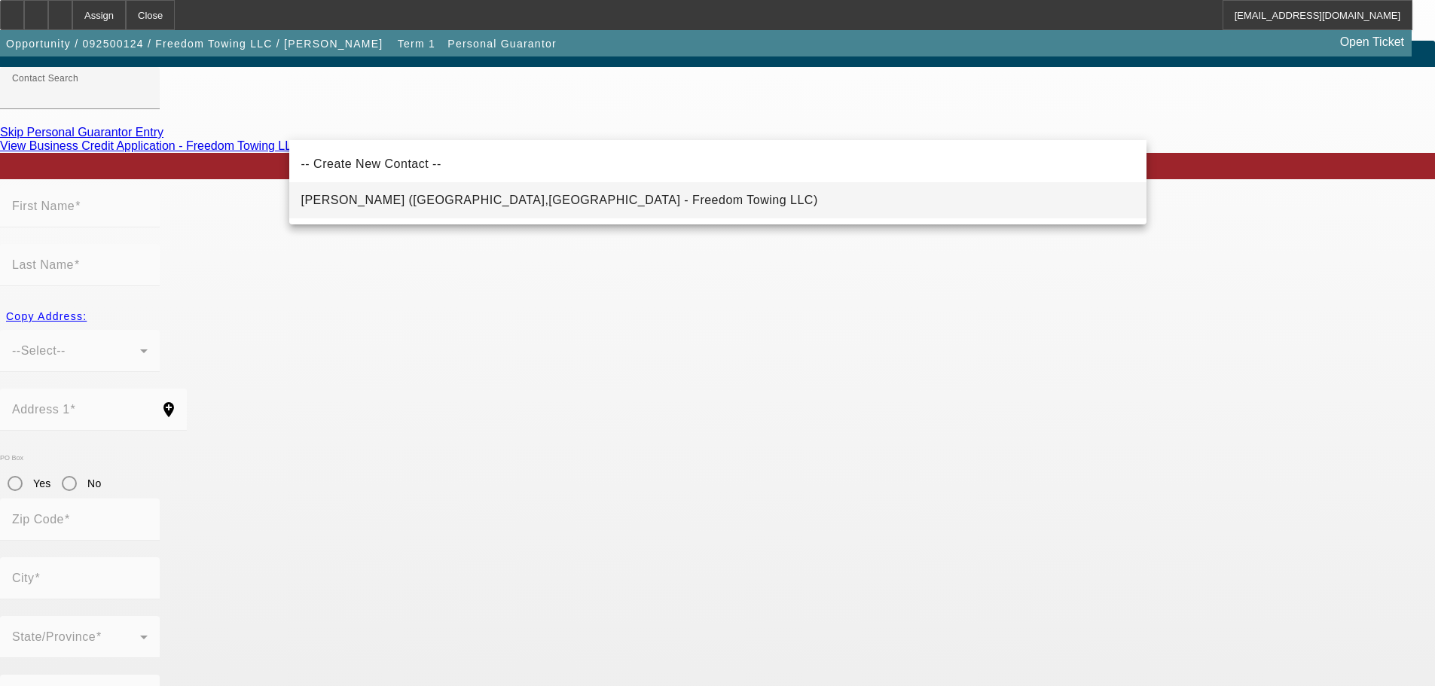
click at [440, 199] on span "Scott, Janice (Danielsville,GA - Freedom Towing LLC)" at bounding box center [559, 200] width 517 height 13
type input "Scott, Janice (Danielsville,GA - Freedom Towing LLC)"
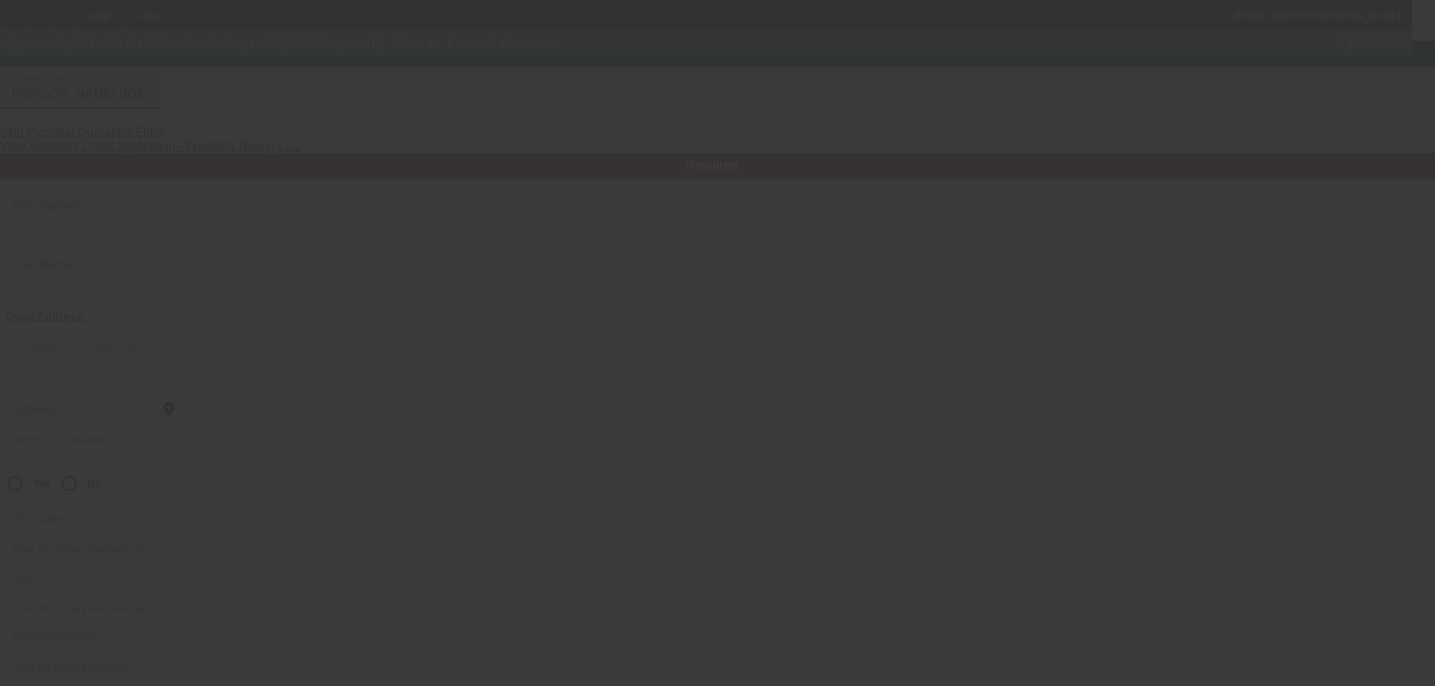
type input "Janice"
type input "Scott"
type input "624 Power Rd"
radio input "true"
type input "30633"
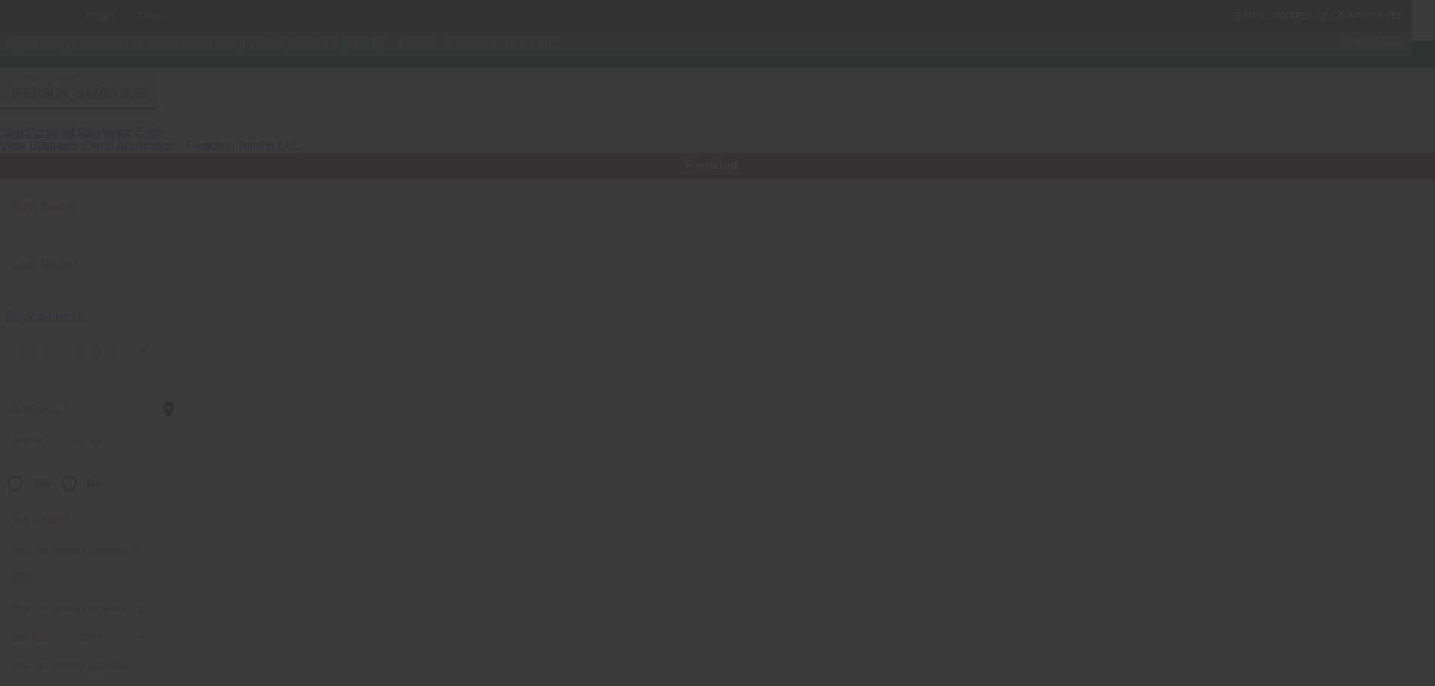
type input "Danielsville"
type input "(706) 201-7111"
type input "50"
type input "255-33-3933"
type input "janicepulliam77@yahoo.com"
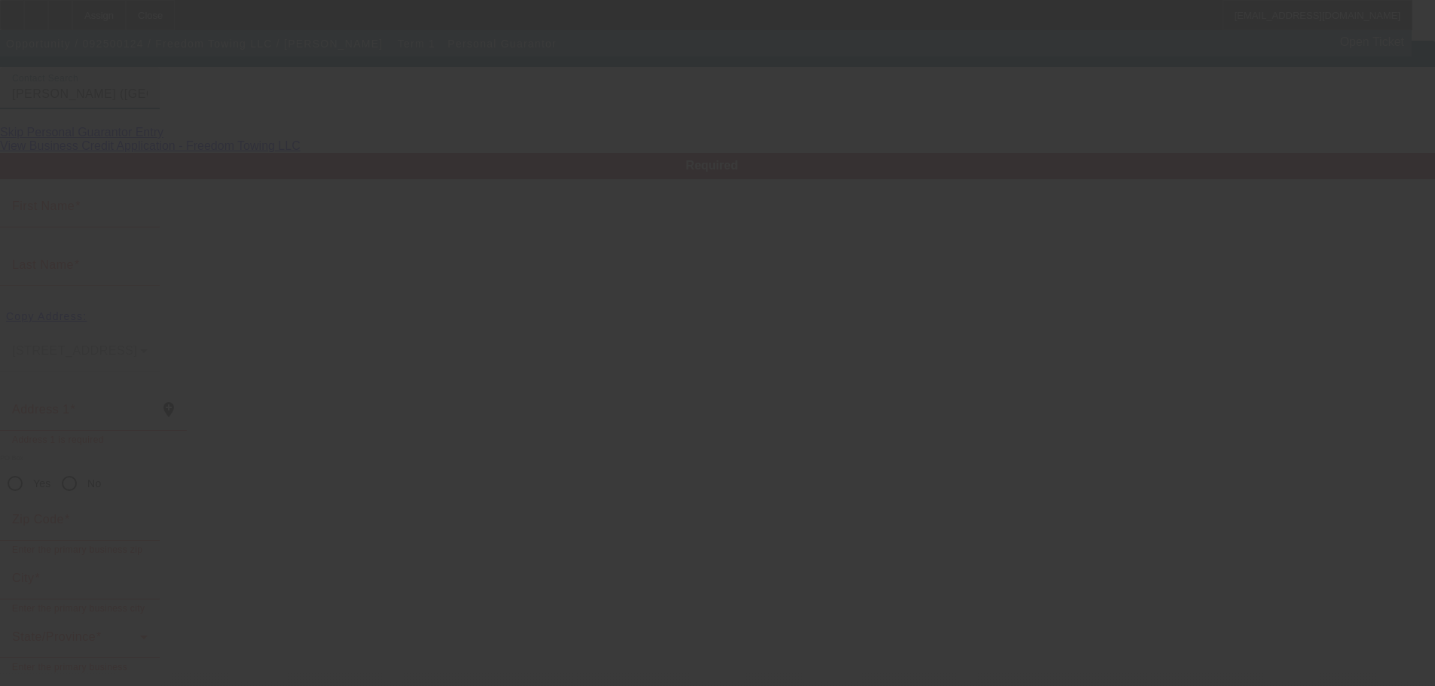
type input "J"
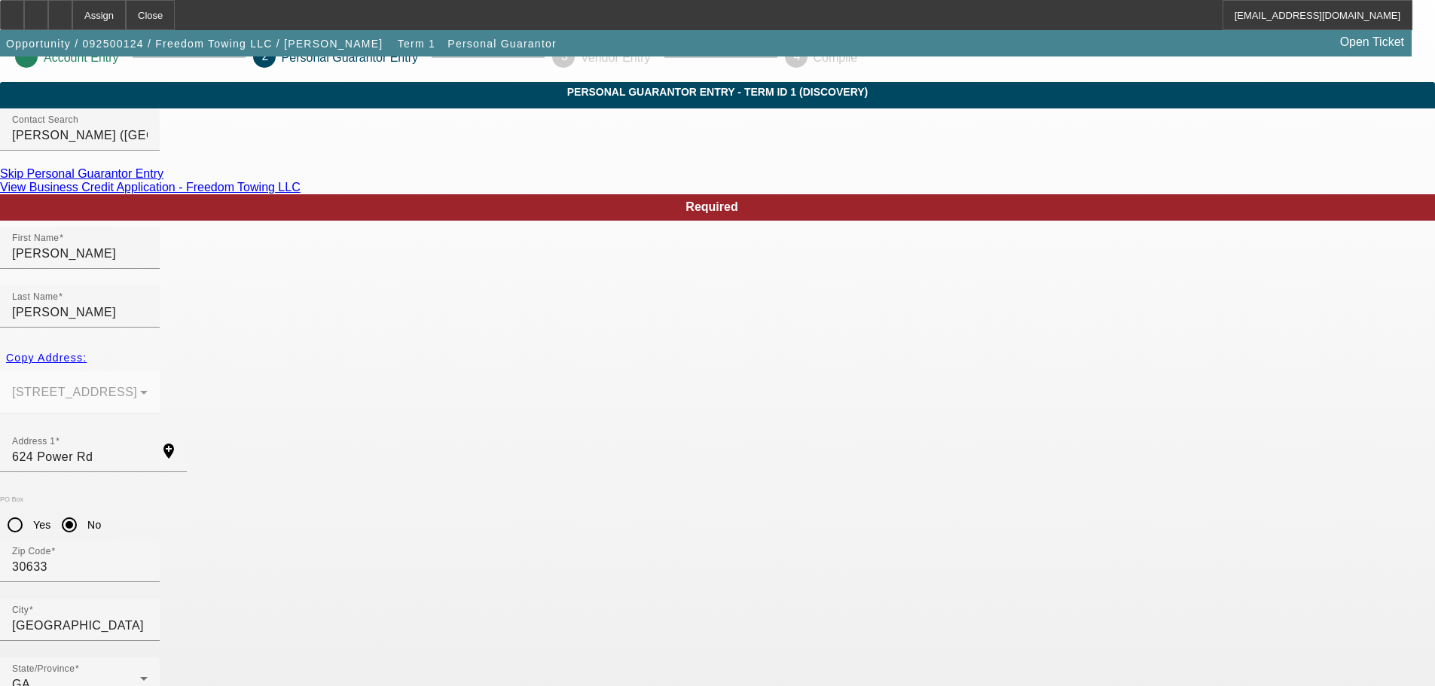
scroll to position [0, 0]
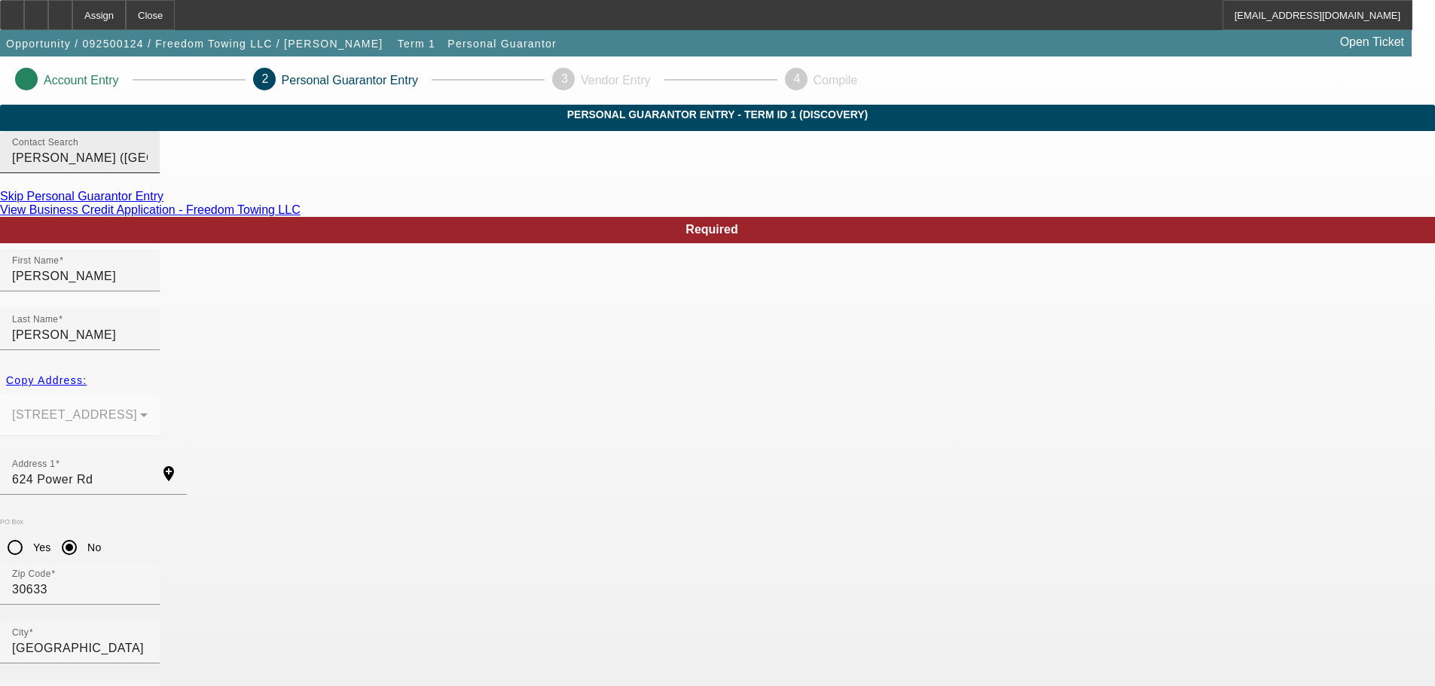
click at [148, 167] on input "Scott, Janice (Danielsville,GA - Freedom Towing LLC)" at bounding box center [80, 158] width 136 height 18
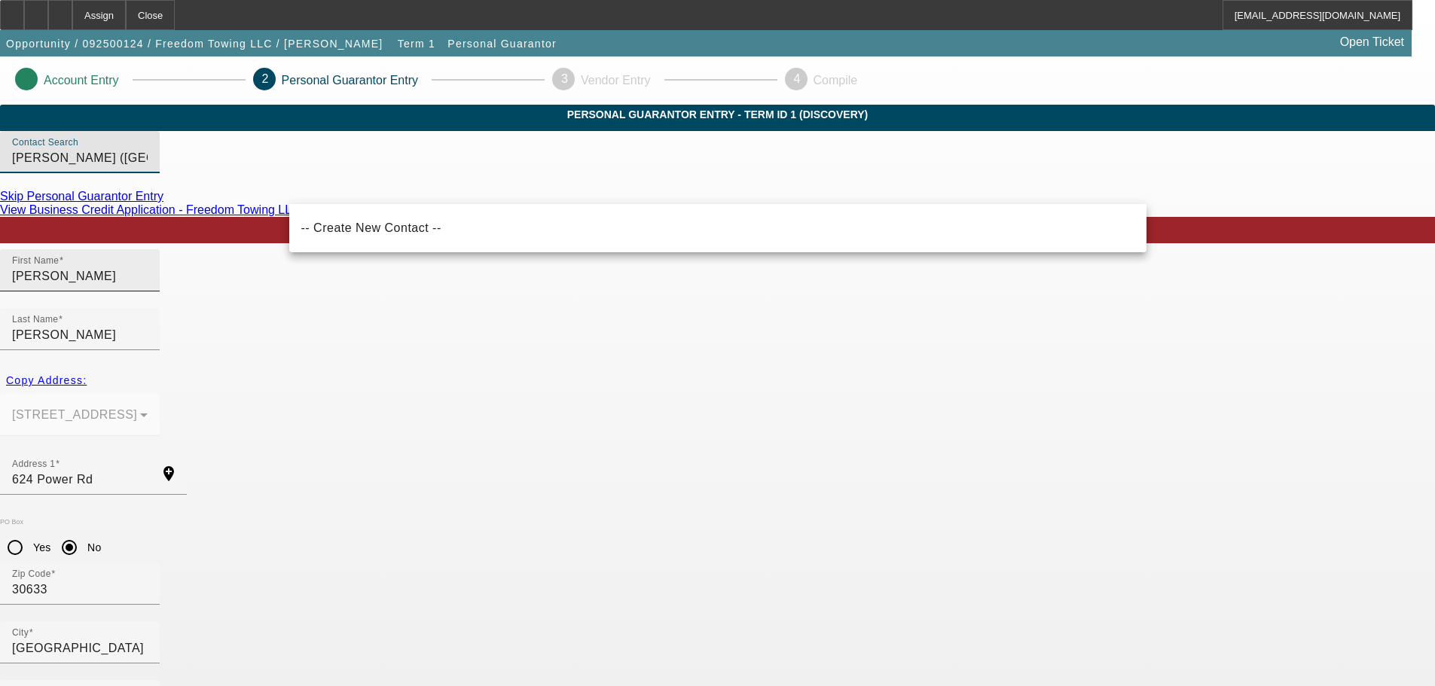
click at [148, 292] on div "First Name Janice" at bounding box center [80, 270] width 136 height 42
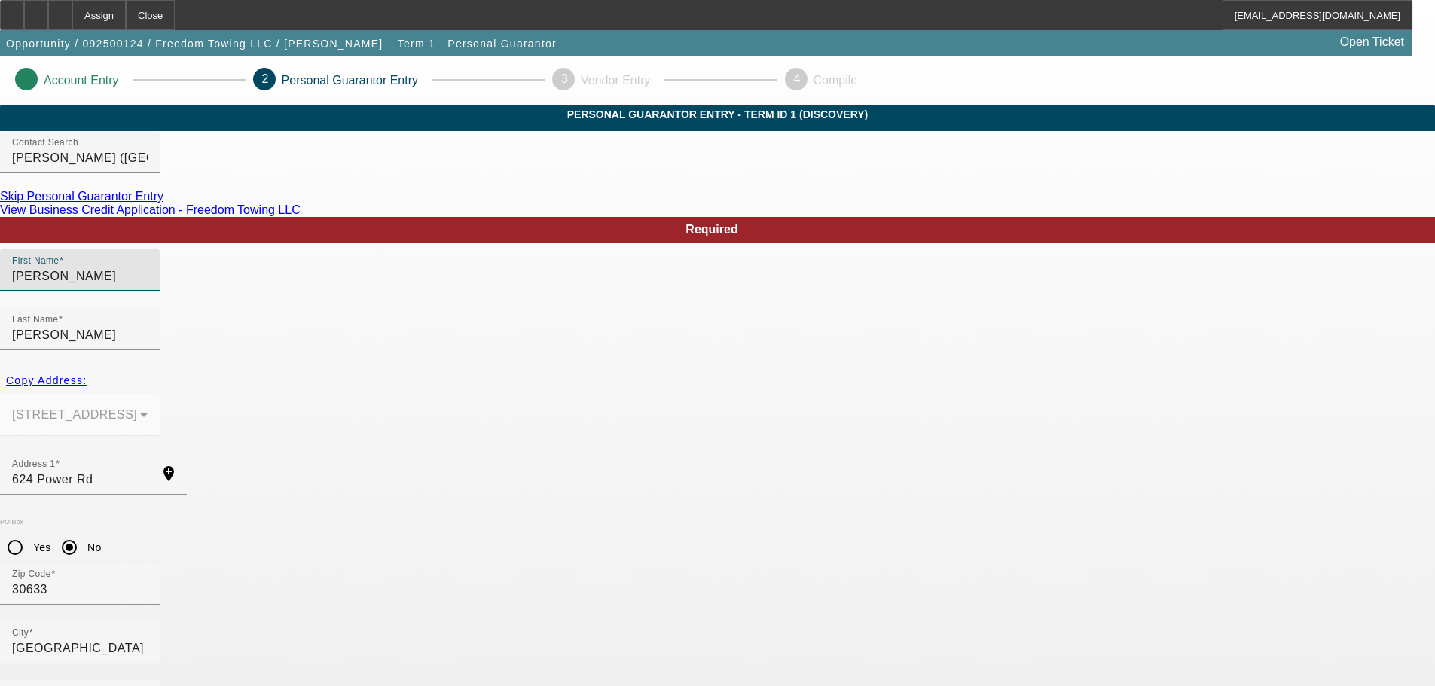
click at [148, 285] on input "Janice" at bounding box center [80, 276] width 136 height 18
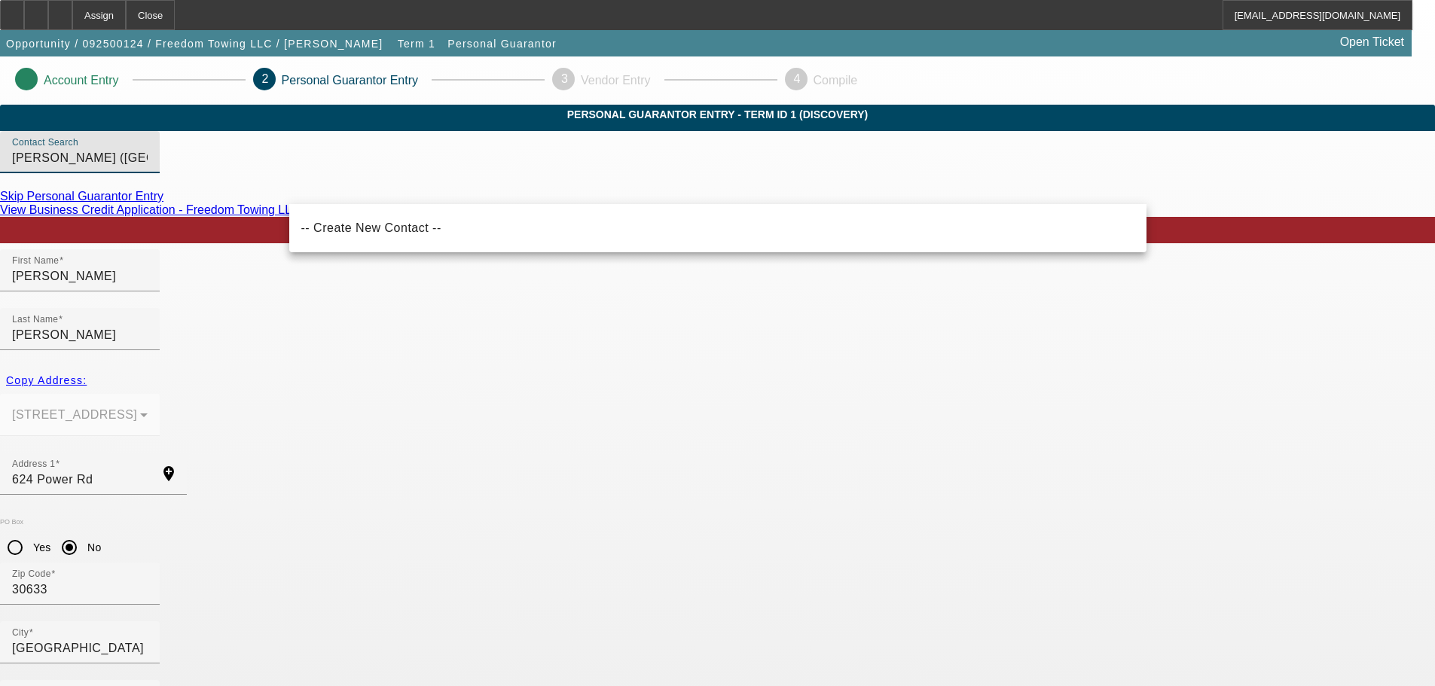
click at [148, 167] on input "Scott, Janice (Danielsville,GA - Freedom Towing LLC)" at bounding box center [80, 158] width 136 height 18
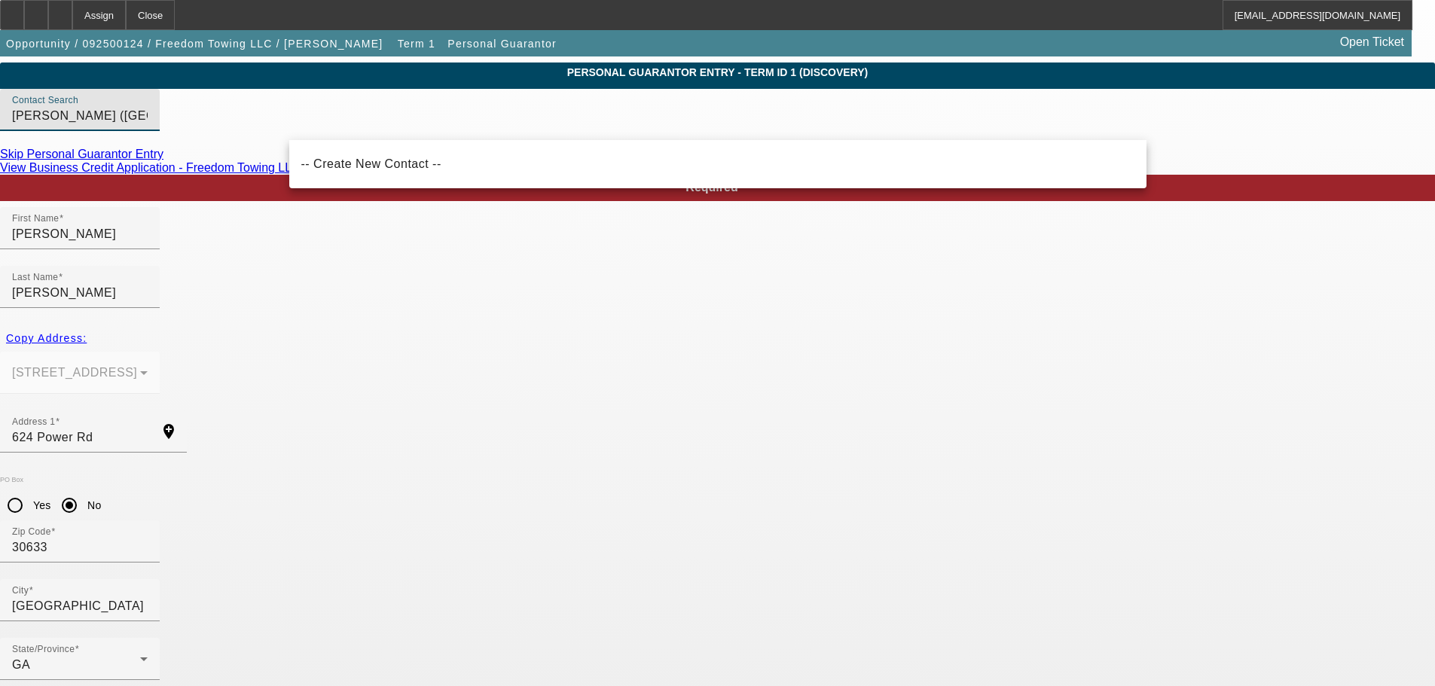
scroll to position [64, 0]
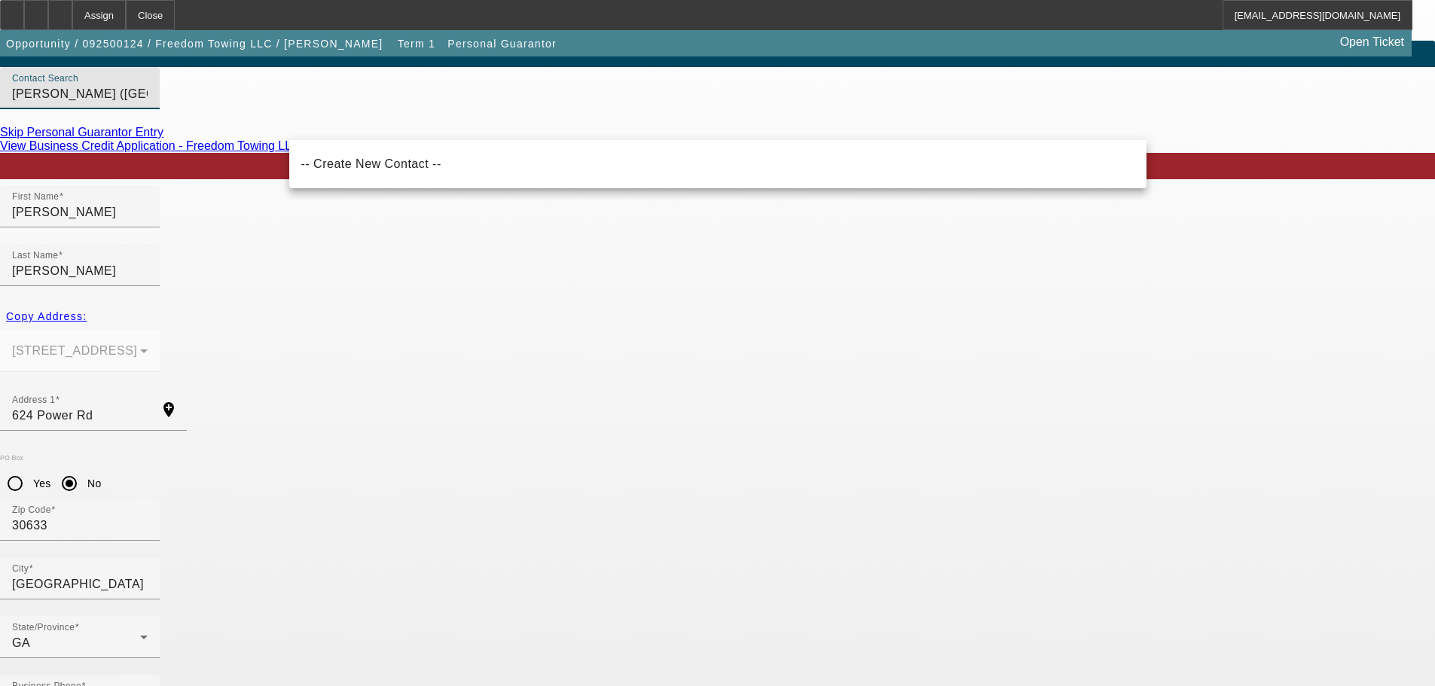
click at [148, 103] on input "Scott, Janice (Danielsville,GA - Freedom Towing LLC)" at bounding box center [80, 94] width 136 height 18
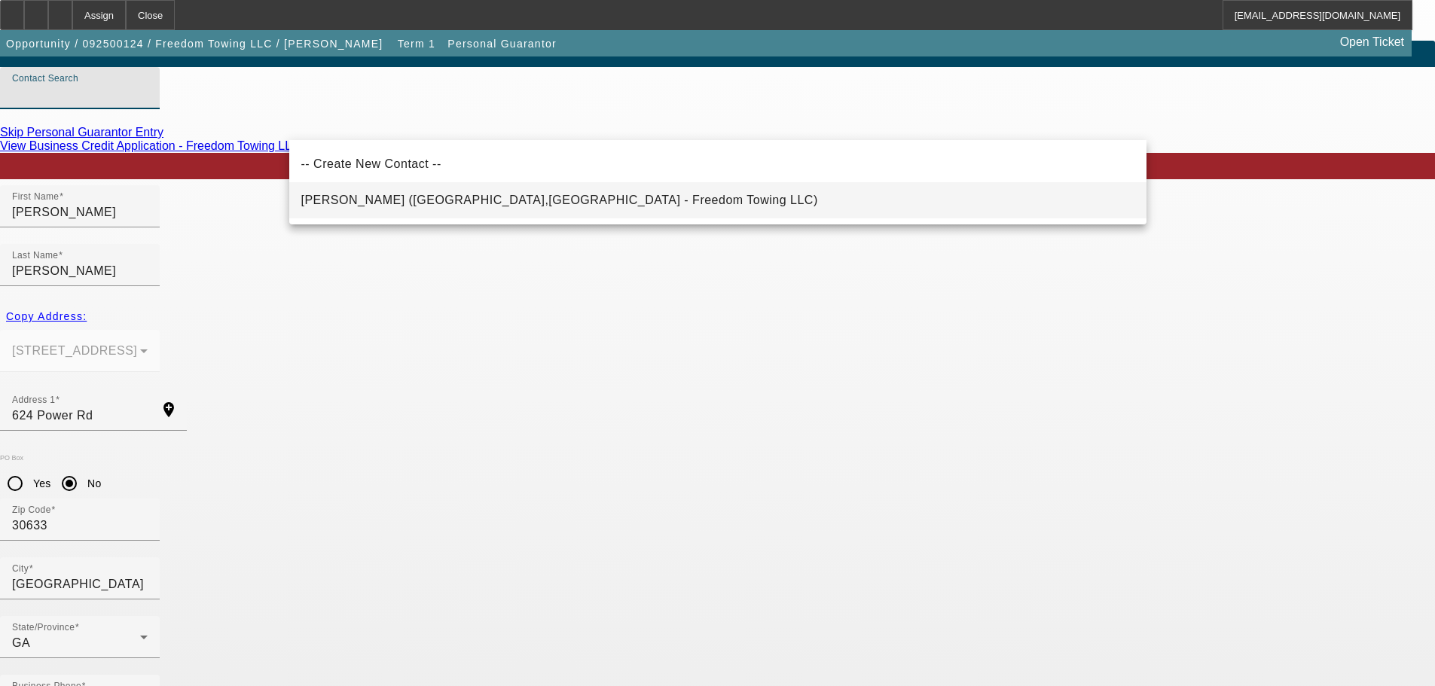
click at [342, 196] on span "Scott, Janice (Danielsville,GA - Freedom Towing LLC)" at bounding box center [559, 200] width 517 height 13
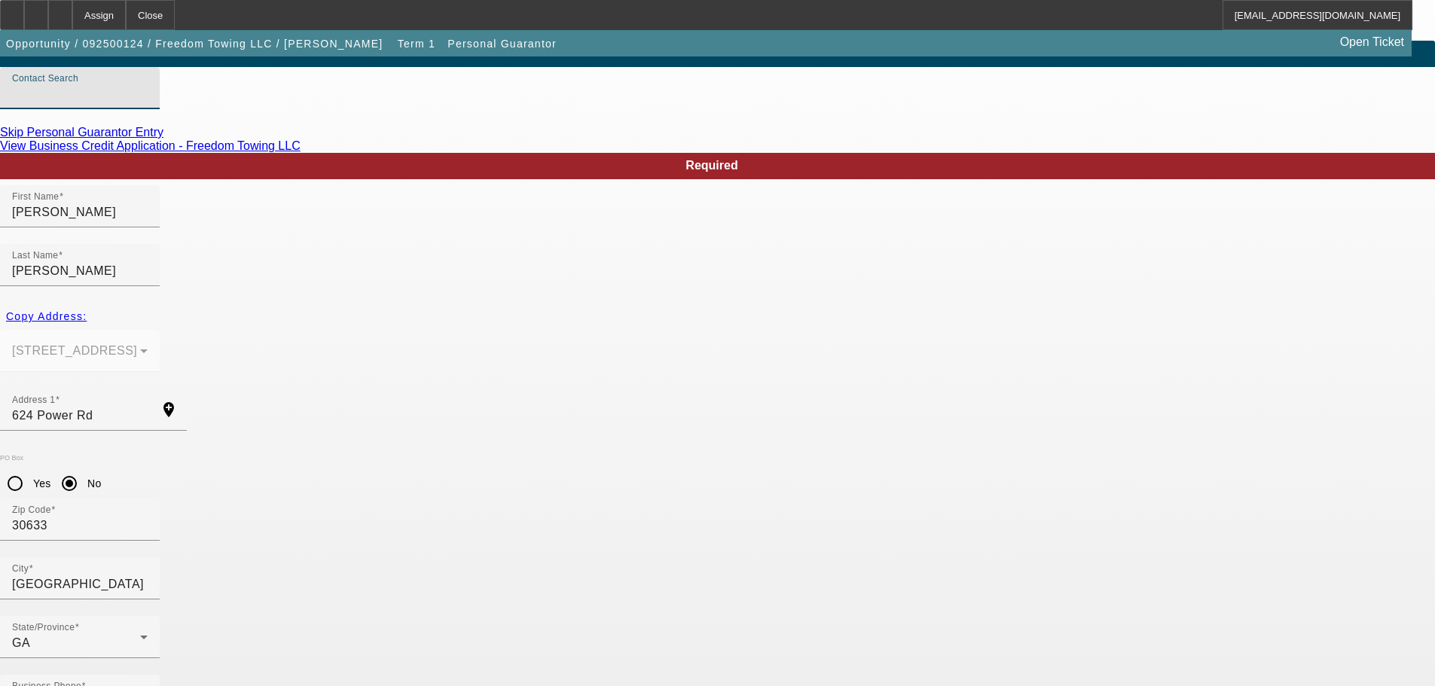
type input "Scott, Janice (Danielsville,GA - Freedom Towing LLC)"
click at [163, 139] on link "Skip Personal Guarantor Entry" at bounding box center [81, 132] width 163 height 13
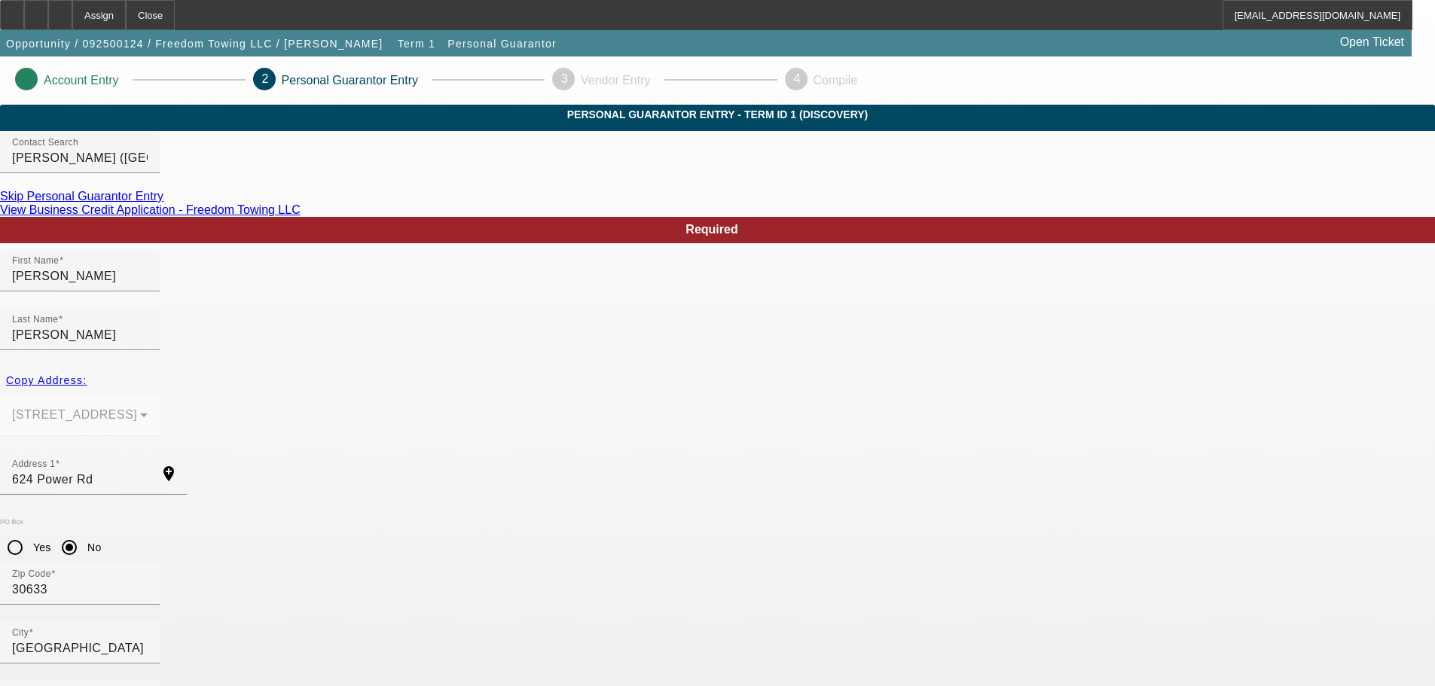
click at [163, 203] on link "Skip Personal Guarantor Entry" at bounding box center [81, 196] width 163 height 13
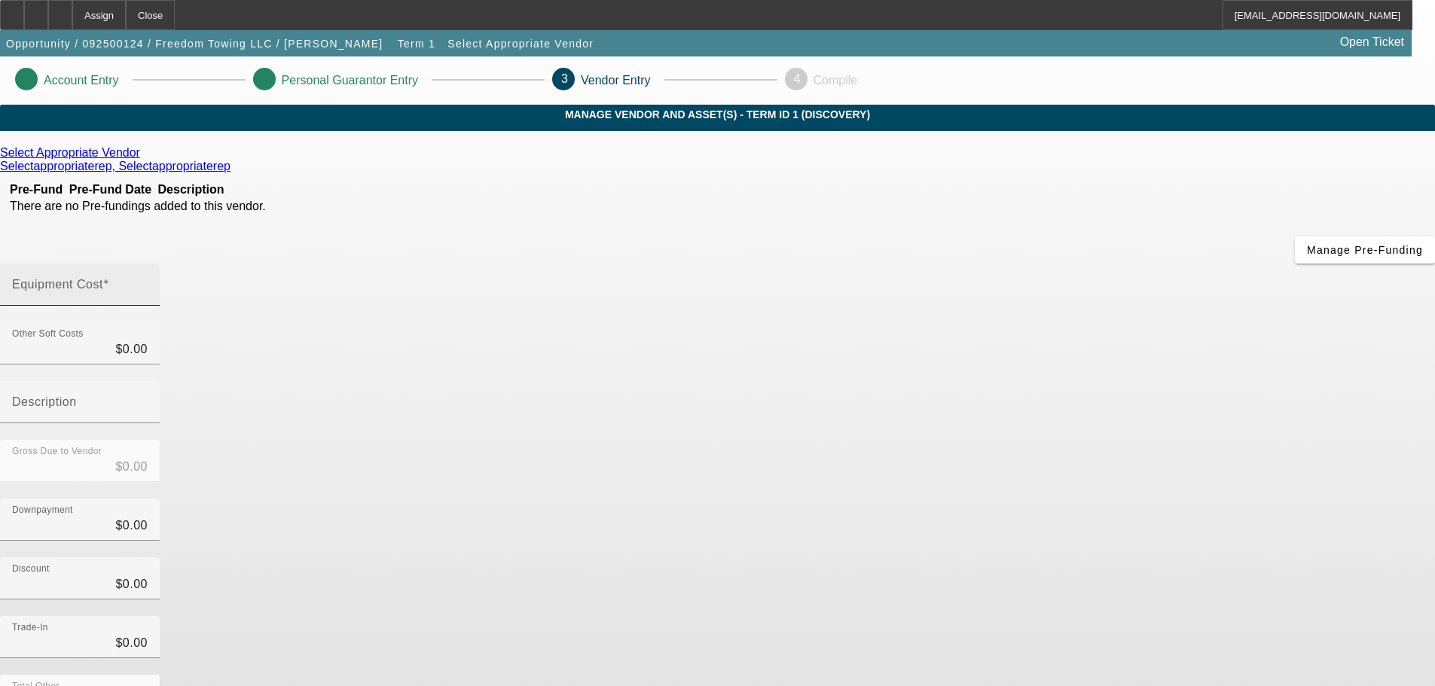
click at [148, 264] on div "Equipment Cost" at bounding box center [80, 285] width 136 height 42
type input "8"
type input "$8.00"
type input "80"
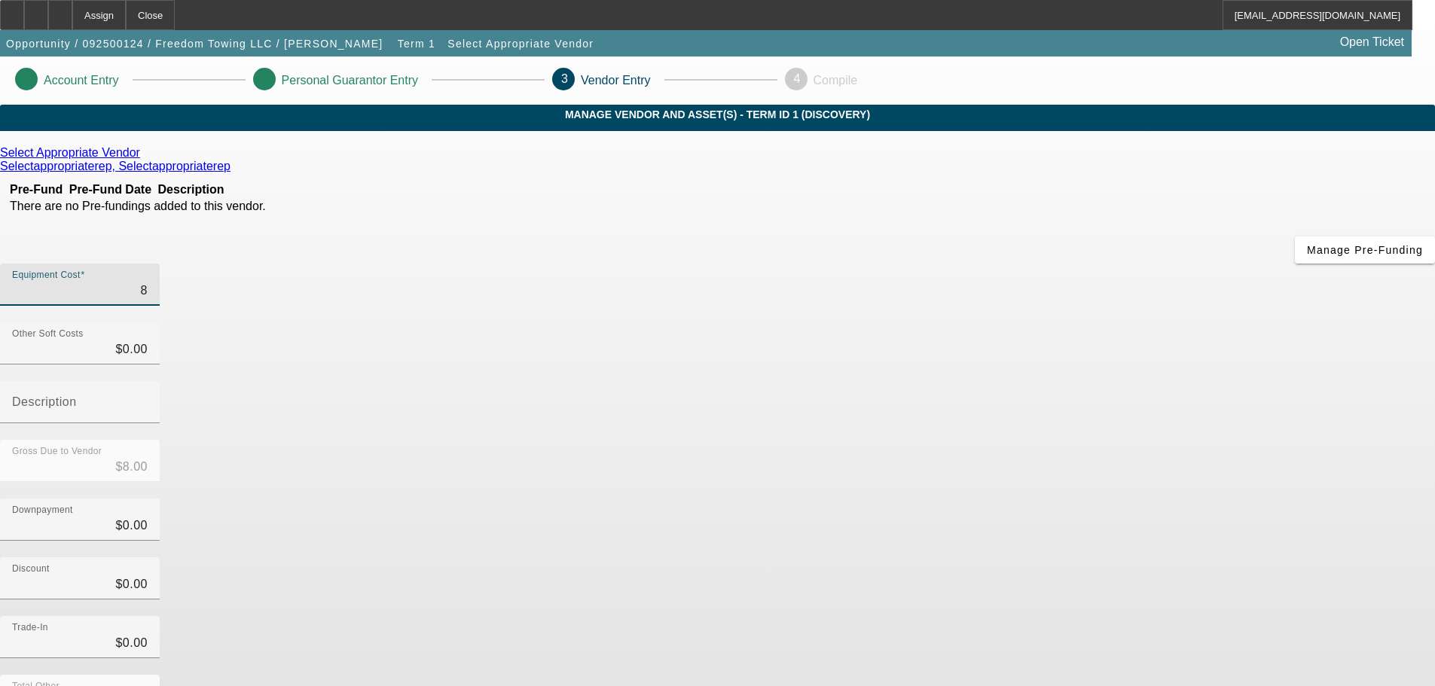
type input "$80.00"
type input "800"
type input "$800.00"
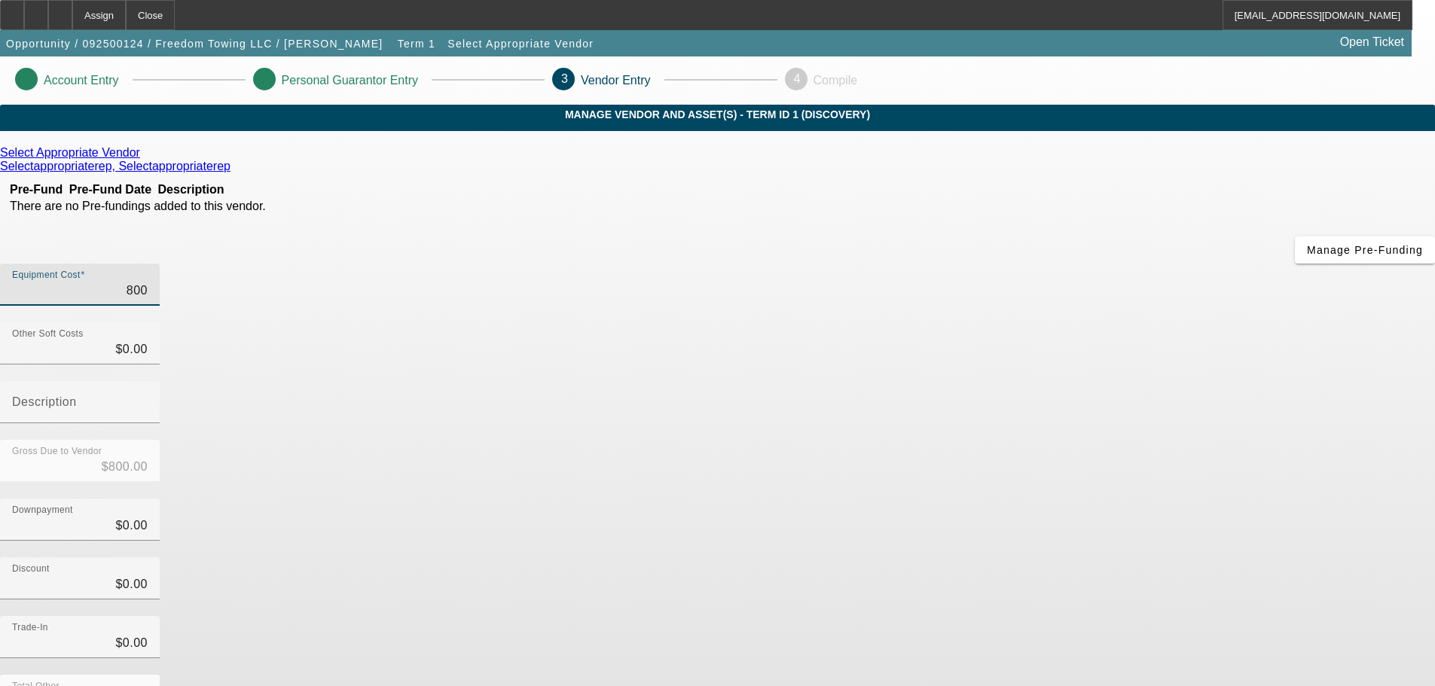
type input "8000"
type input "$8,000.00"
type input "80000"
type input "$80,000.00"
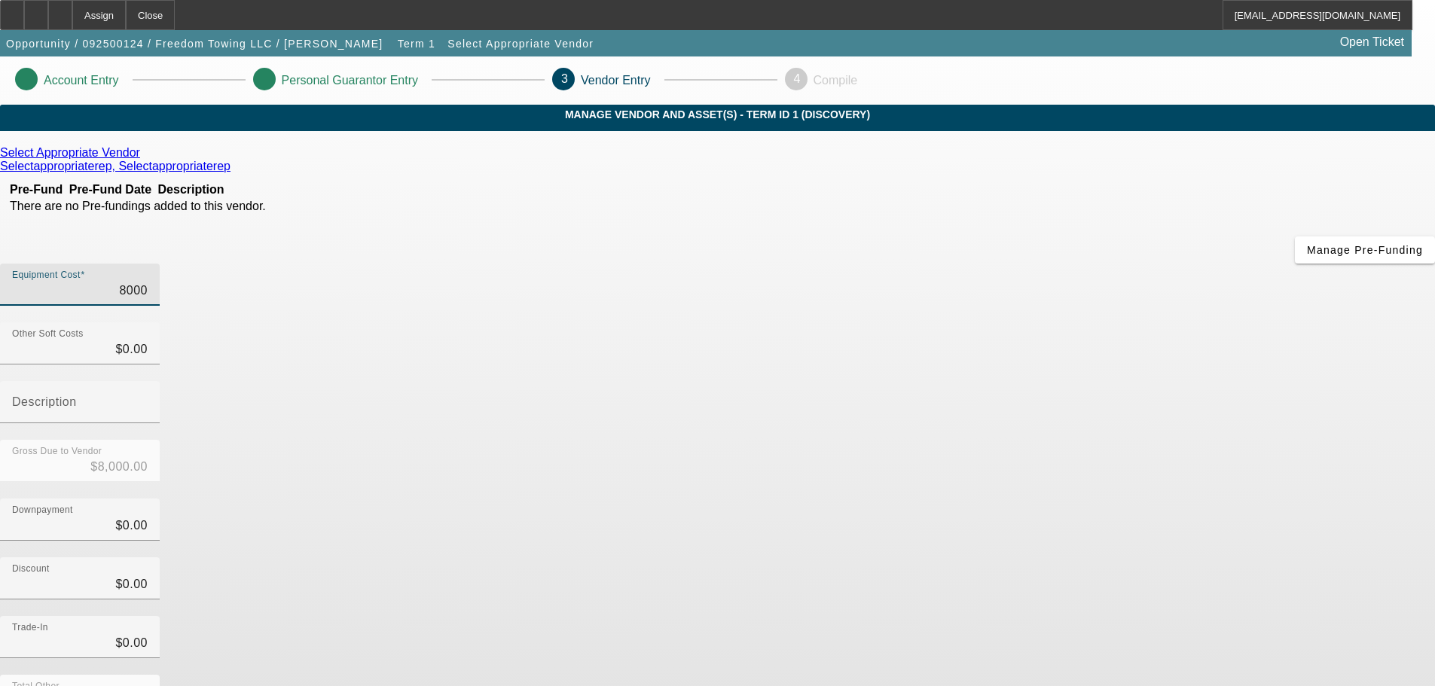
type input "$80,000.00"
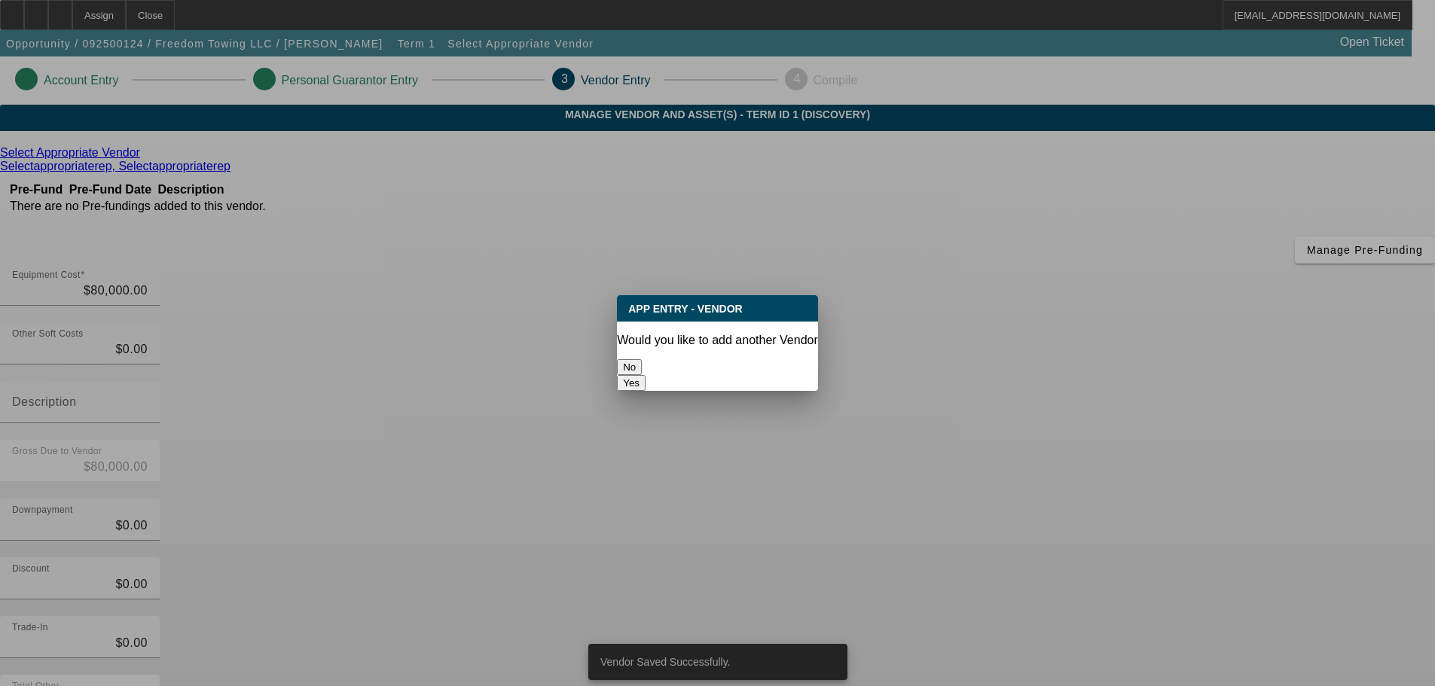
click at [642, 368] on button "No" at bounding box center [629, 367] width 25 height 16
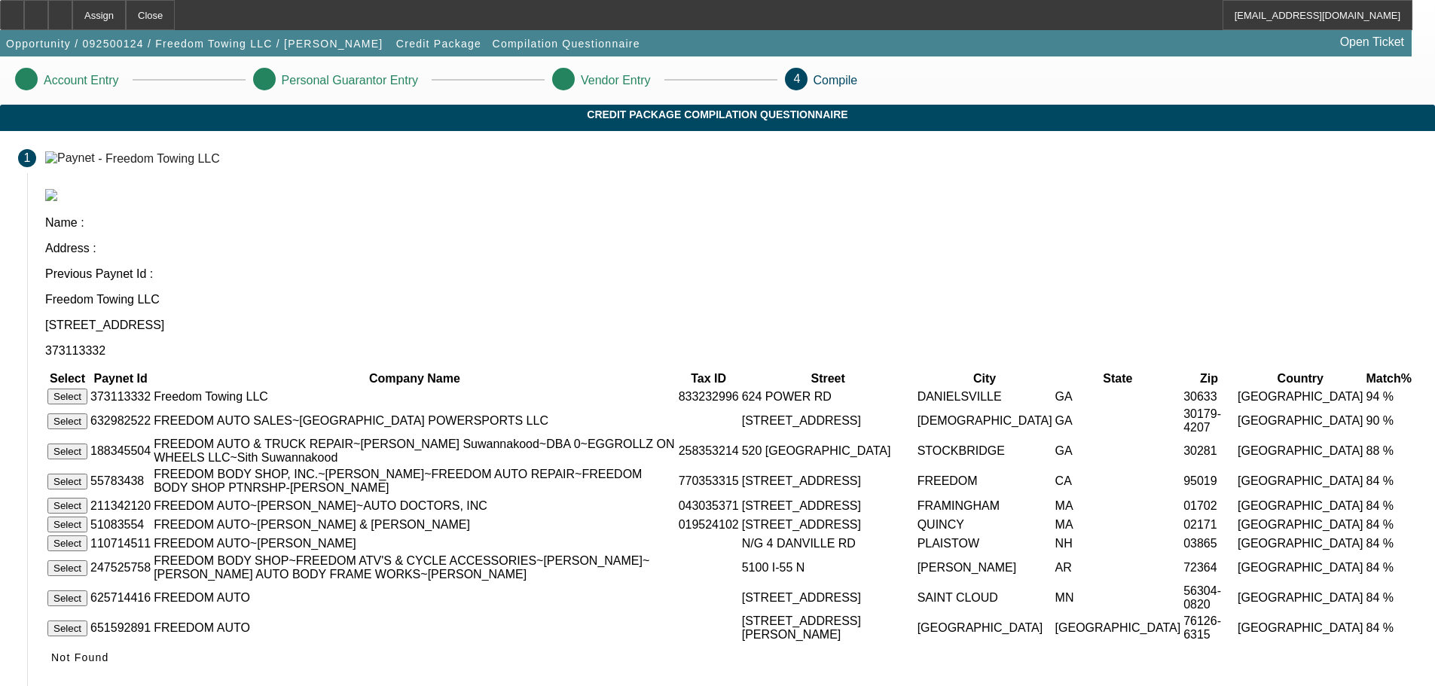
click at [87, 389] on button "Select" at bounding box center [67, 397] width 40 height 16
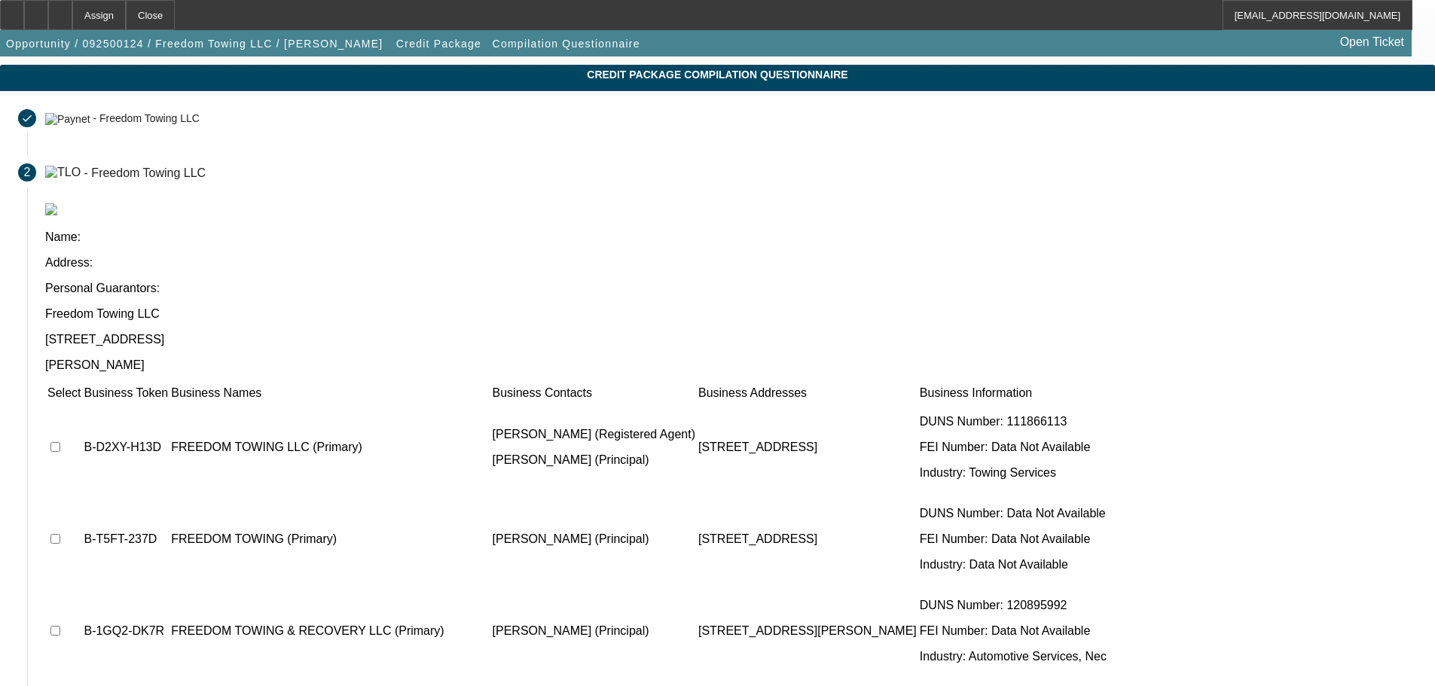
click at [81, 402] on td at bounding box center [64, 447] width 35 height 90
click at [60, 442] on input "checkbox" at bounding box center [55, 447] width 10 height 10
checkbox input "true"
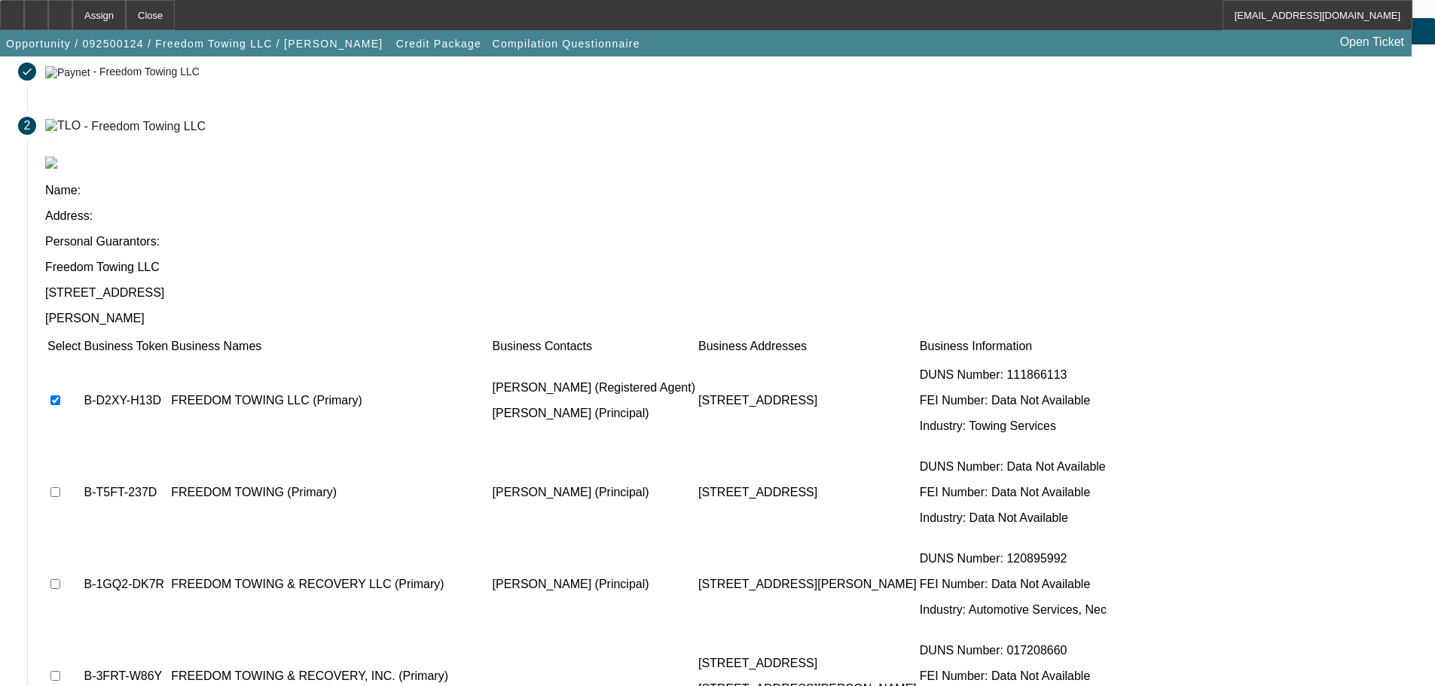
scroll to position [147, 0]
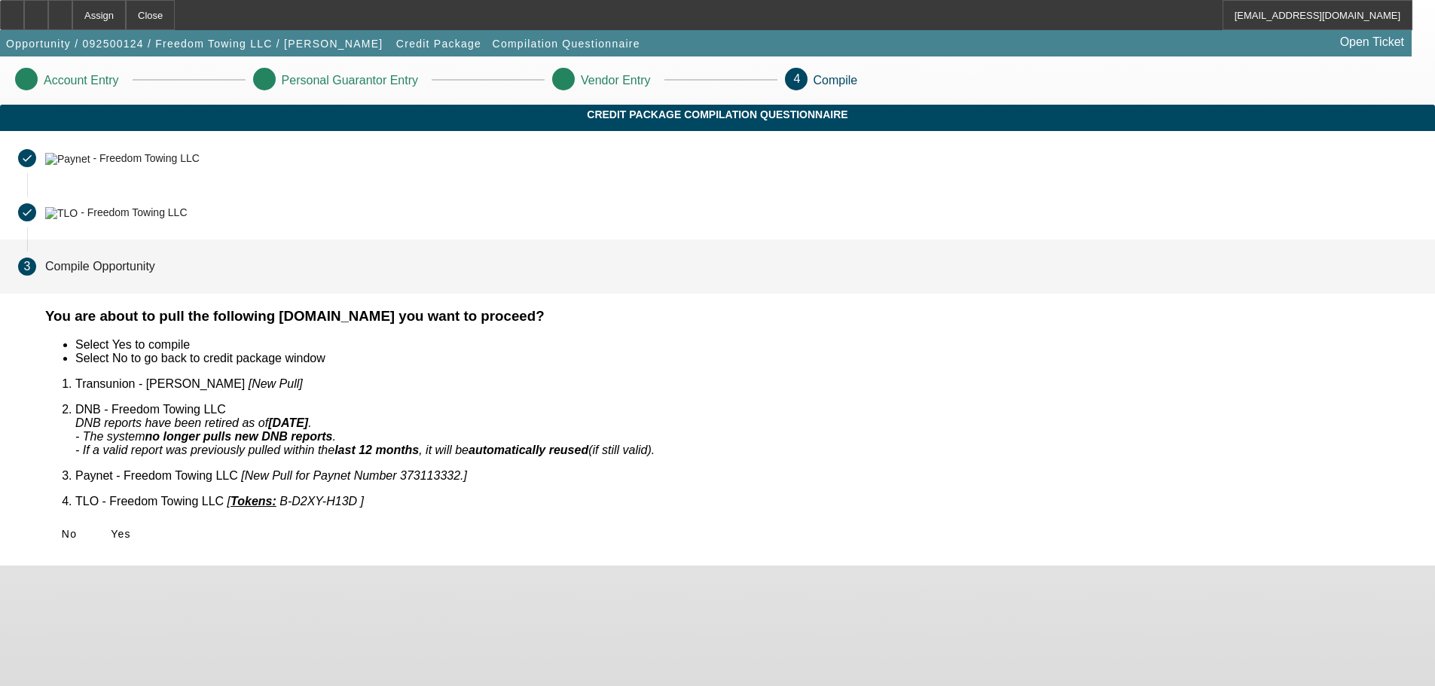
scroll to position [0, 0]
click at [111, 528] on icon at bounding box center [111, 534] width 0 height 12
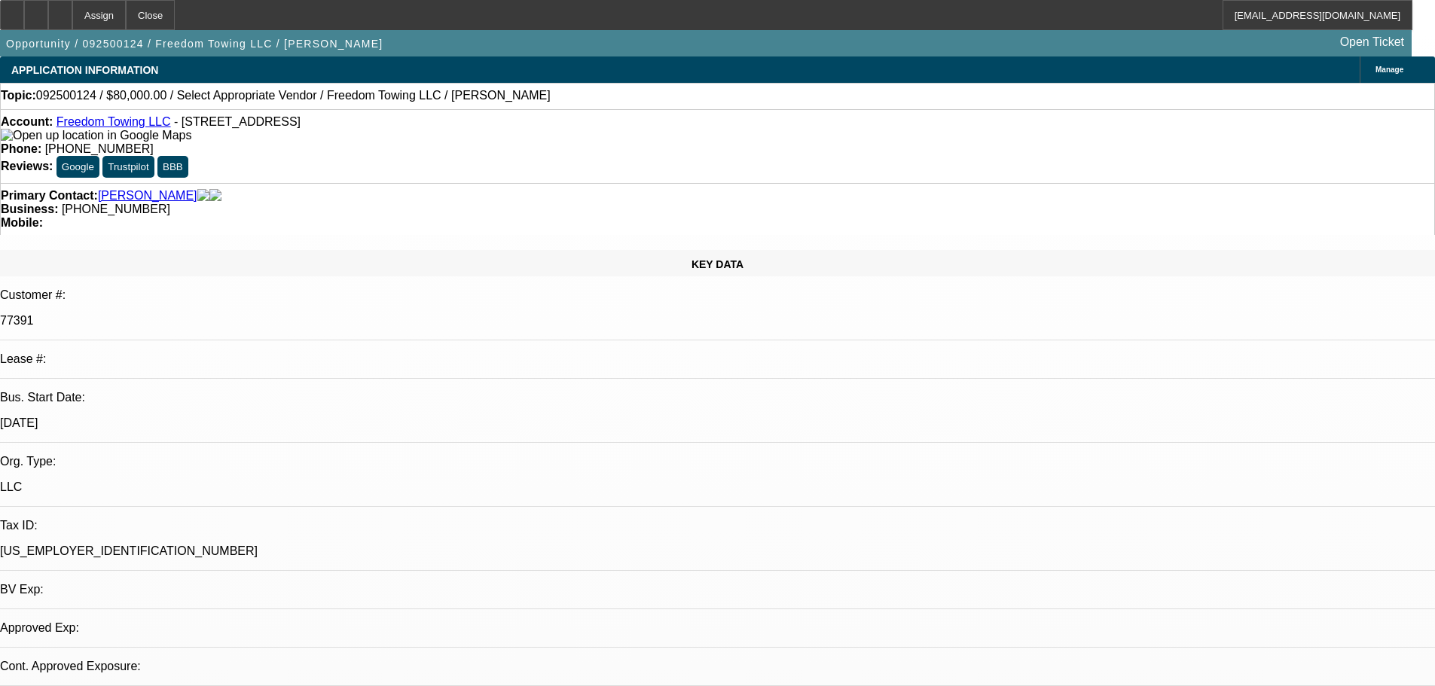
select select "0"
select select "2"
select select "0.1"
select select "4"
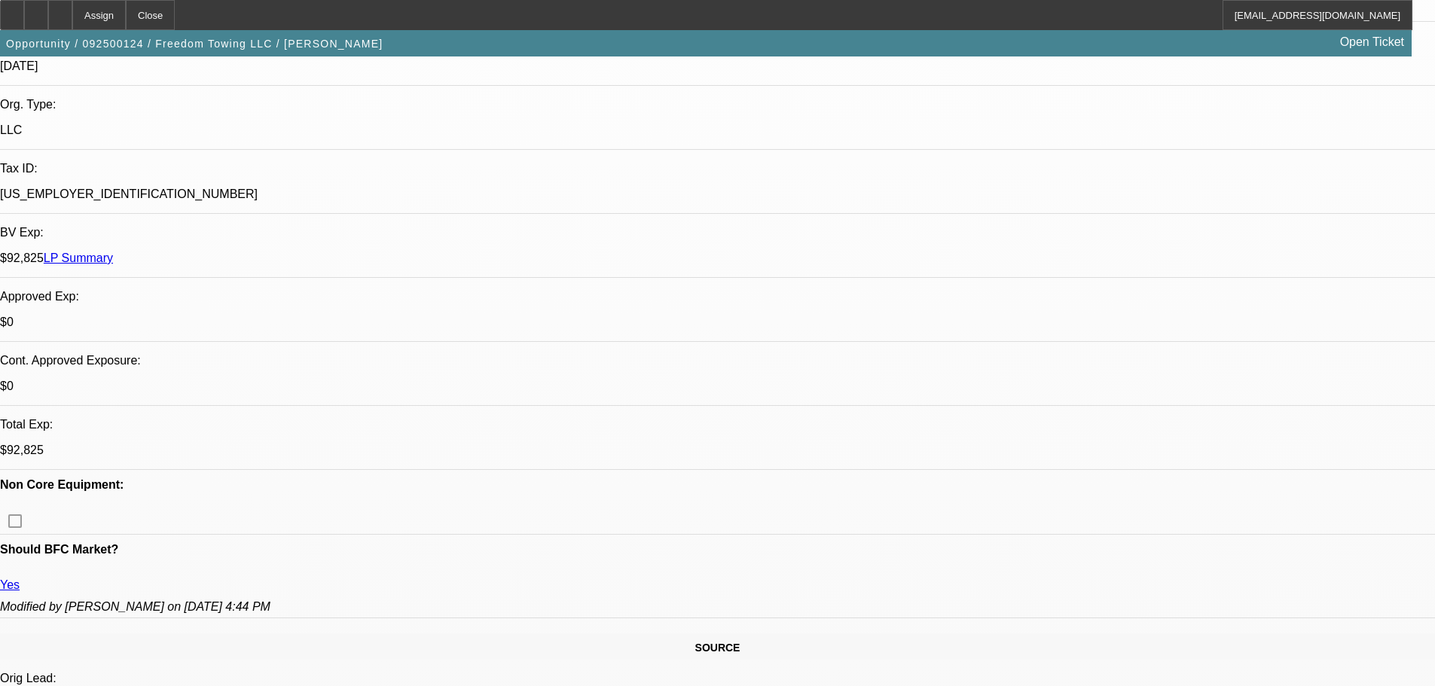
scroll to position [143, 0]
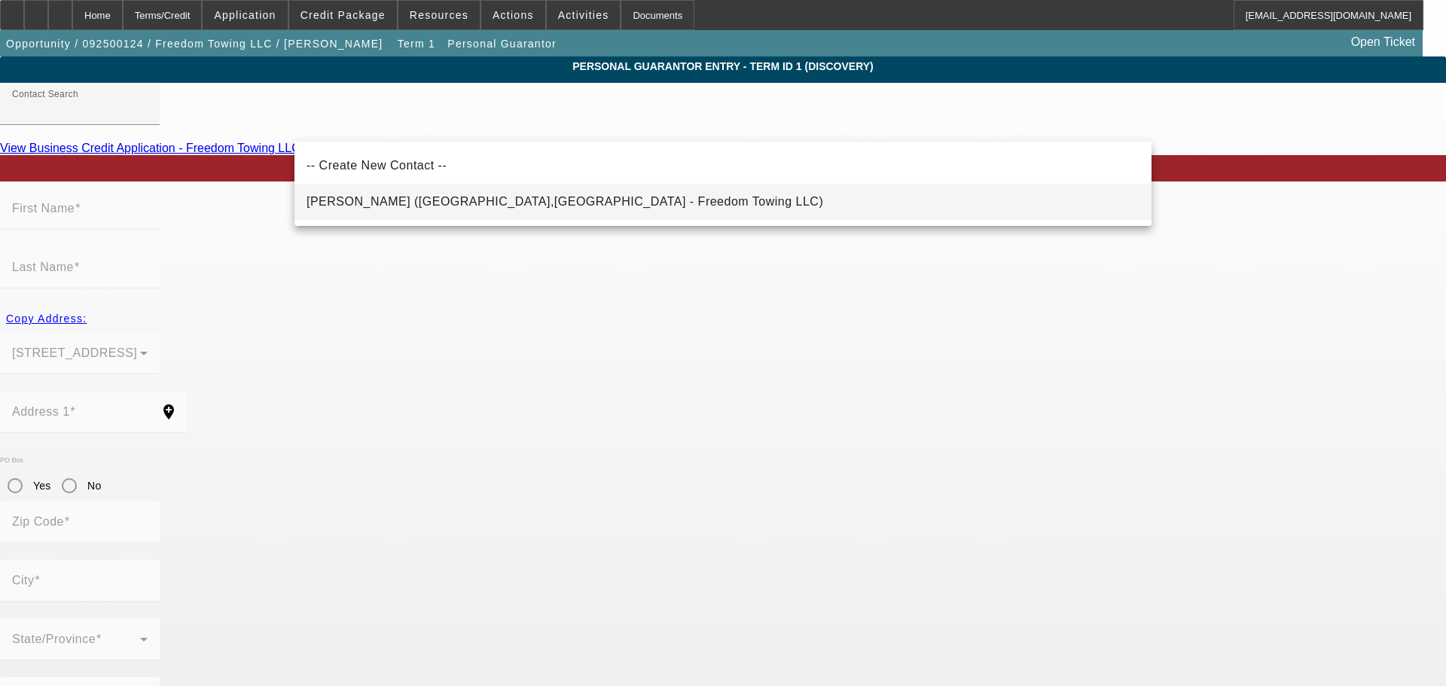
click at [450, 207] on span "Scott, Janice (Danielsville,GA - Freedom Towing LLC)" at bounding box center [565, 201] width 517 height 13
type input "Scott, Janice (Danielsville,GA - Freedom Towing LLC)"
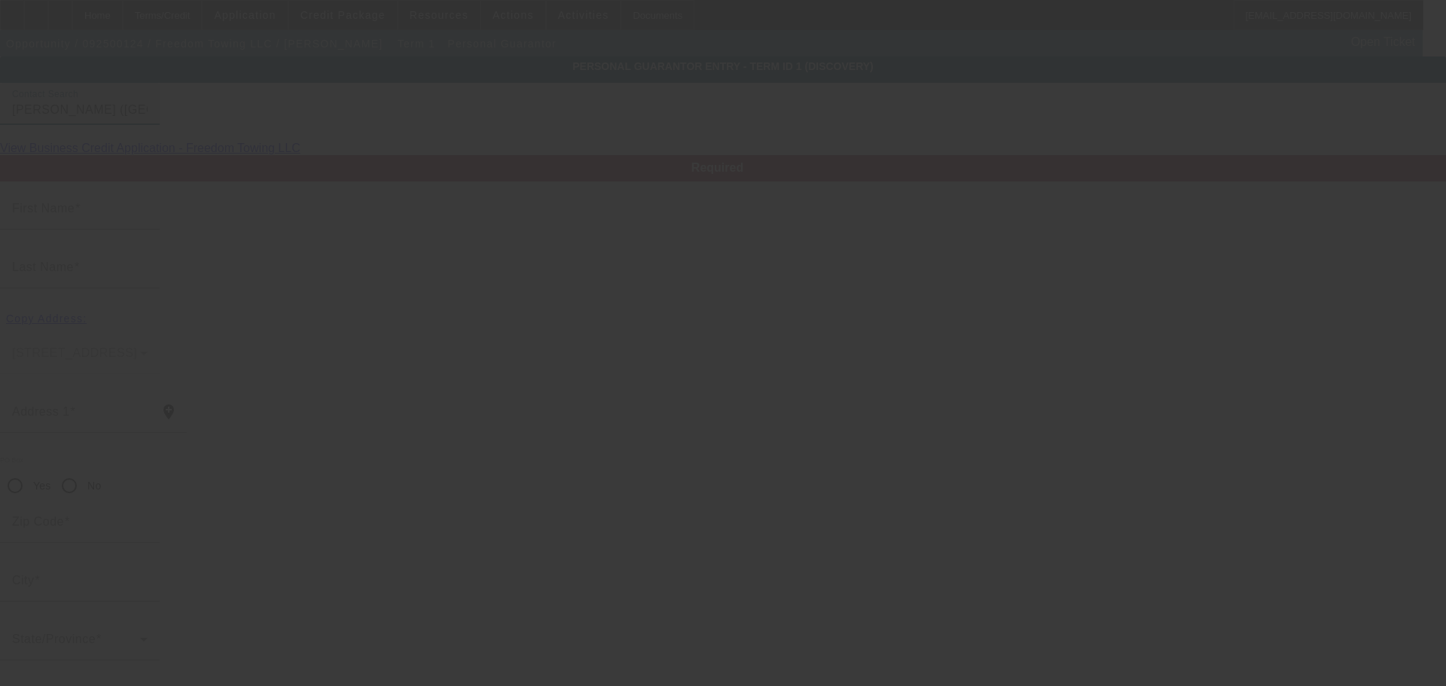
type input "Janice"
type input "Scott"
type input "624 Power Rd"
radio input "true"
type input "30633"
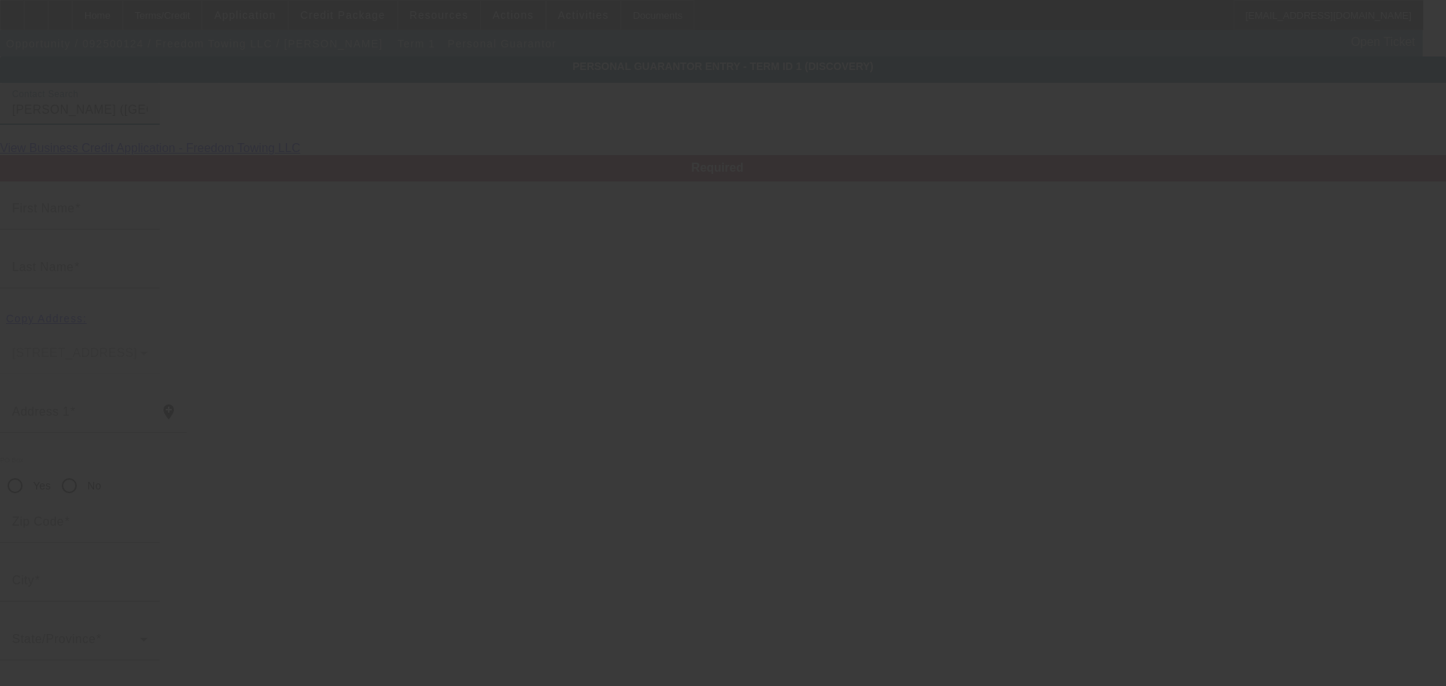
type input "Danielsville"
type input "(706) 201-7111"
type input "50"
type input "255-33-3933"
type input "janicepulliam77@yahoo.com"
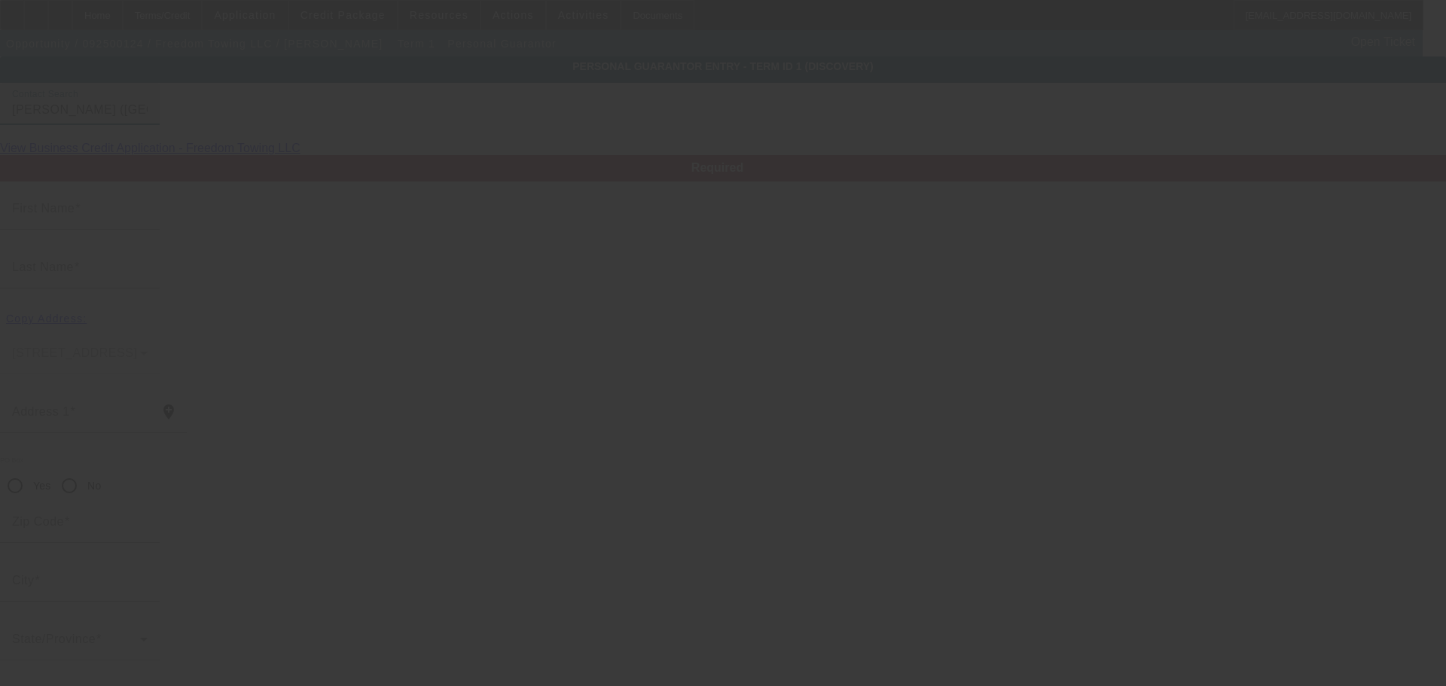
type input "J"
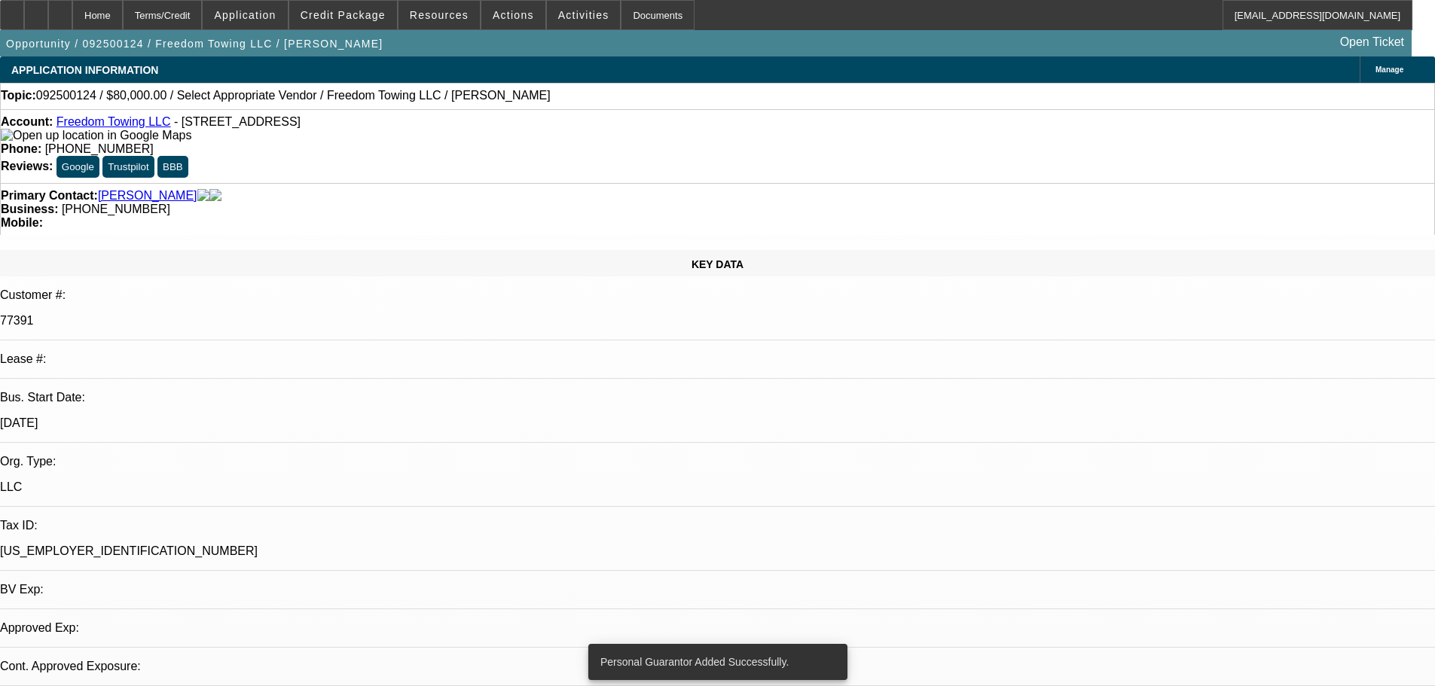
select select "0"
select select "2"
select select "0.1"
select select "4"
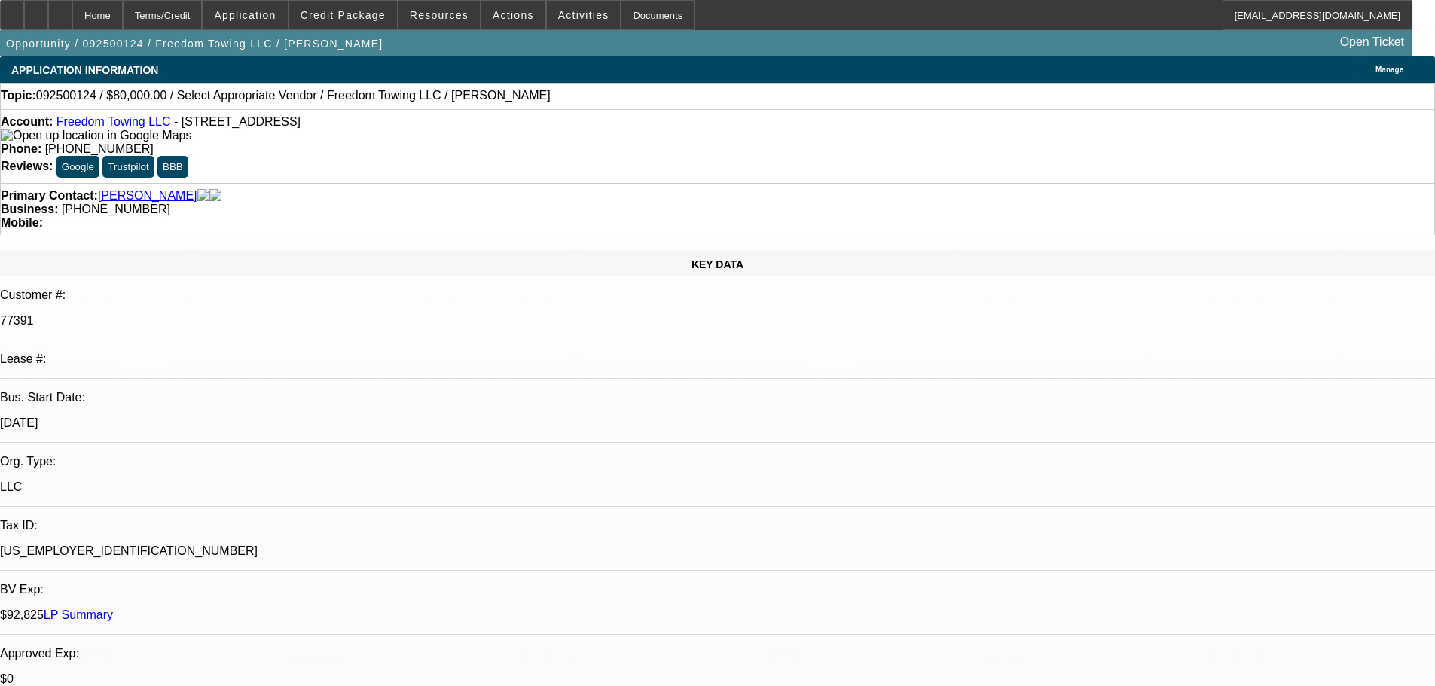
radio input "true"
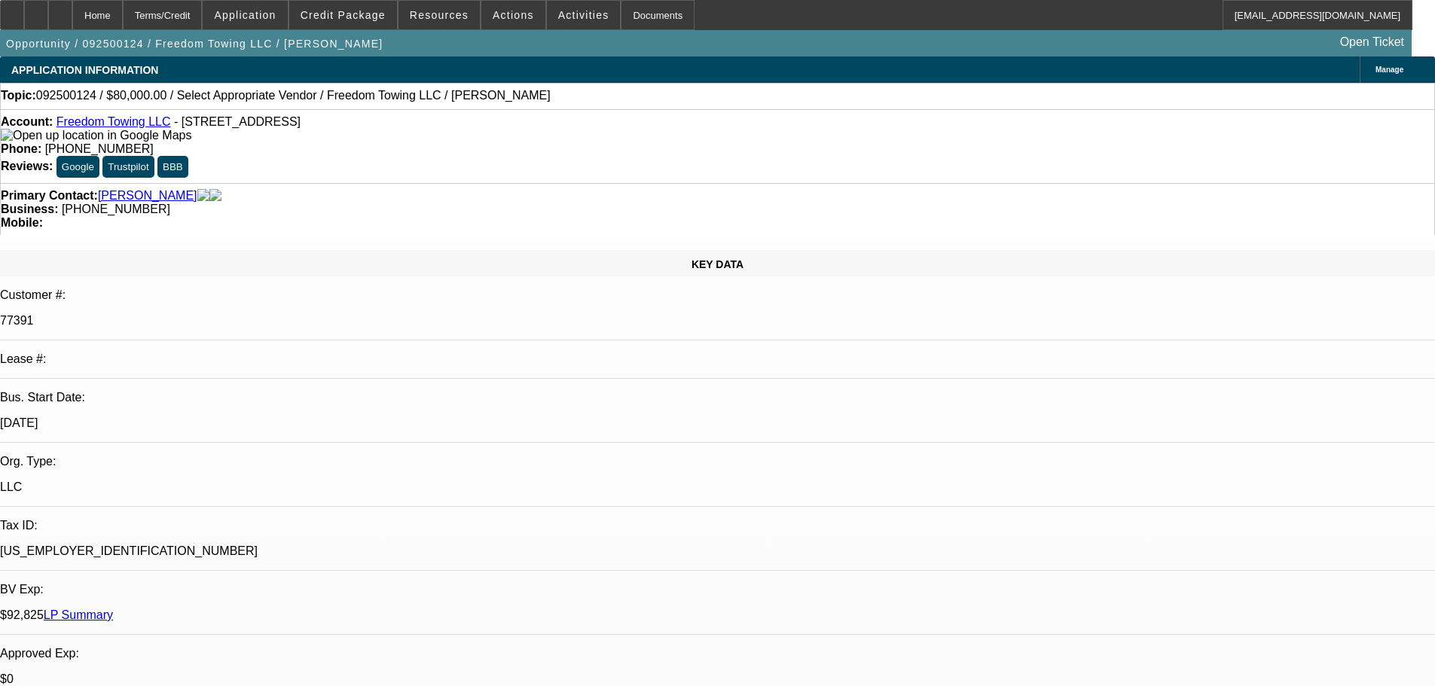
drag, startPoint x: 1015, startPoint y: 307, endPoint x: 1072, endPoint y: 288, distance: 59.6
type textarea "Mikes had the 2019 Chevy for 6-months and it's only been out of the shop for ab…"
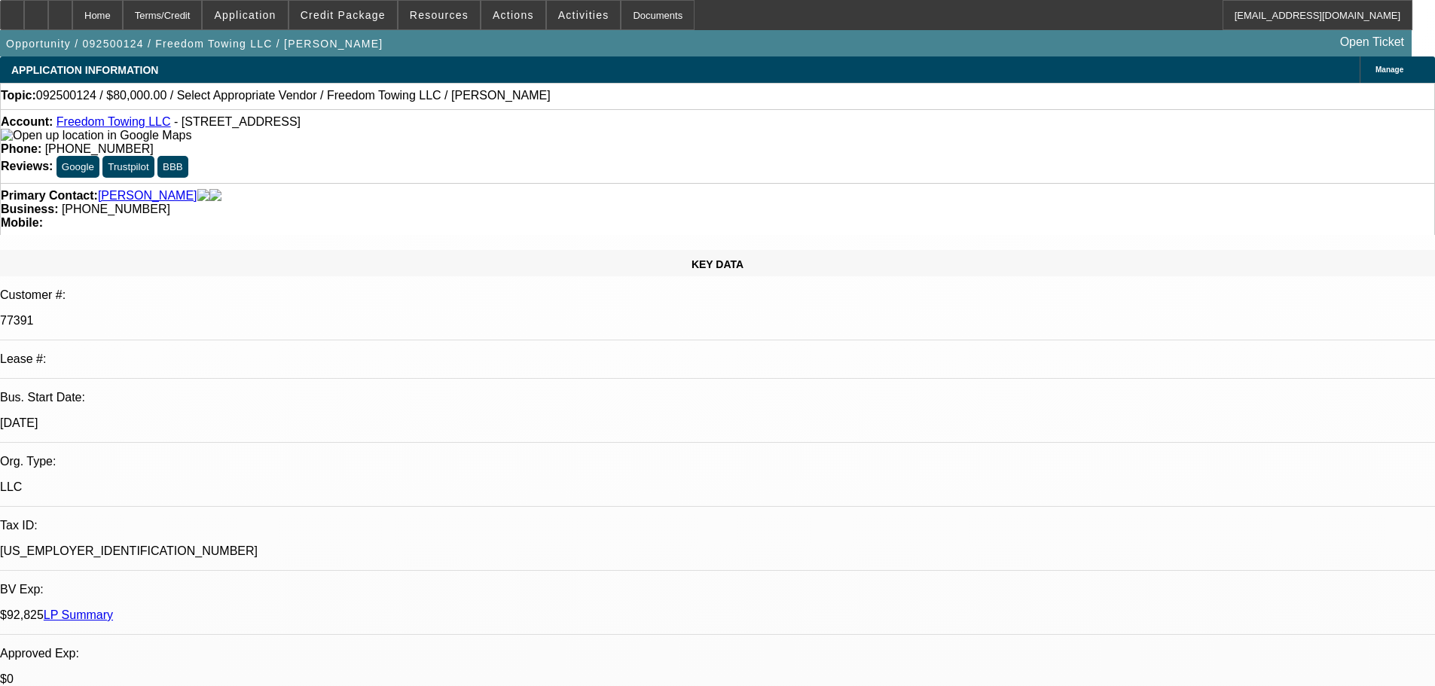
radio input "true"
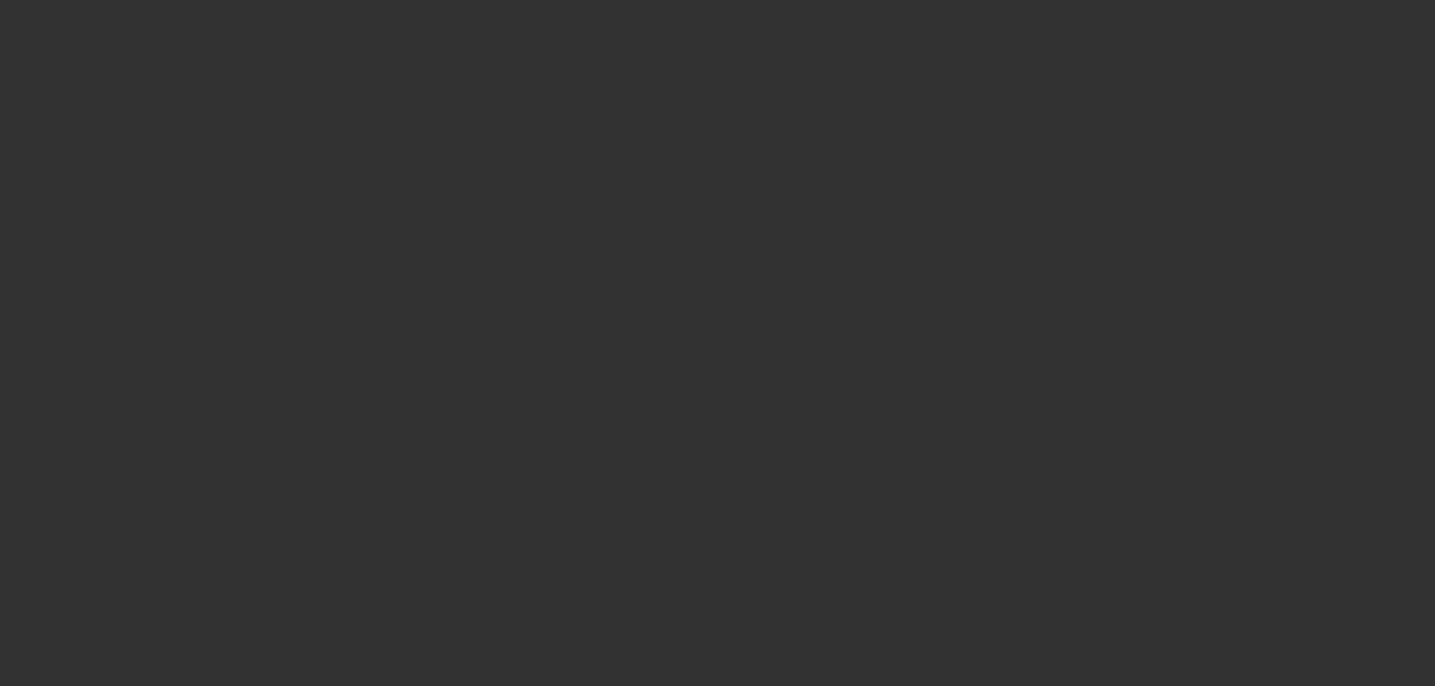
scroll to position [0, 0]
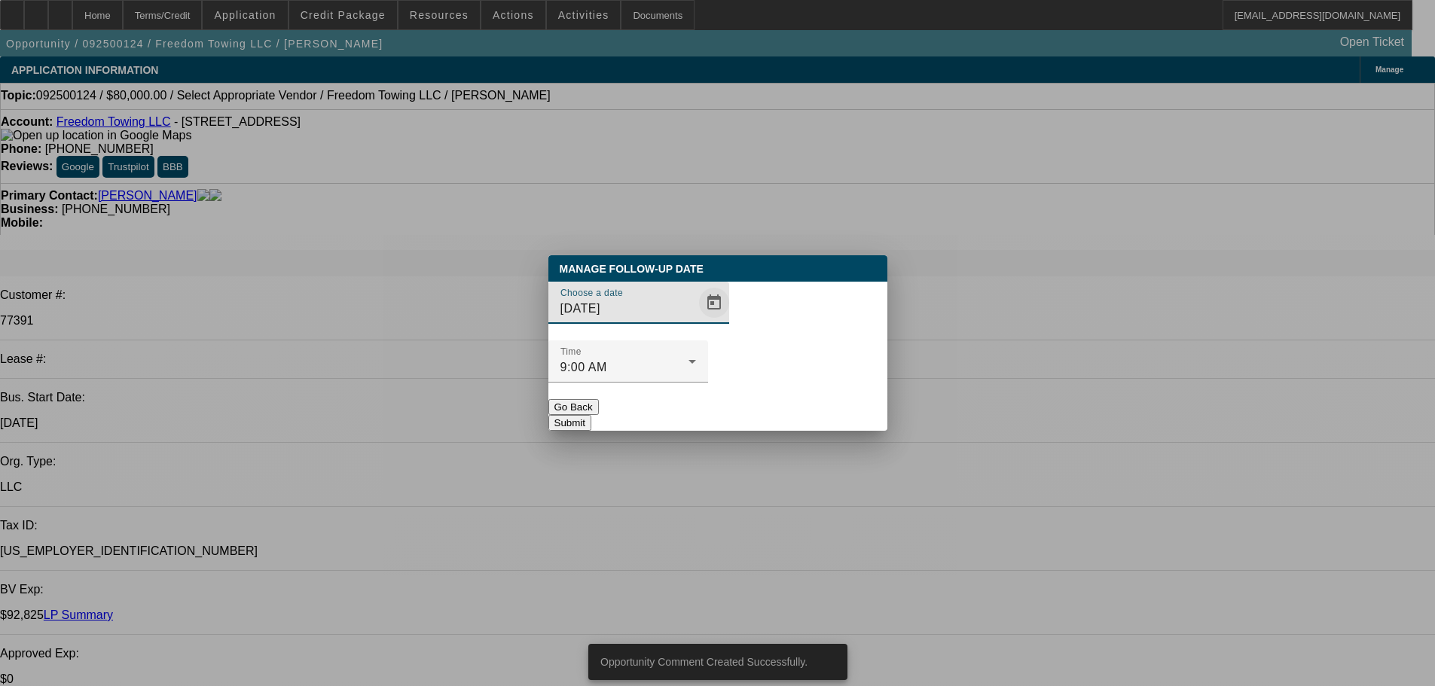
click at [696, 321] on span "Open calendar" at bounding box center [714, 303] width 36 height 36
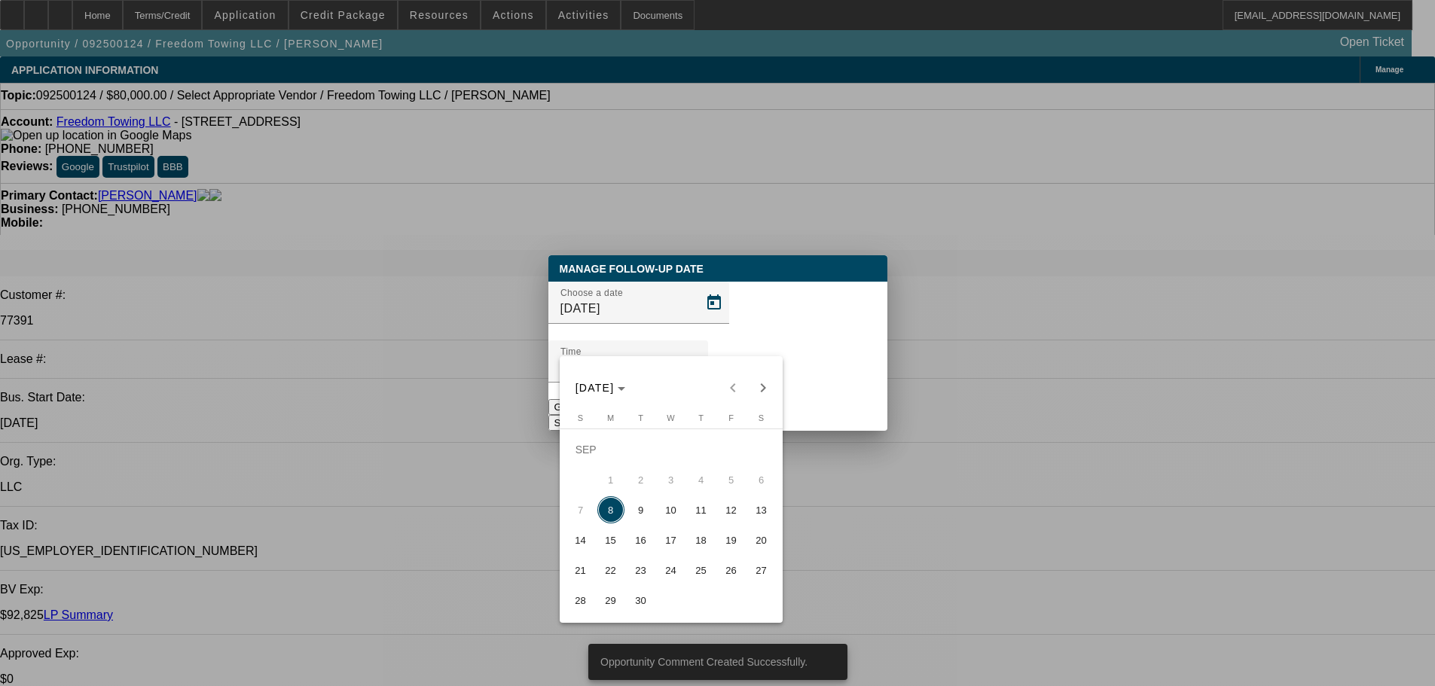
click at [646, 546] on span "16" at bounding box center [640, 540] width 27 height 27
type input "9/16/2025"
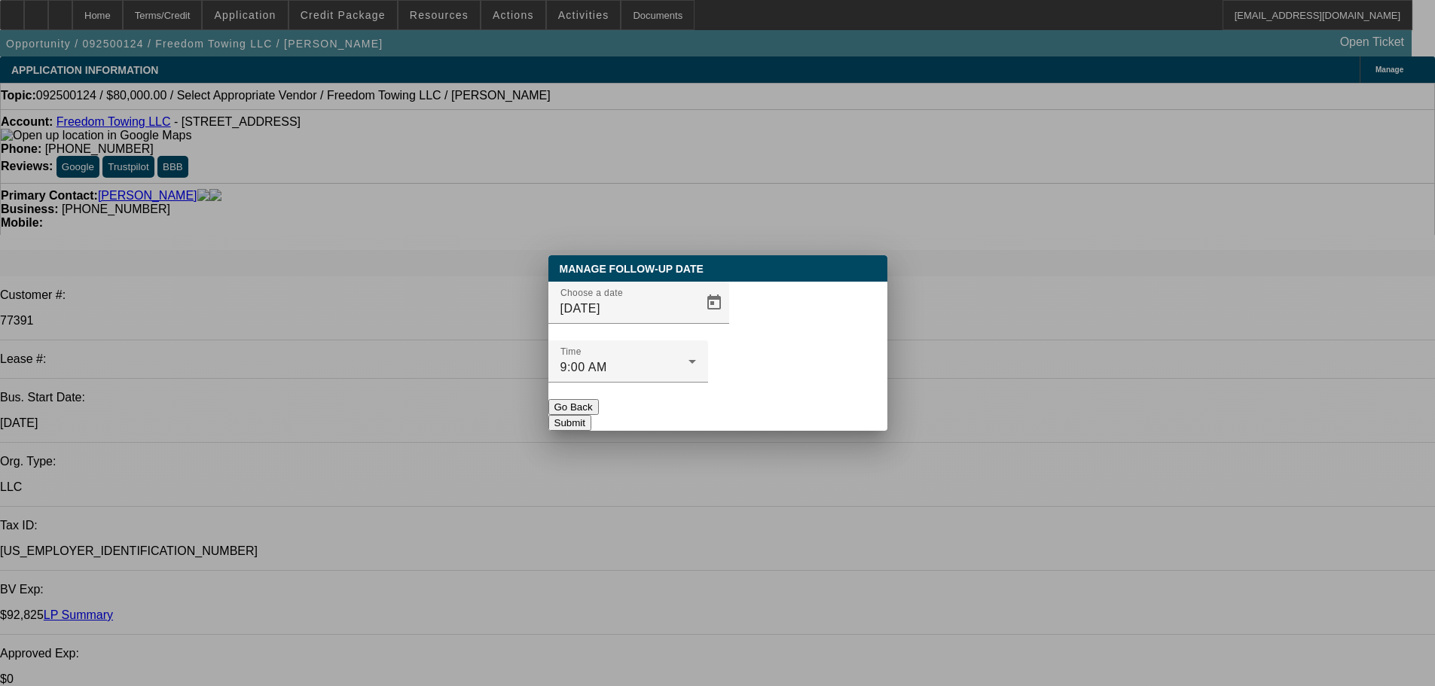
click at [591, 415] on button "Submit" at bounding box center [569, 423] width 43 height 16
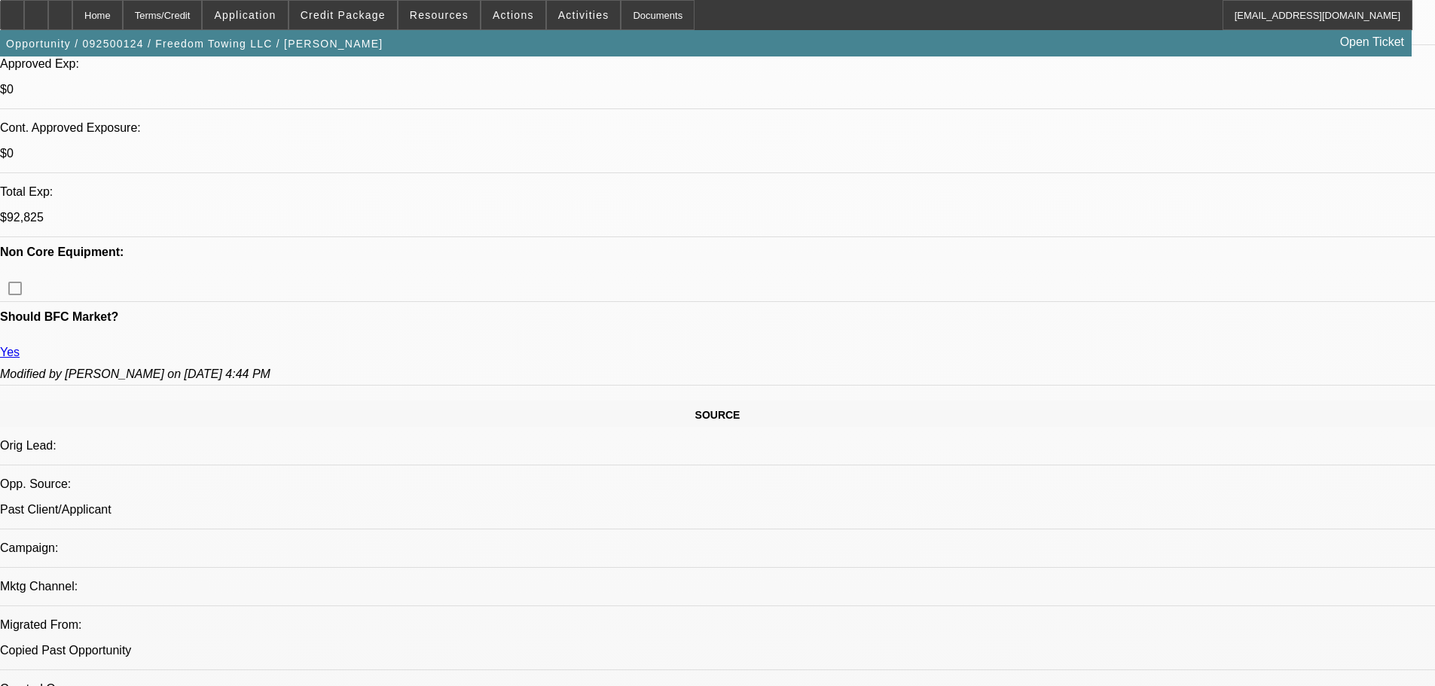
scroll to position [678, 0]
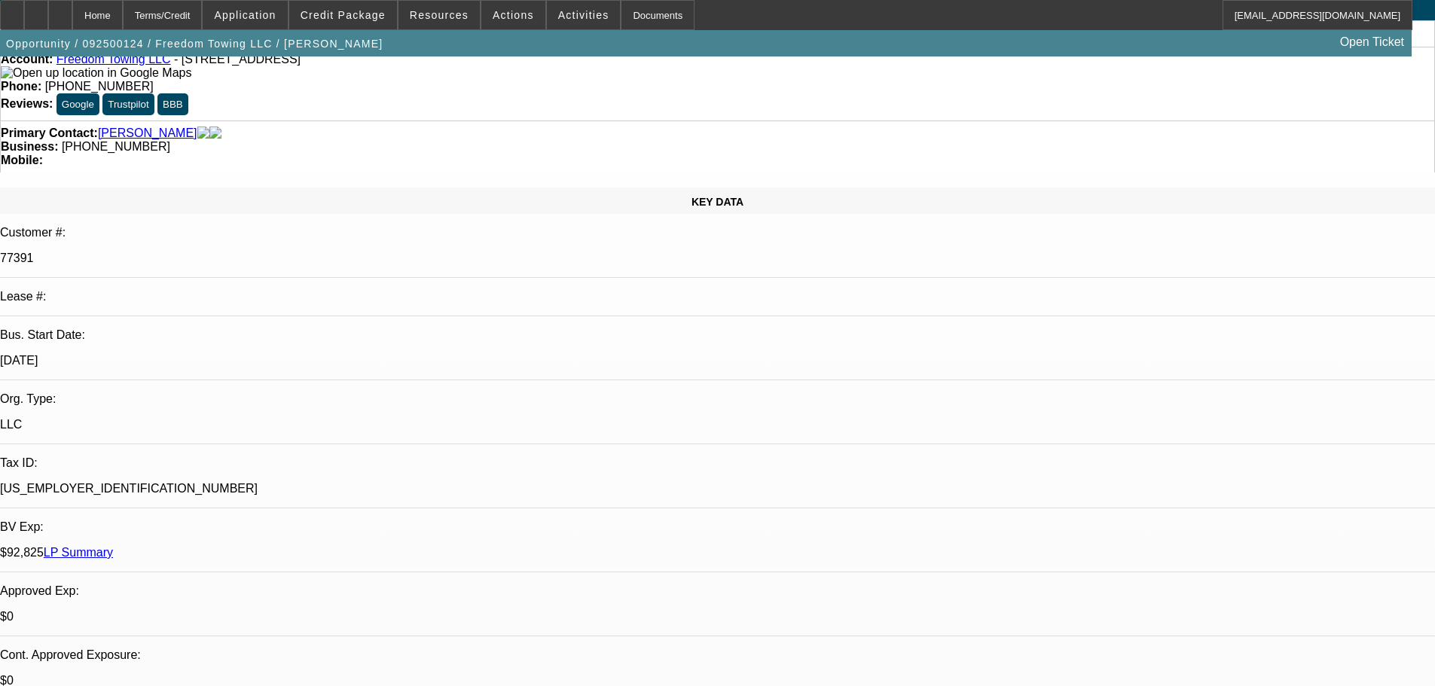
scroll to position [0, 0]
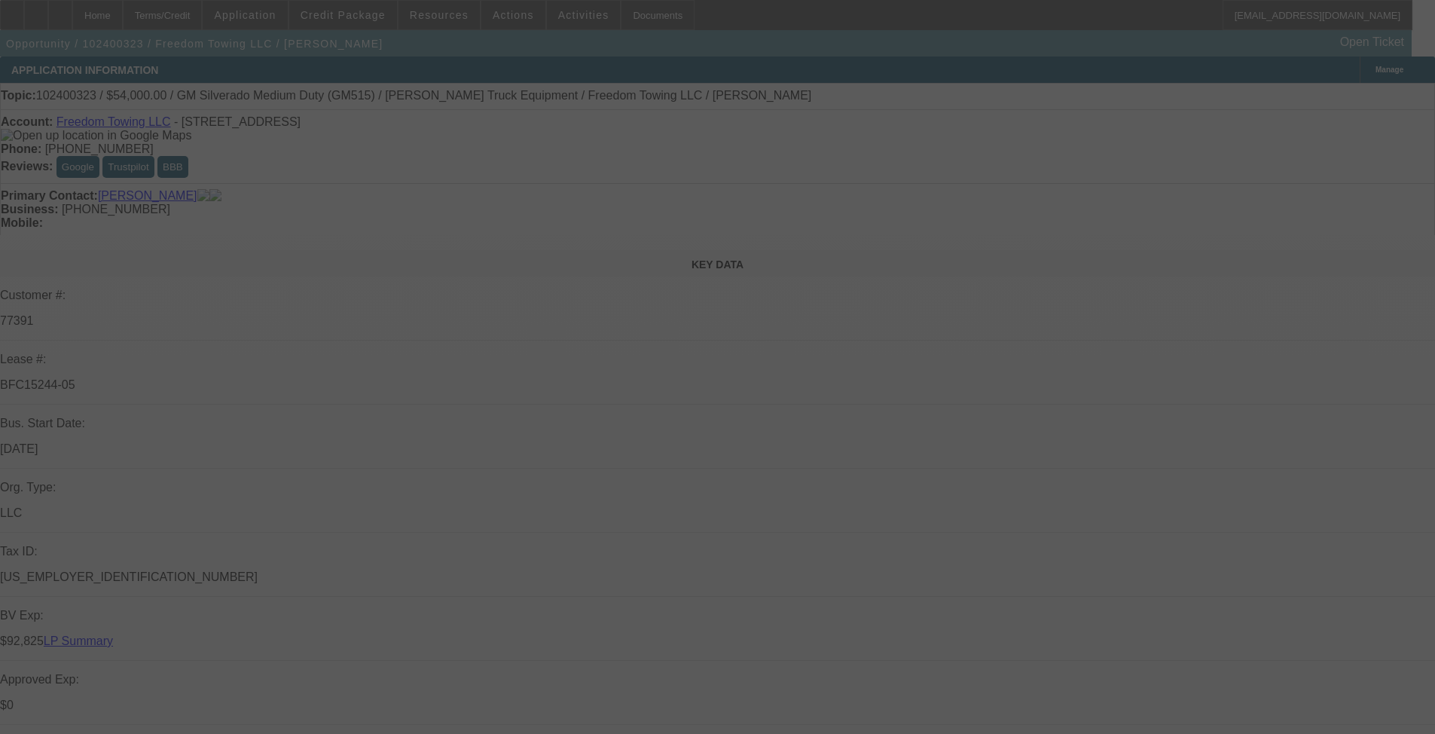
select select "0"
select select "2"
select select "0.1"
select select "4"
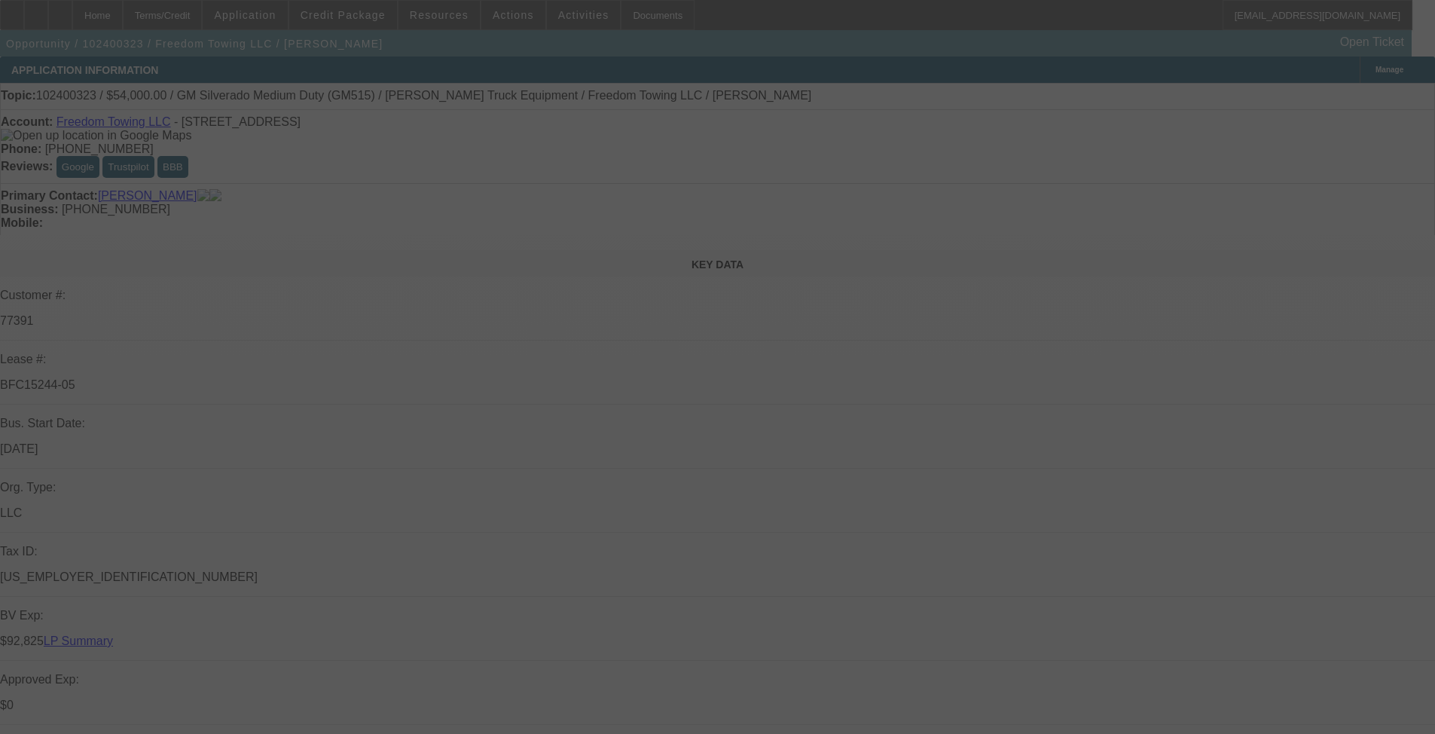
select select "0"
select select "2"
select select "0.1"
select select "4"
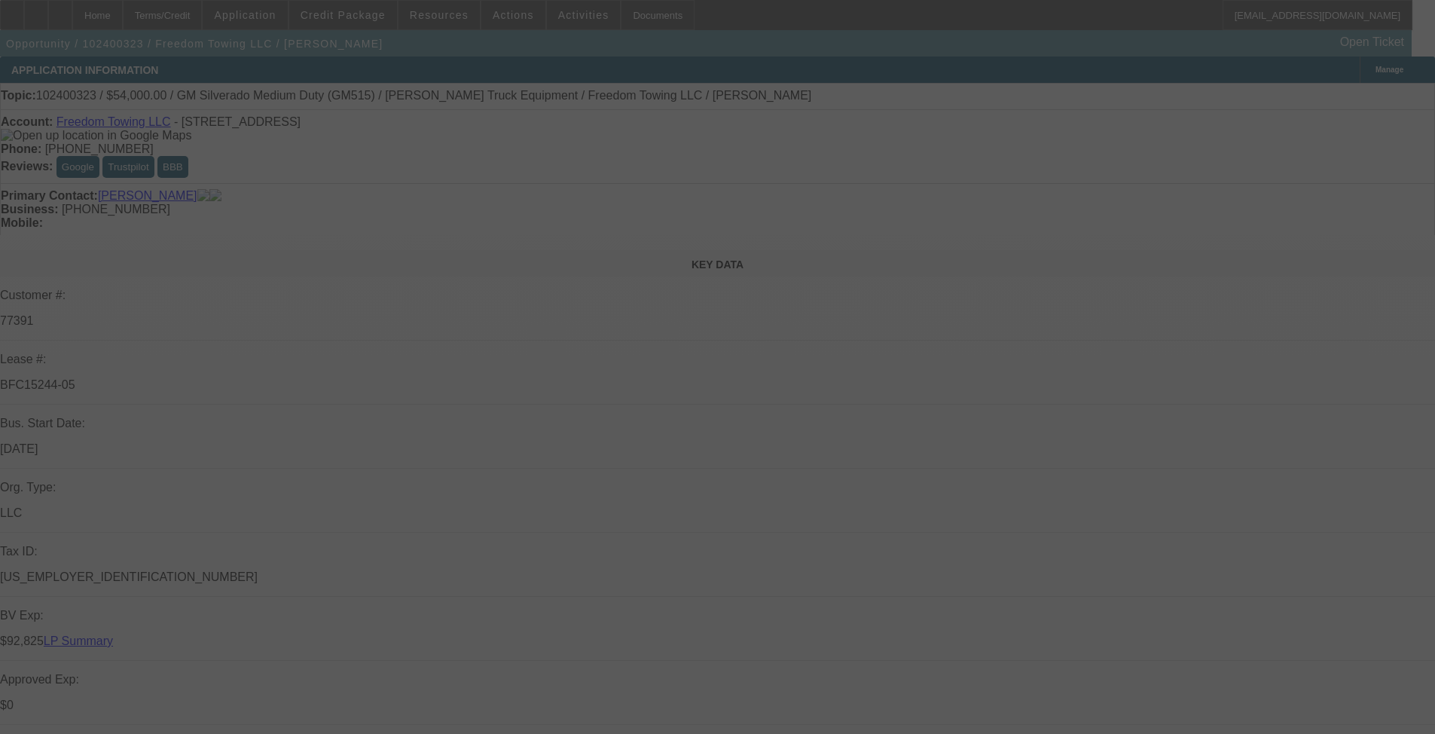
select select "0"
select select "2"
select select "0.1"
select select "4"
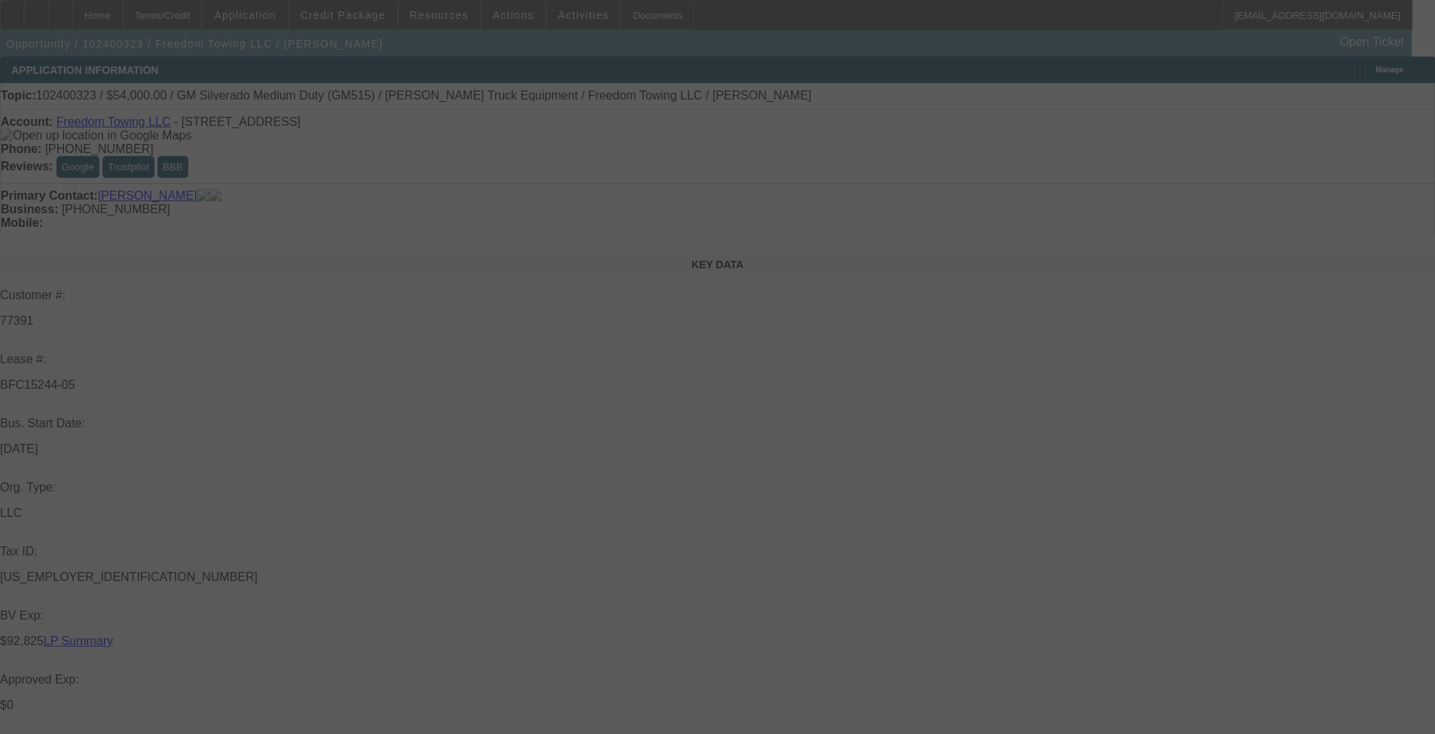
select select "0.1"
select select "2"
select select "0.1"
select select "4"
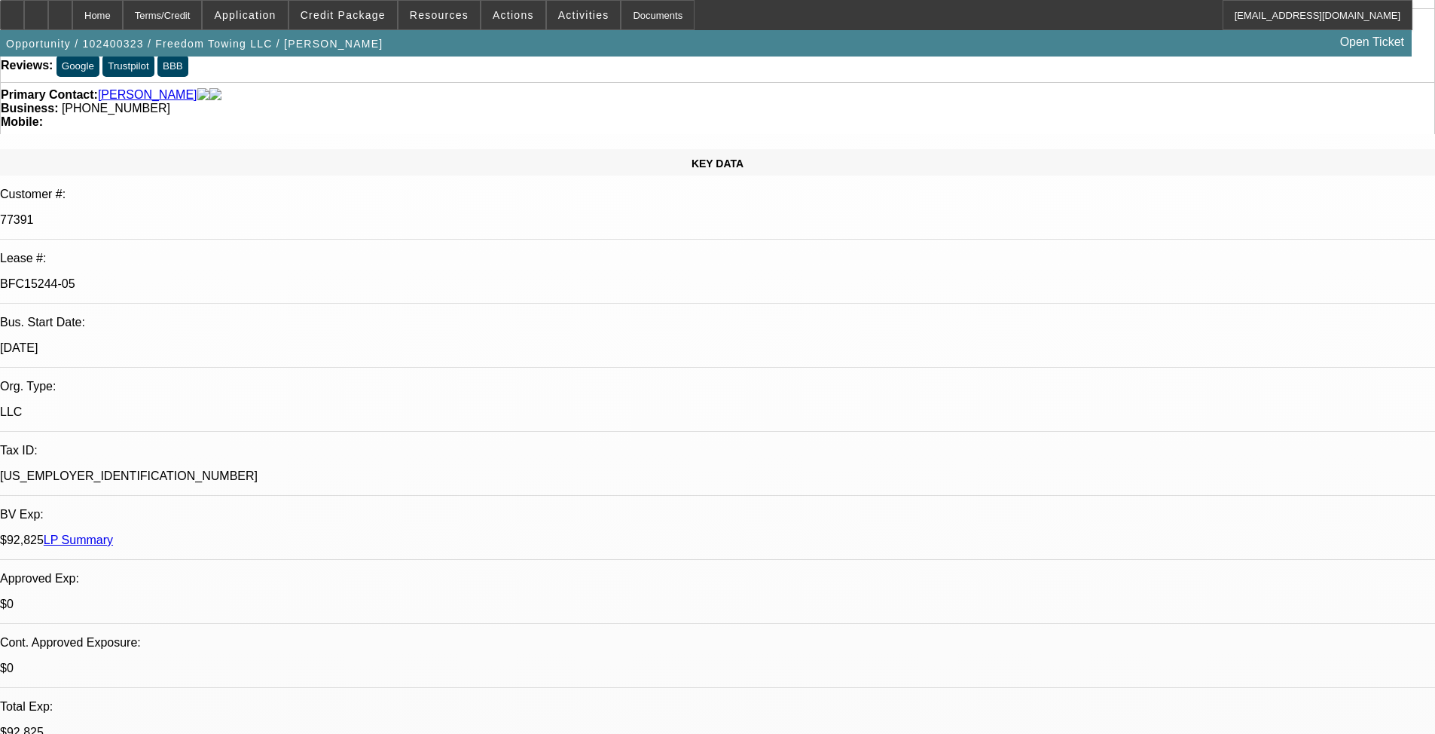
scroll to position [226, 0]
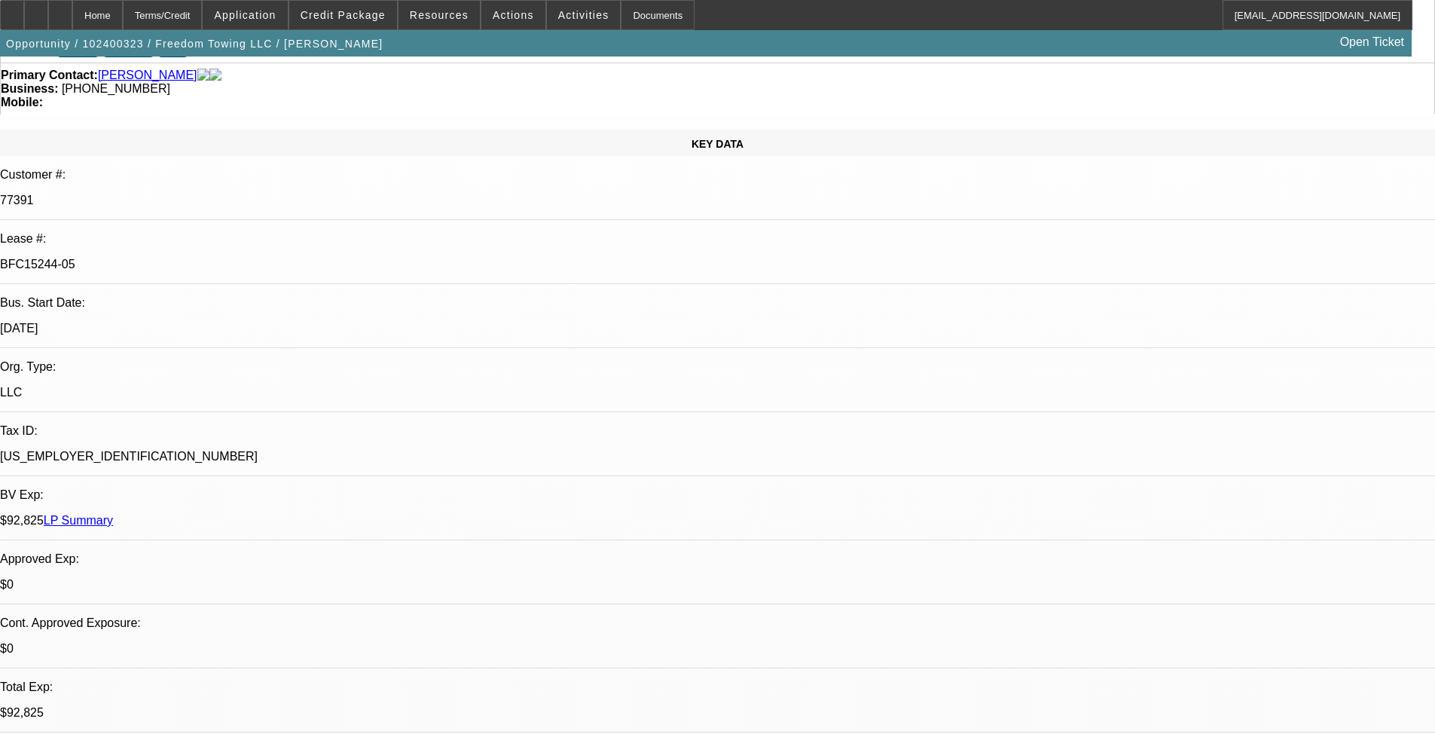
scroll to position [0, 0]
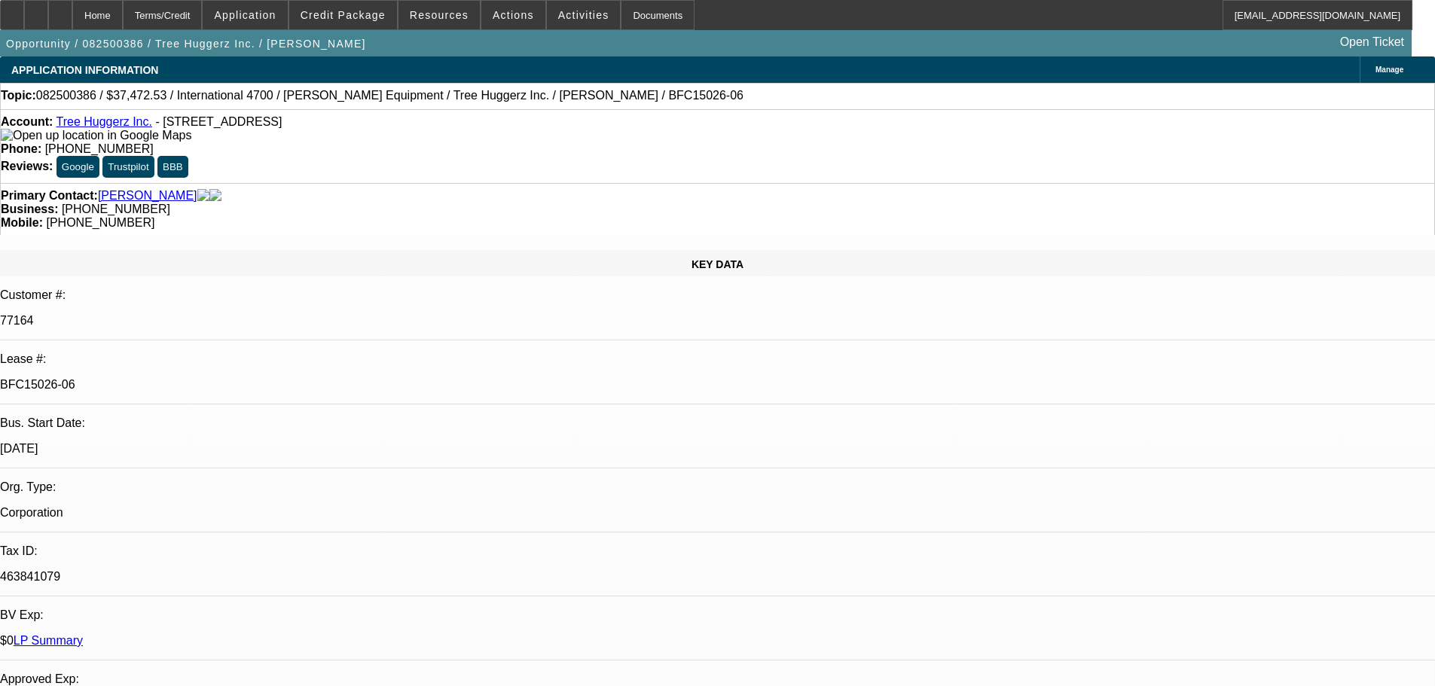
select select "0"
select select "6"
select select "0"
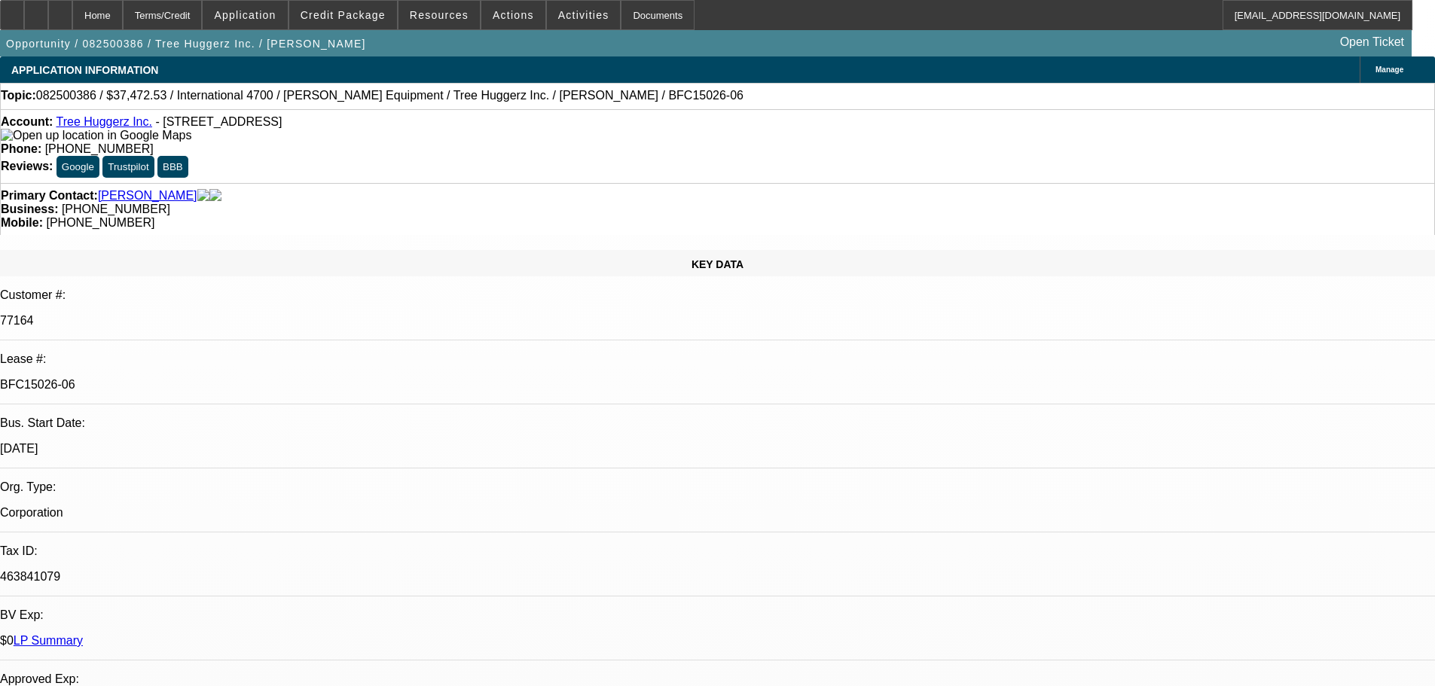
select select "0"
select select "6"
select select "0"
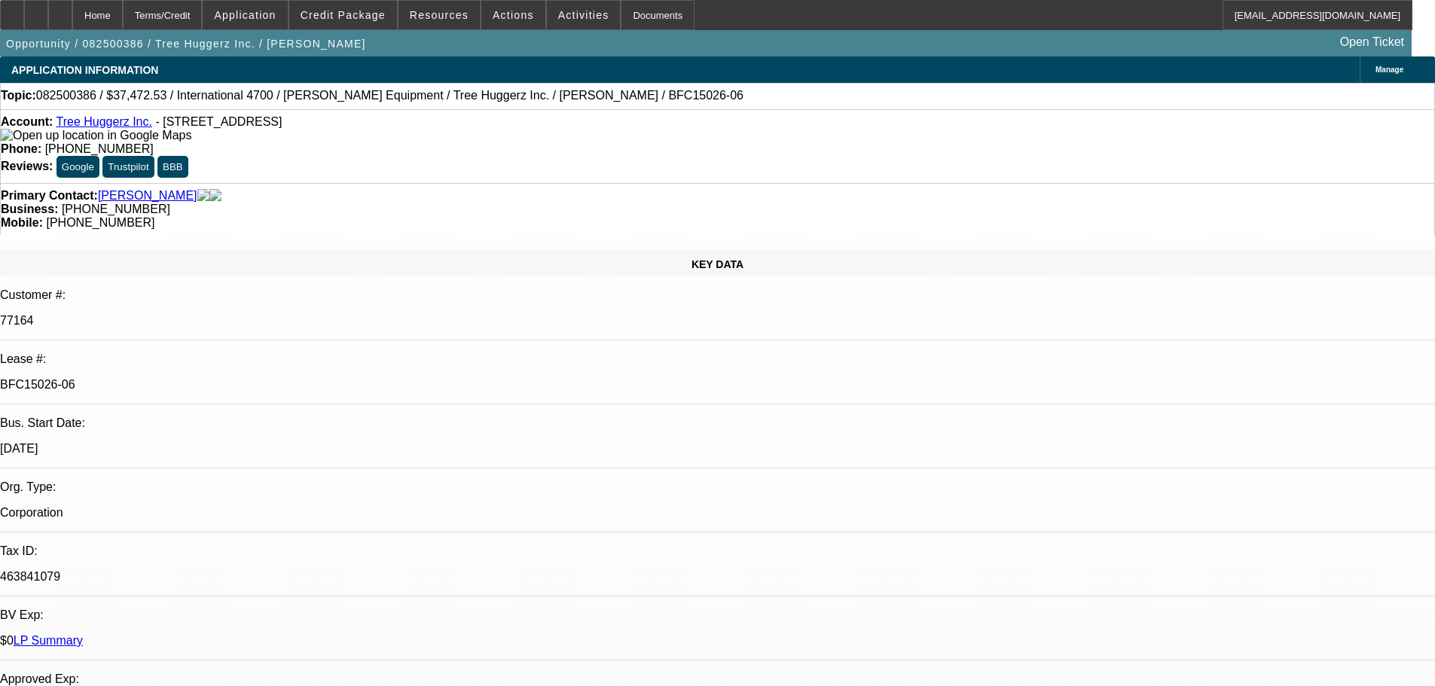
select select "0"
select select "6"
select select "0"
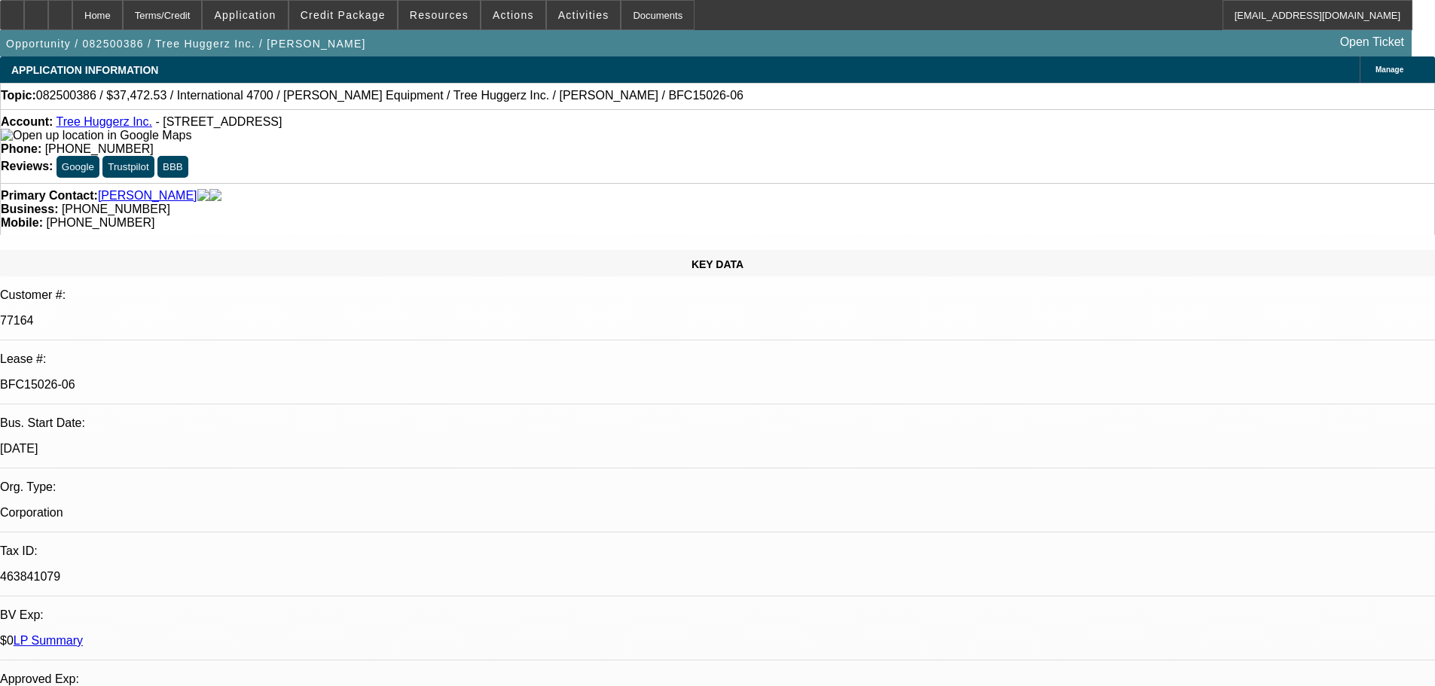
select select "6"
click at [484, 17] on span at bounding box center [513, 15] width 64 height 36
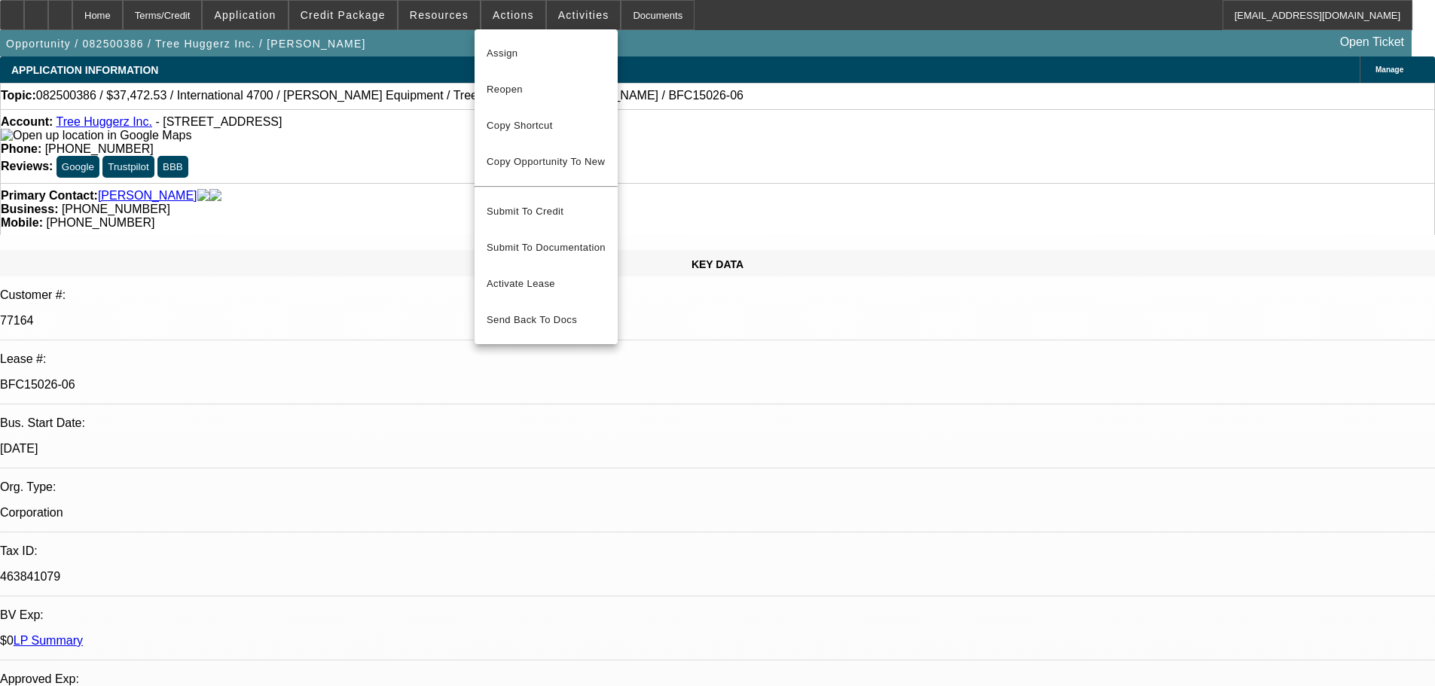
click at [35, 20] on div at bounding box center [717, 343] width 1435 height 686
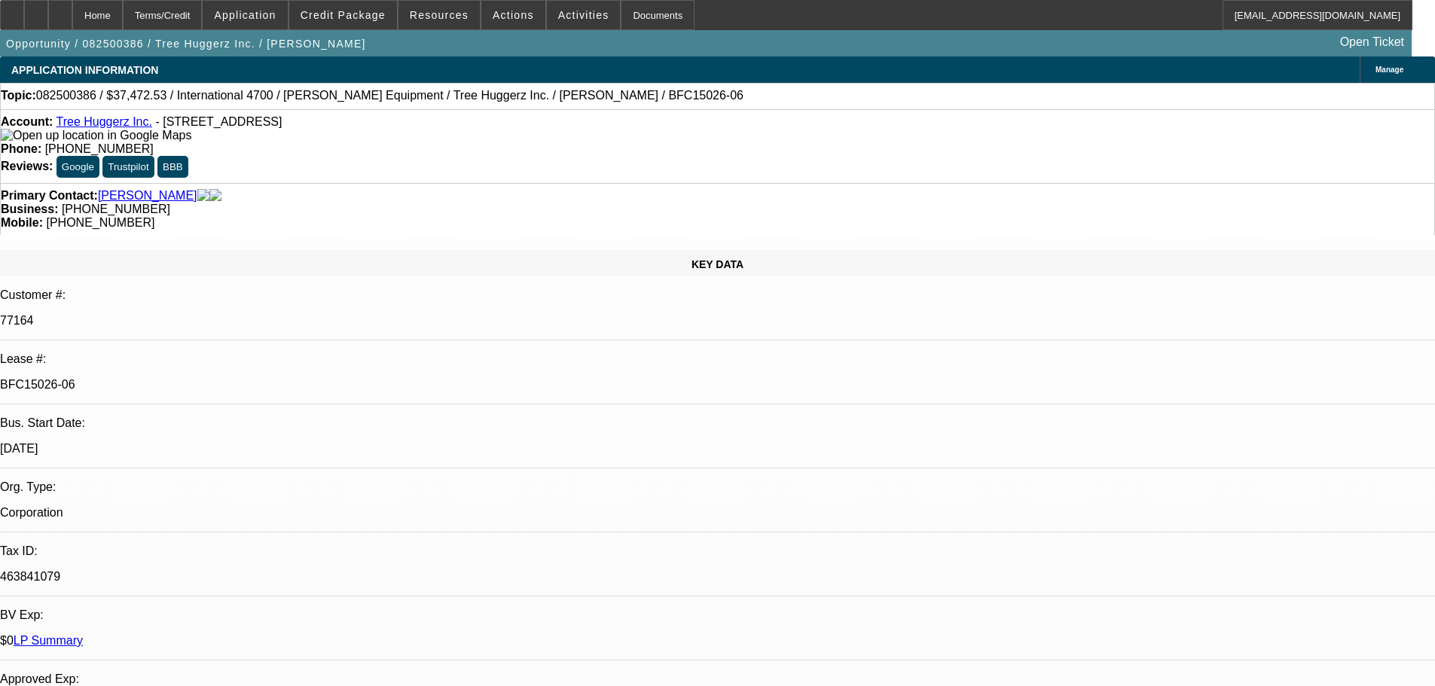
click at [12, 10] on icon at bounding box center [12, 10] width 0 height 0
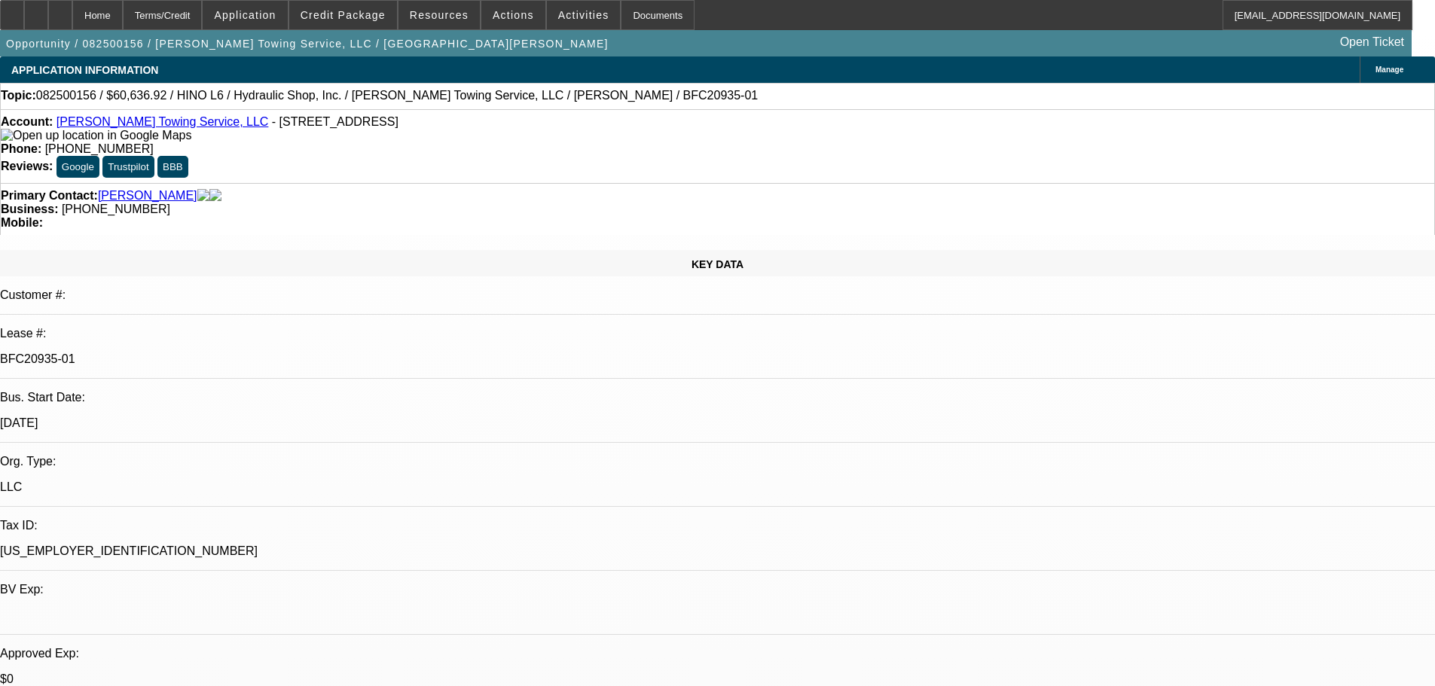
select select "0"
select select "6"
select select "0"
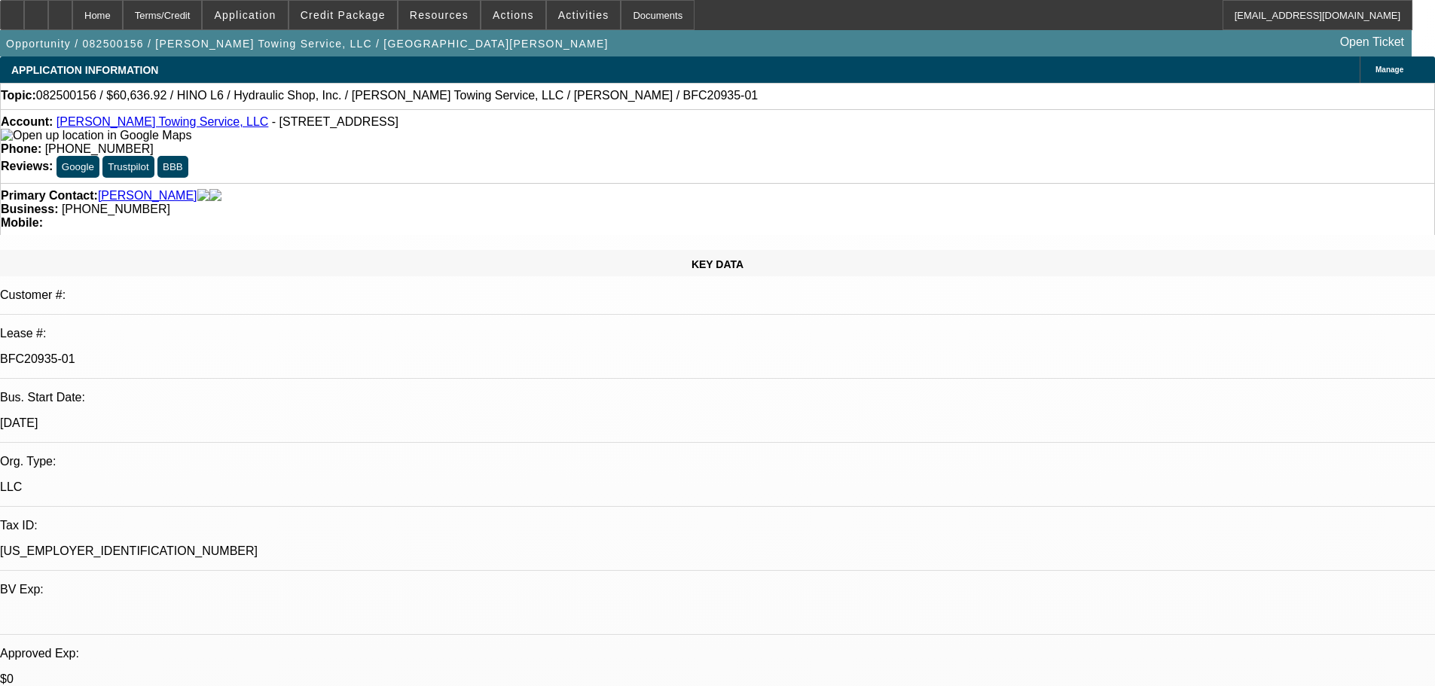
select select "0"
select select "6"
select select "0"
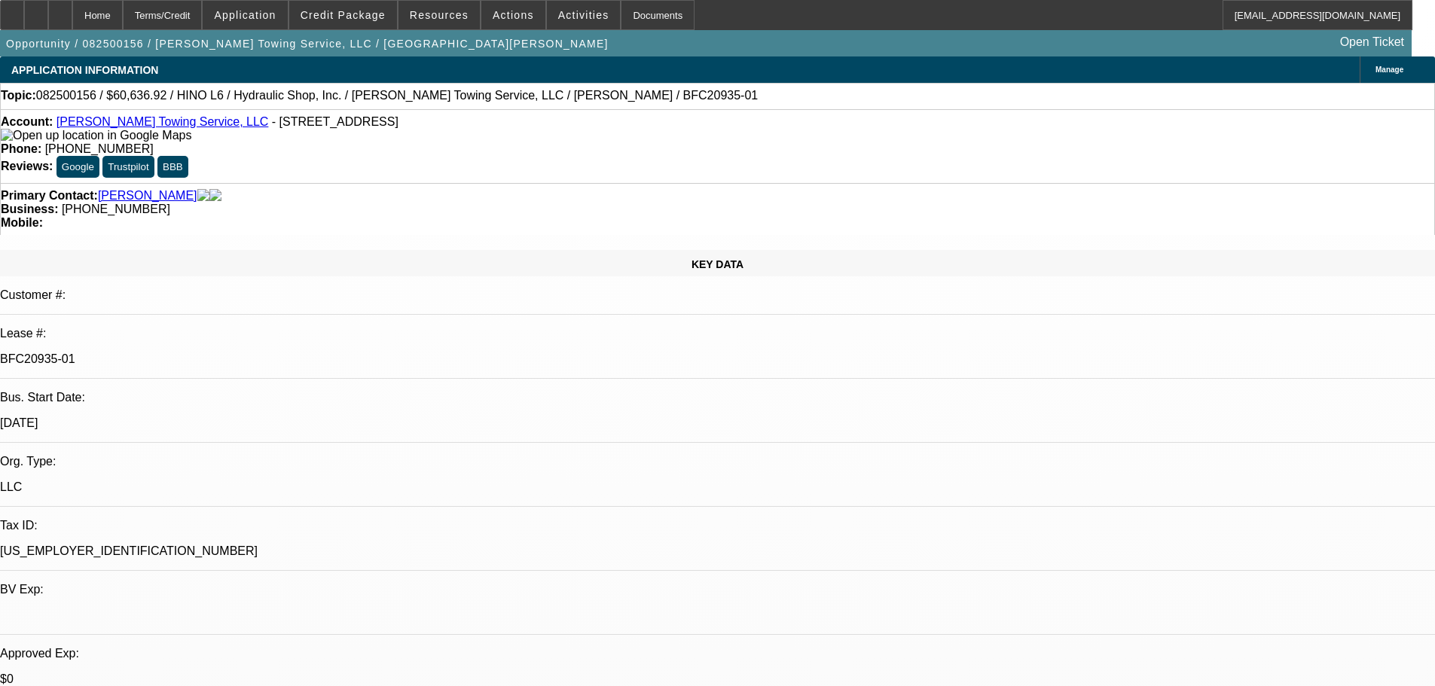
select select "0"
select select "6"
select select "0"
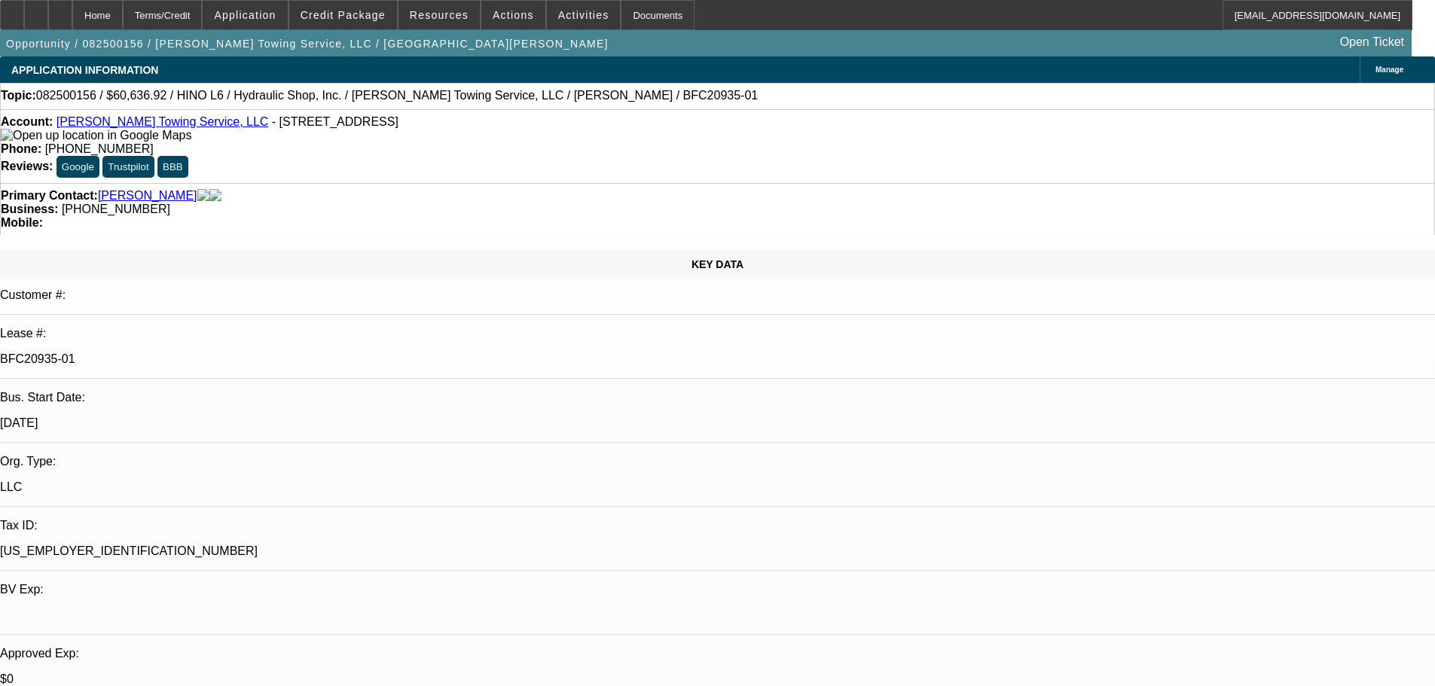
select select "6"
click at [24, 10] on div at bounding box center [12, 15] width 24 height 30
